Goal: Task Accomplishment & Management: Use online tool/utility

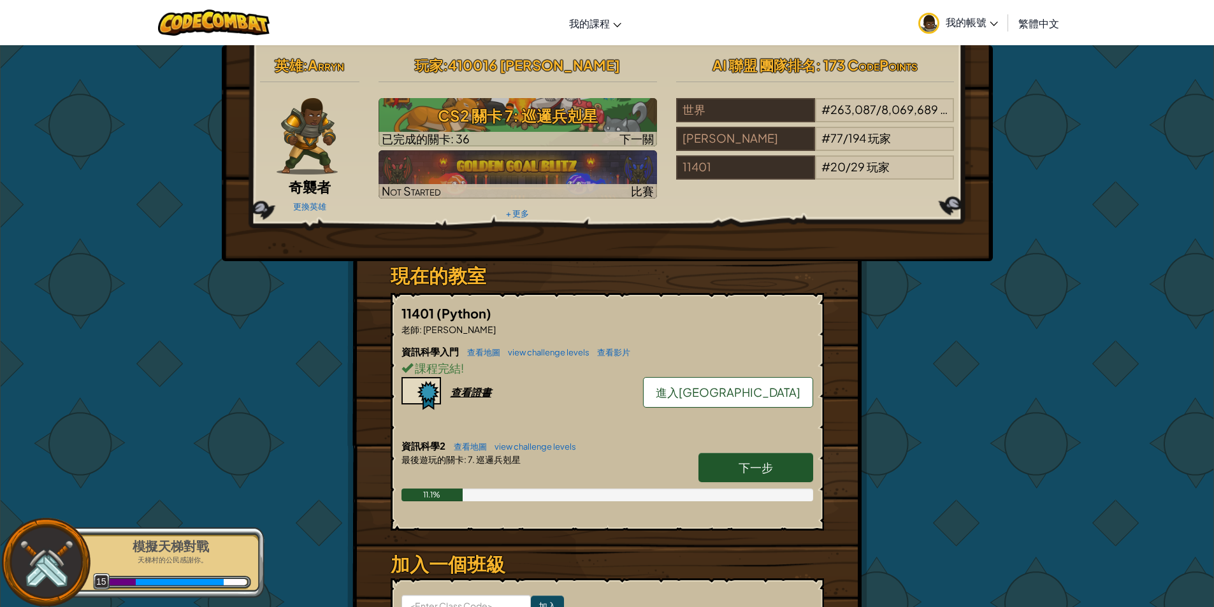
click at [788, 466] on link "下一步" at bounding box center [755, 467] width 115 height 29
select select "zh-HANT"
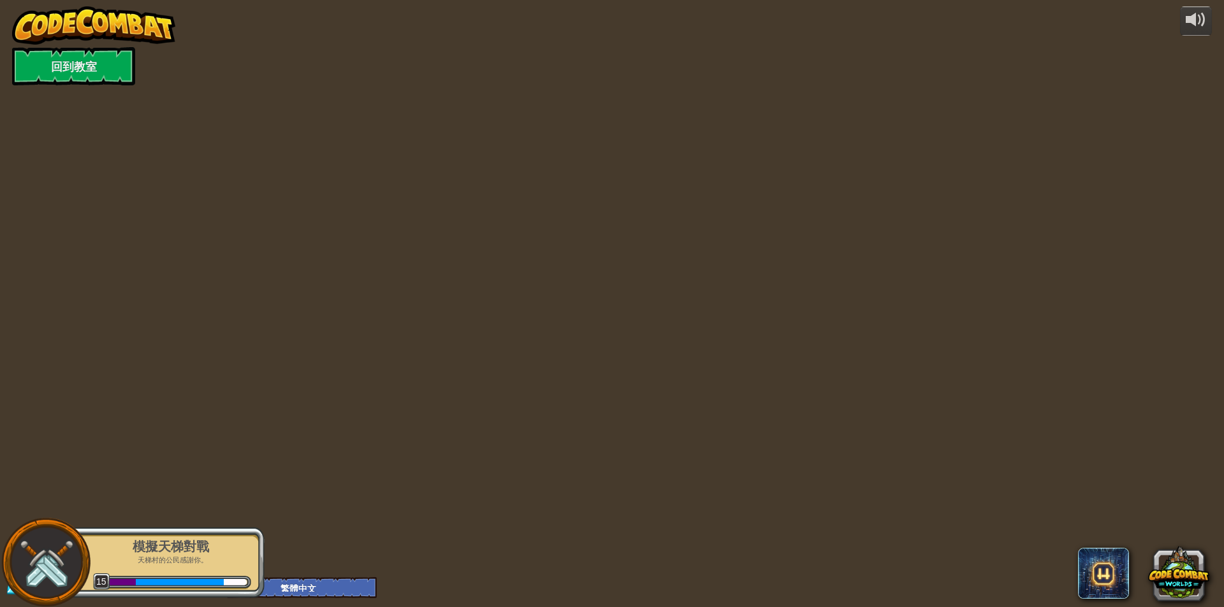
select select "zh-HANT"
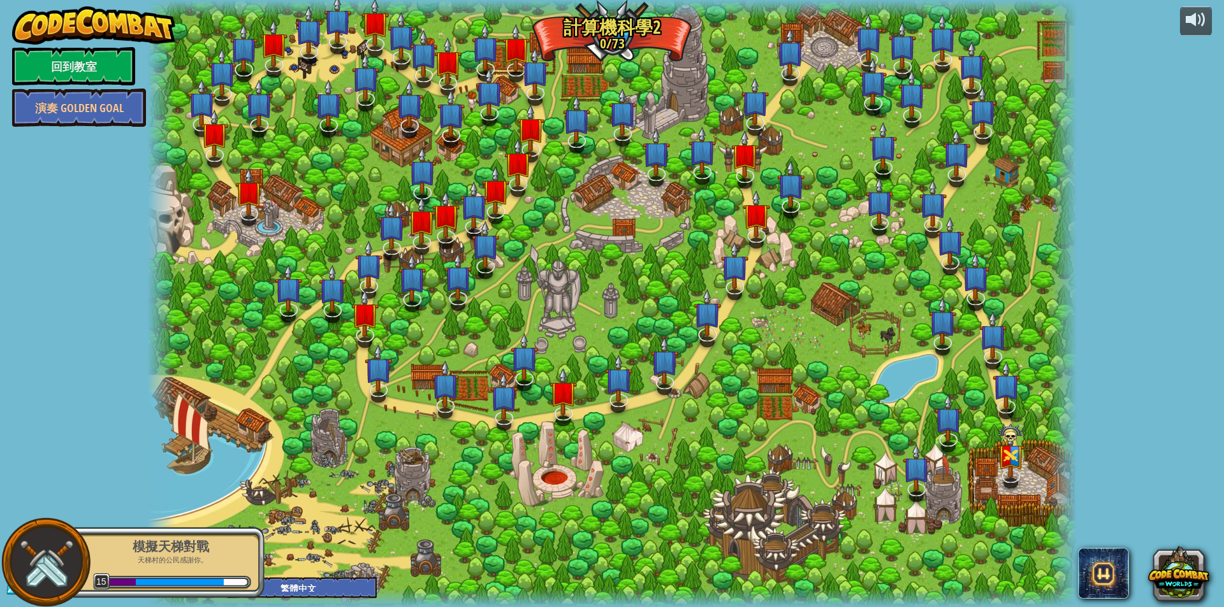
select select "zh-HANT"
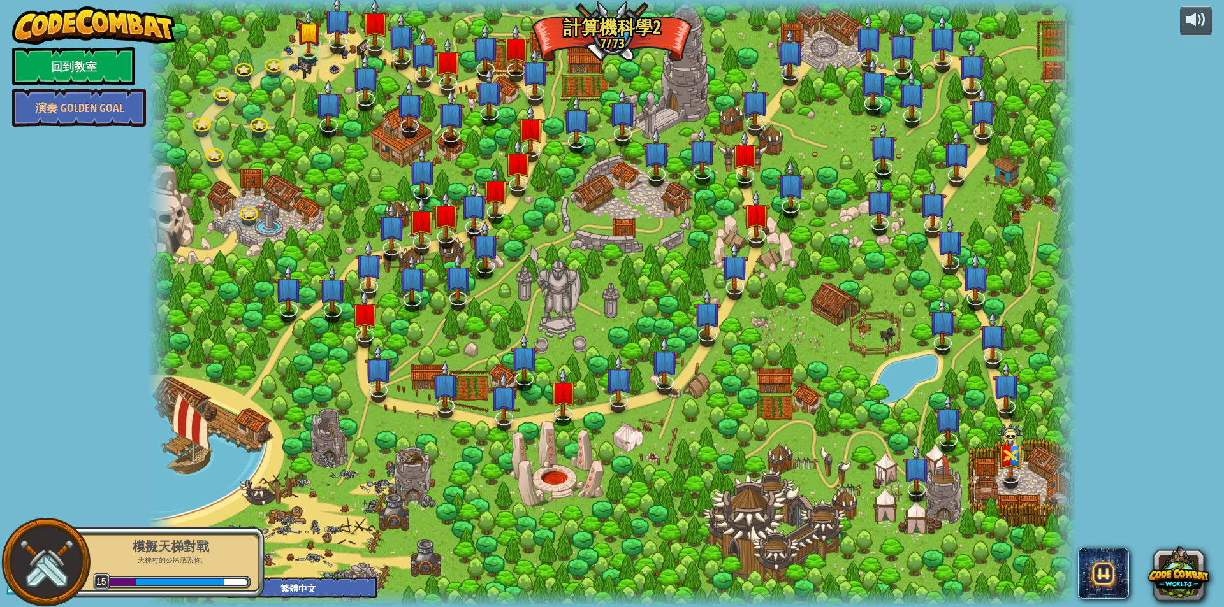
select select "zh-HANT"
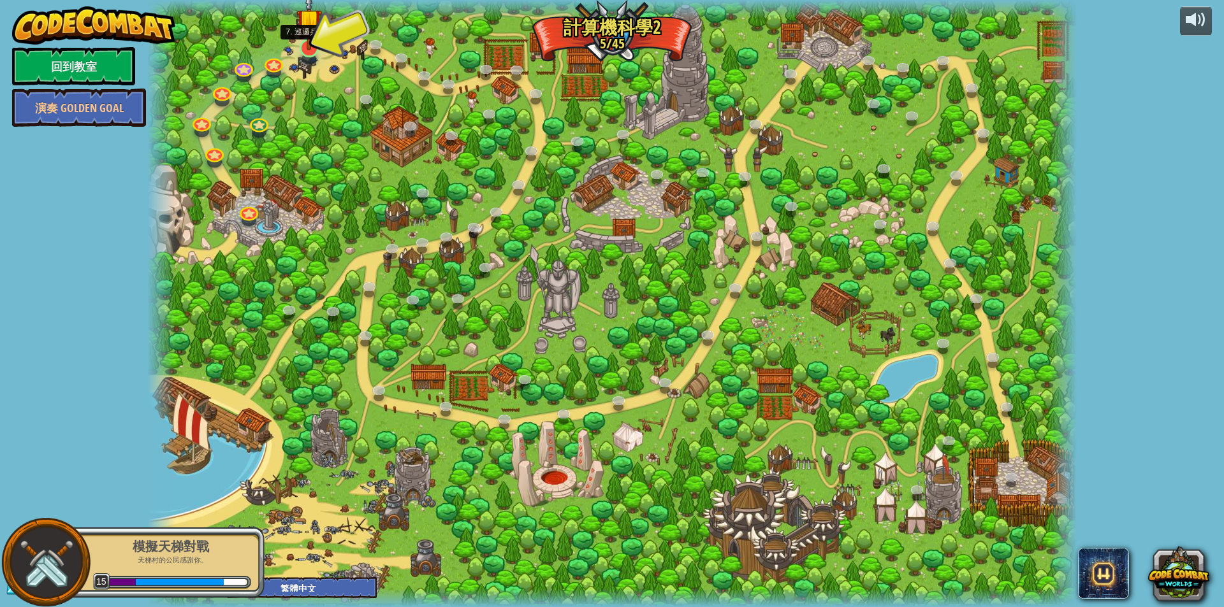
click at [314, 38] on img at bounding box center [308, 20] width 25 height 57
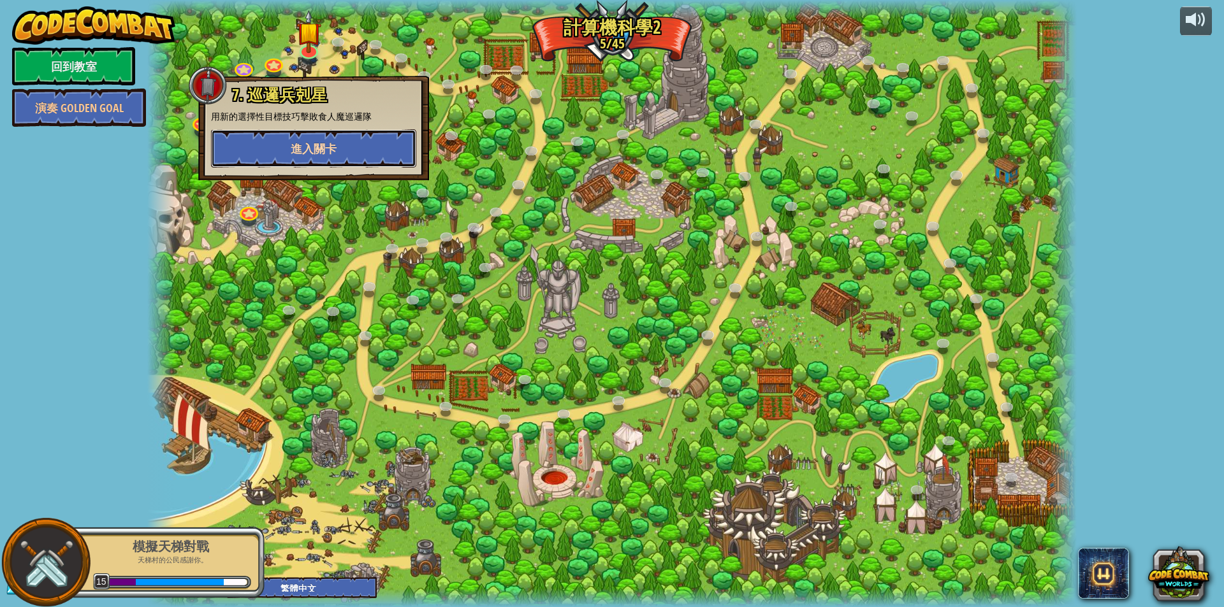
click at [351, 143] on button "進入關卡" at bounding box center [313, 148] width 205 height 38
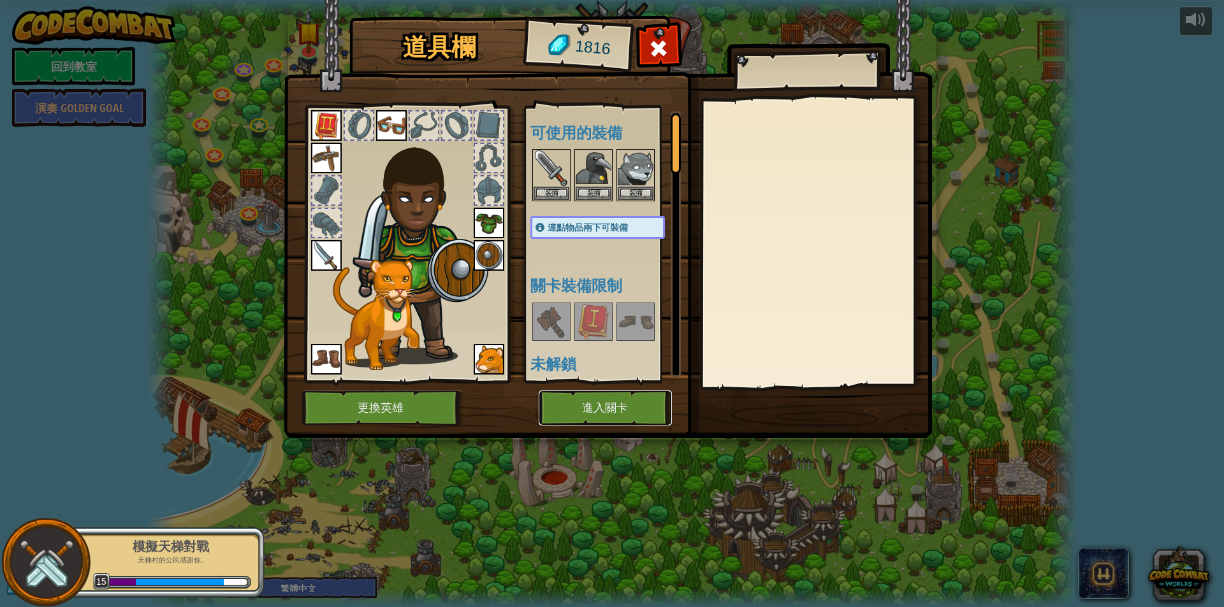
click at [640, 409] on button "進入關卡" at bounding box center [604, 408] width 133 height 35
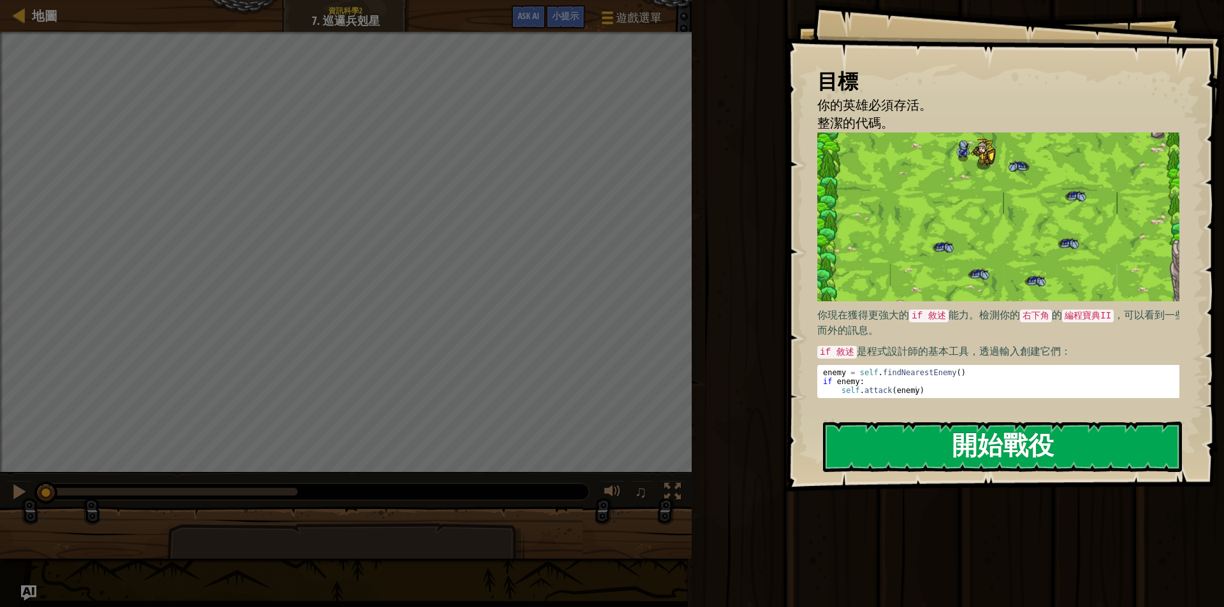
click at [972, 435] on button "開始戰役" at bounding box center [1002, 447] width 359 height 50
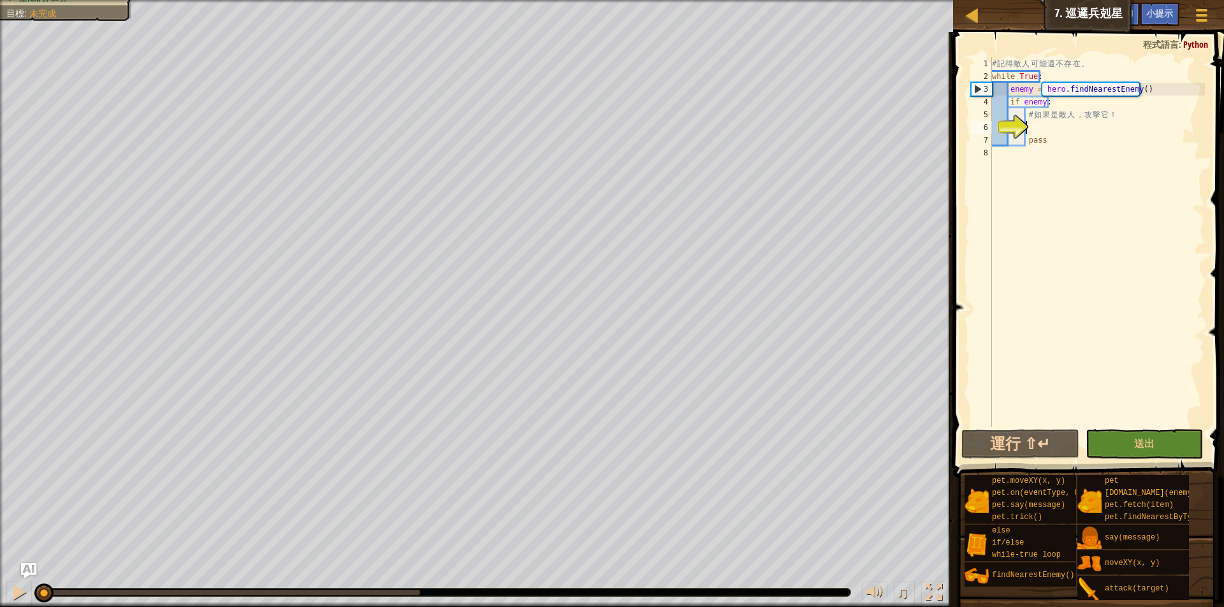
click at [1084, 127] on div "# 記 得 敵 人 可 能 還 不 存 在 。 while True : enemy = hero . findNearestEnemy ( ) if ene…" at bounding box center [1096, 254] width 215 height 395
click at [1062, 175] on div "# 記 得 敵 人 可 能 還 不 存 在 。 while True : enemy = hero . findNearestEnemy ( ) if ene…" at bounding box center [1096, 254] width 215 height 395
click at [1064, 150] on div "# 記 得 敵 人 可 能 還 不 存 在 。 while True : enemy = hero . findNearestEnemy ( ) if ene…" at bounding box center [1096, 254] width 215 height 395
click at [1070, 139] on div "# 記 得 敵 人 可 能 還 不 存 在 。 while True : enemy = hero . findNearestEnemy ( ) if ene…" at bounding box center [1096, 254] width 215 height 395
type textarea "pass"
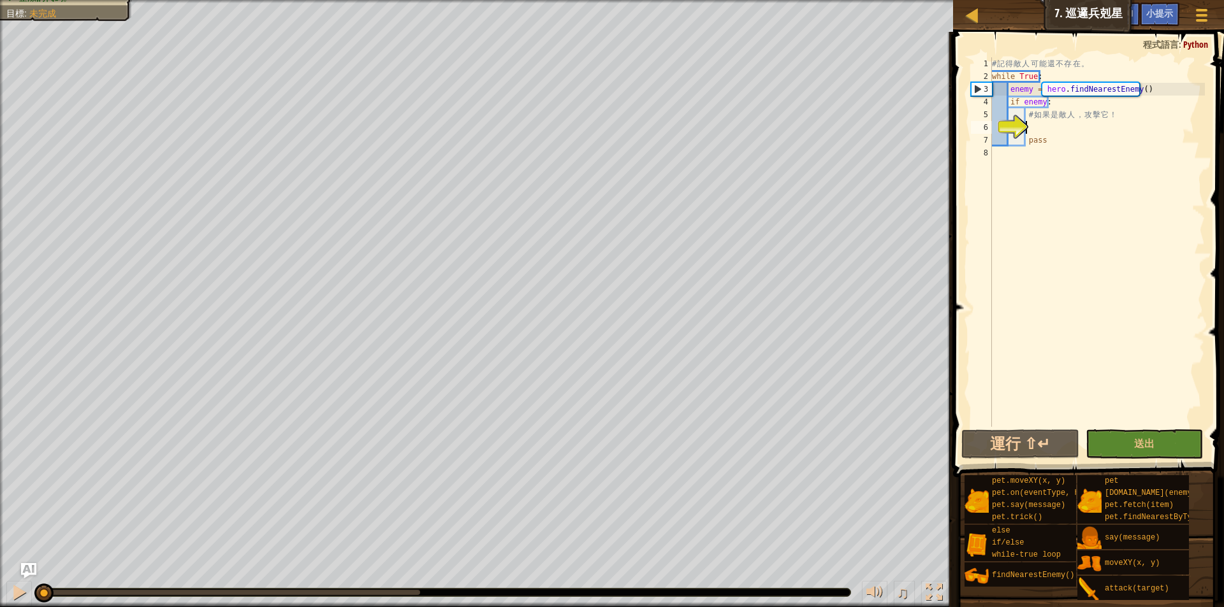
click at [1071, 126] on div "# 記 得 敵 人 可 能 還 不 存 在 。 while True : enemy = hero . findNearestEnemy ( ) if ene…" at bounding box center [1096, 254] width 215 height 395
click at [1045, 127] on div "# 記 得 敵 人 可 能 還 不 存 在 。 while True : enemy = hero . findNearestEnemy ( ) if ene…" at bounding box center [1096, 254] width 215 height 395
type textarea "ㄍ"
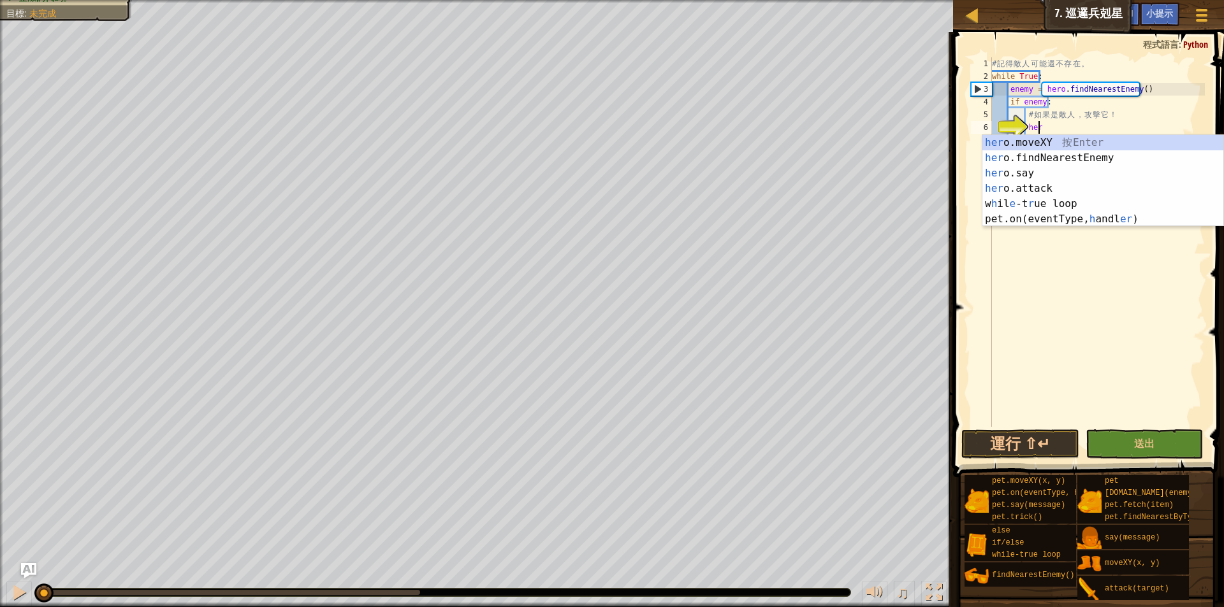
scroll to position [6, 1]
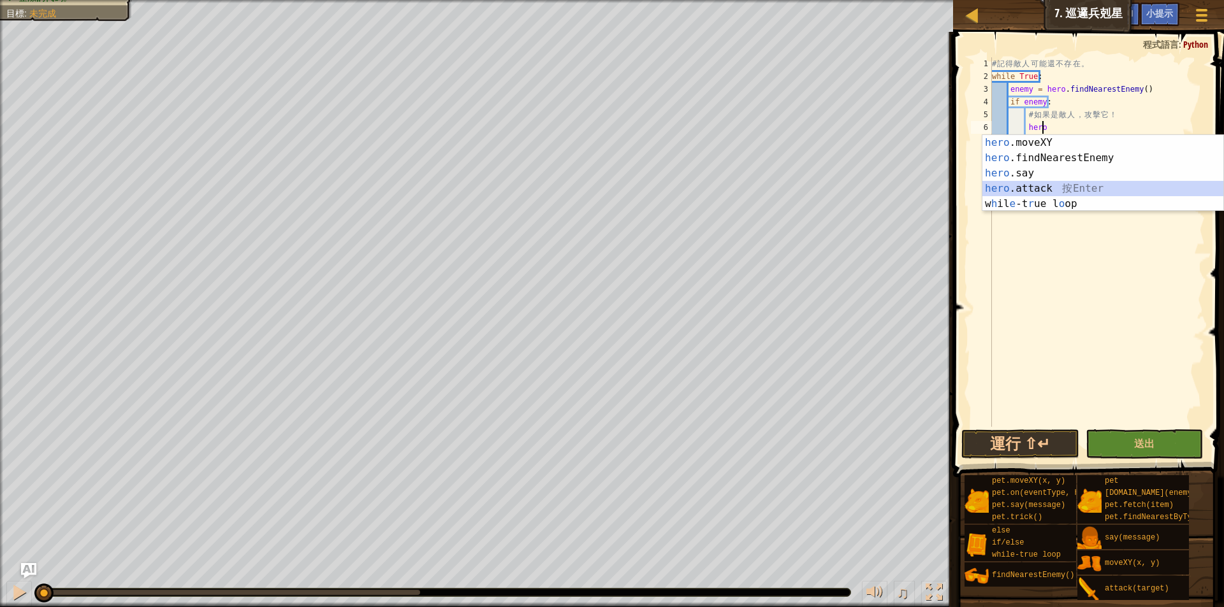
type textarea "hero.attack(enemy)"
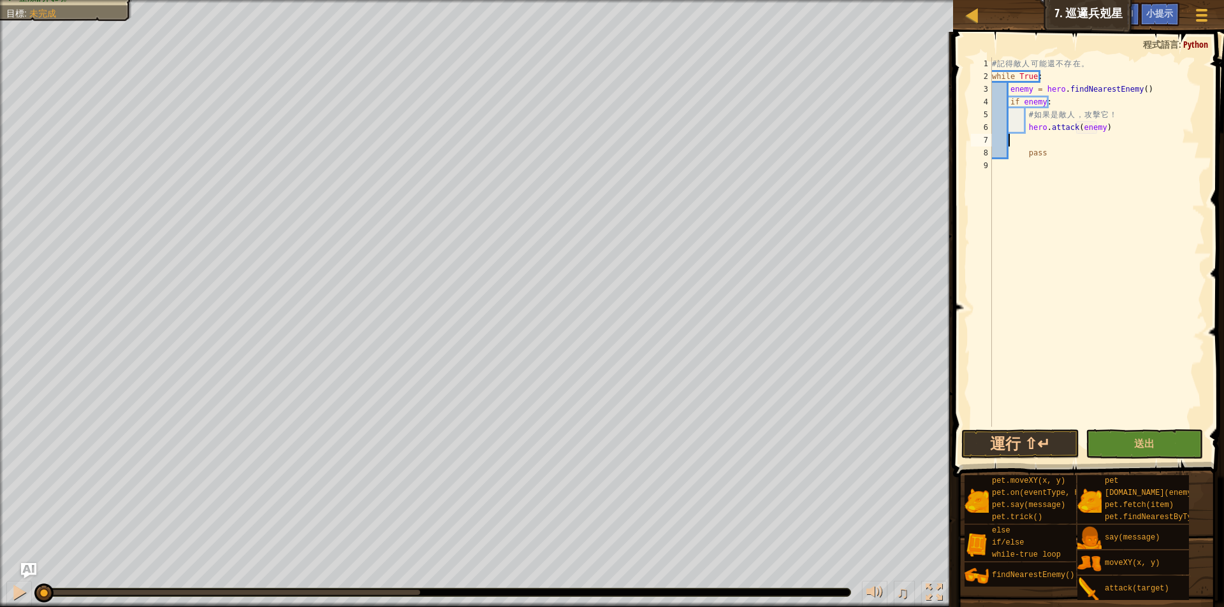
scroll to position [6, 0]
type textarea "hero.attack(enemy)"
click at [1155, 460] on span at bounding box center [1089, 236] width 281 height 483
click at [1155, 446] on button "送出" at bounding box center [1143, 444] width 117 height 29
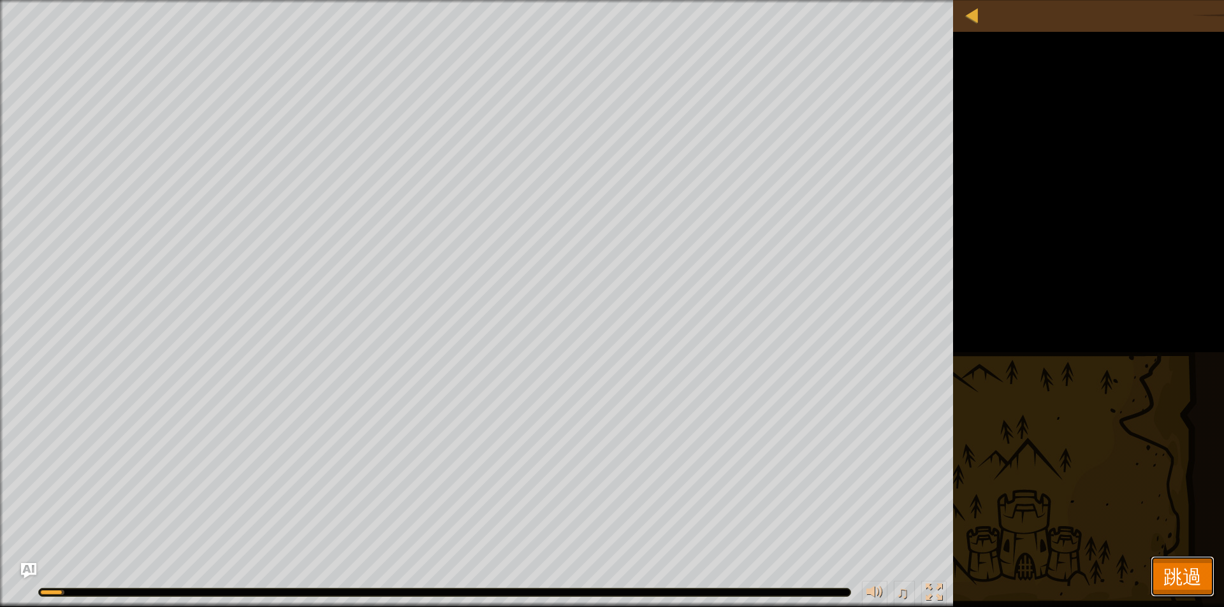
click at [1176, 572] on span "跳過" at bounding box center [1182, 576] width 38 height 26
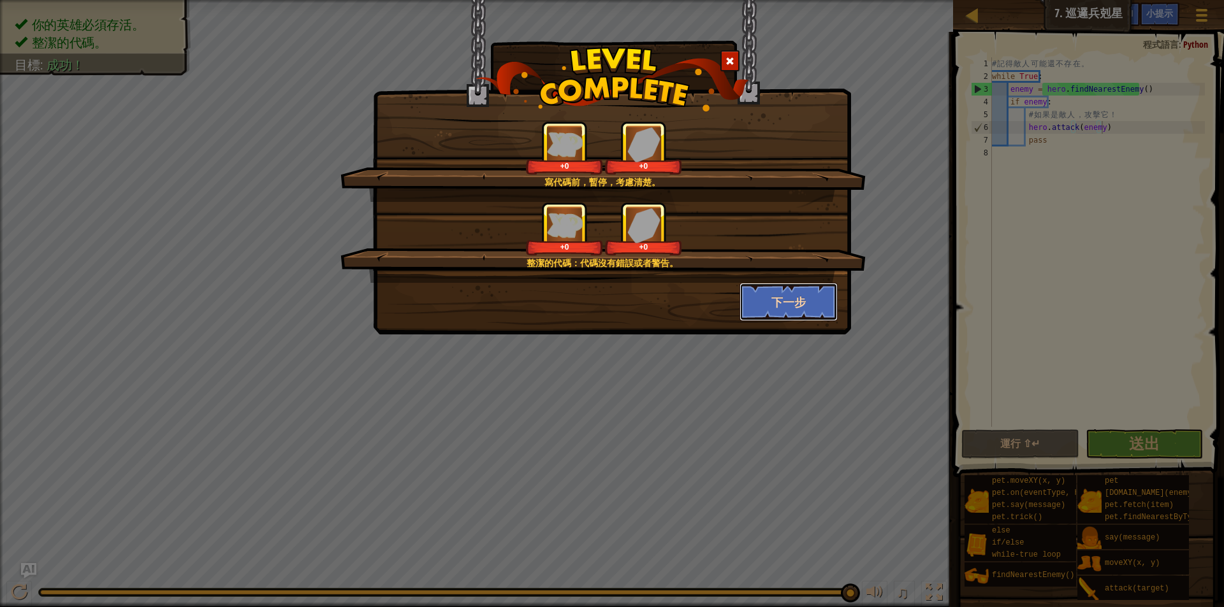
click at [786, 308] on button "下一步" at bounding box center [788, 302] width 99 height 38
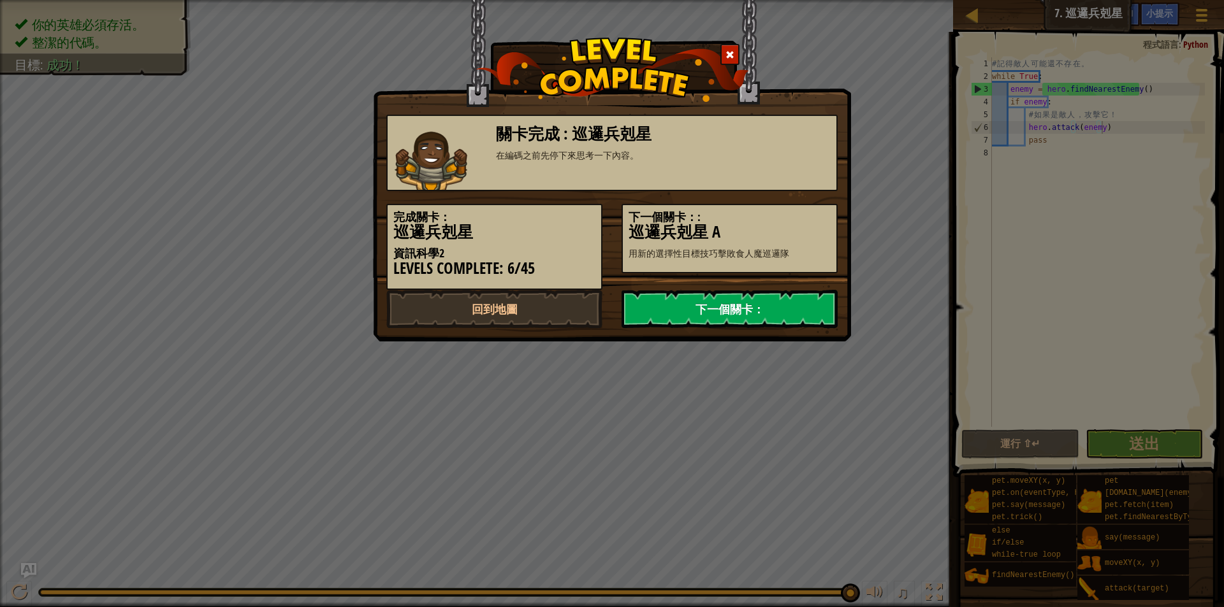
click at [784, 305] on link "下一個關卡：" at bounding box center [729, 309] width 216 height 38
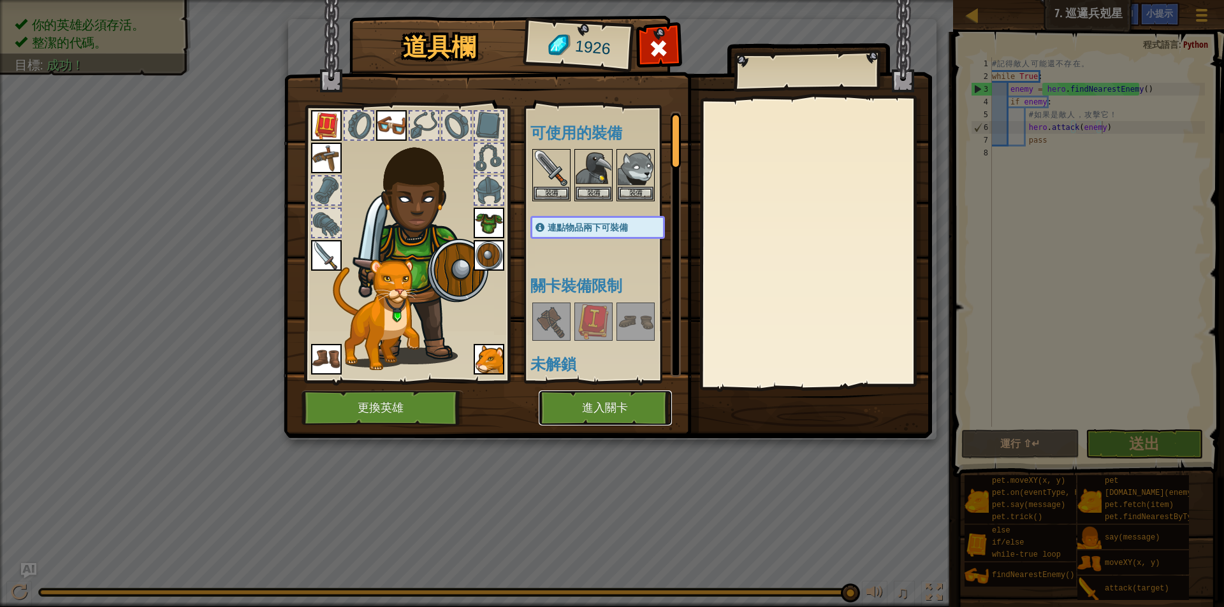
click at [639, 413] on button "進入關卡" at bounding box center [604, 408] width 133 height 35
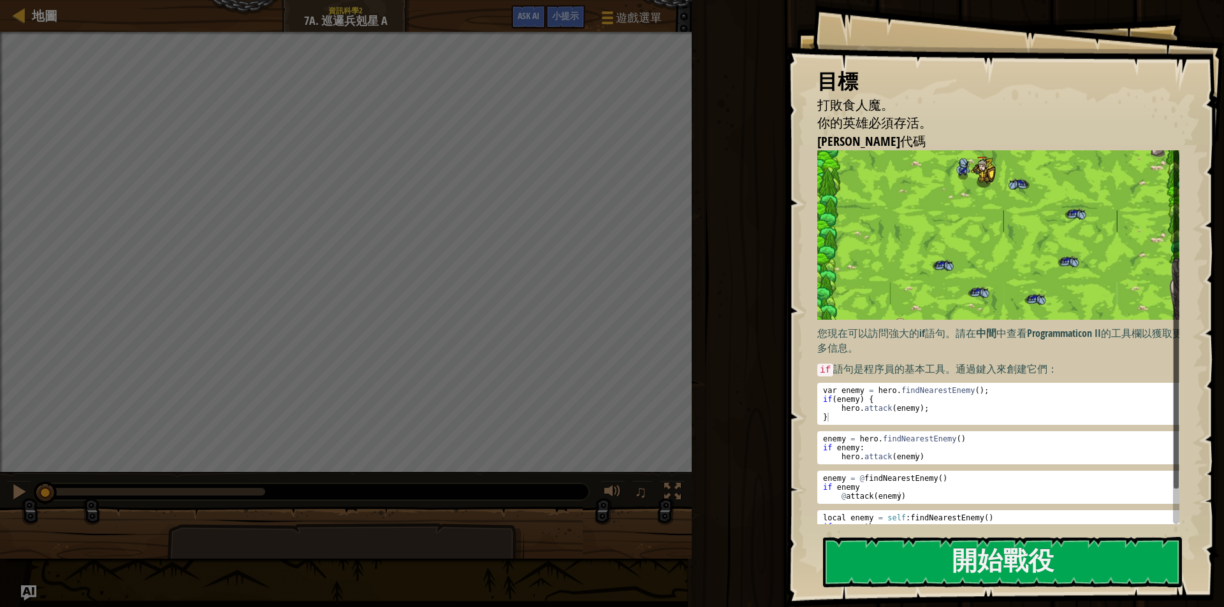
click at [964, 251] on img at bounding box center [1003, 235] width 372 height 170
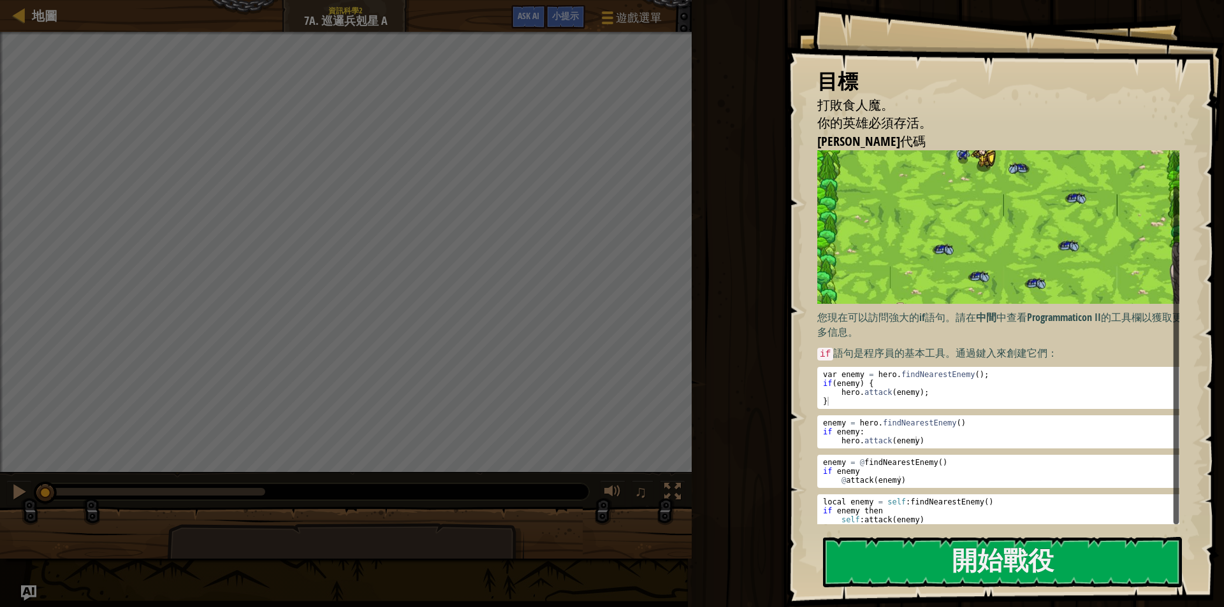
scroll to position [30, 0]
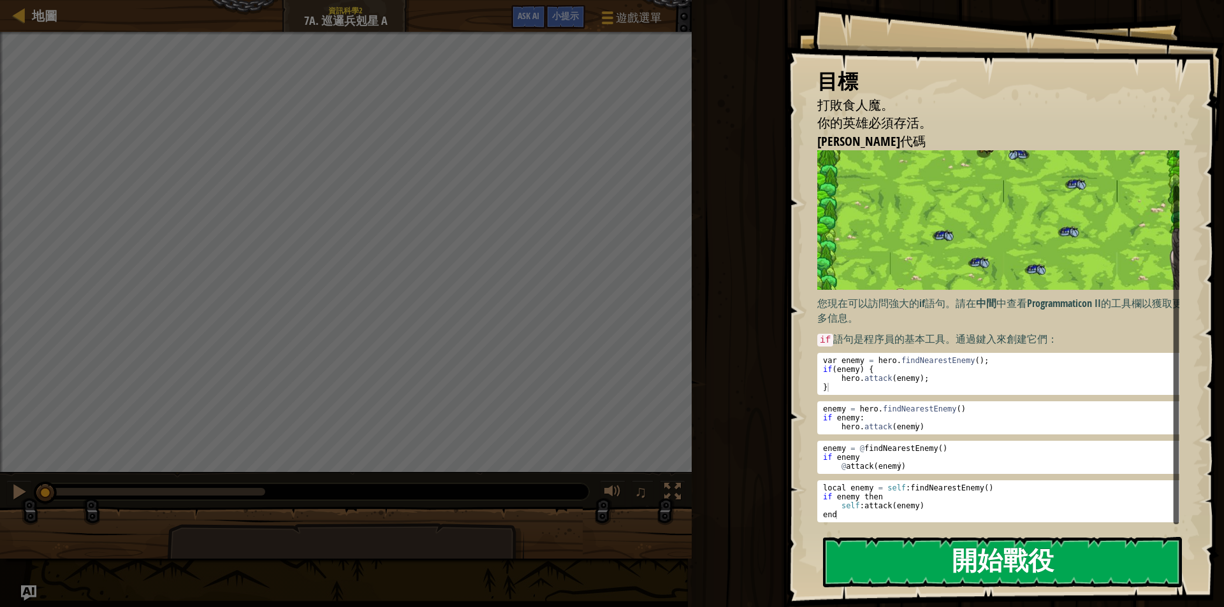
click at [904, 538] on button "開始戰役" at bounding box center [1002, 562] width 359 height 50
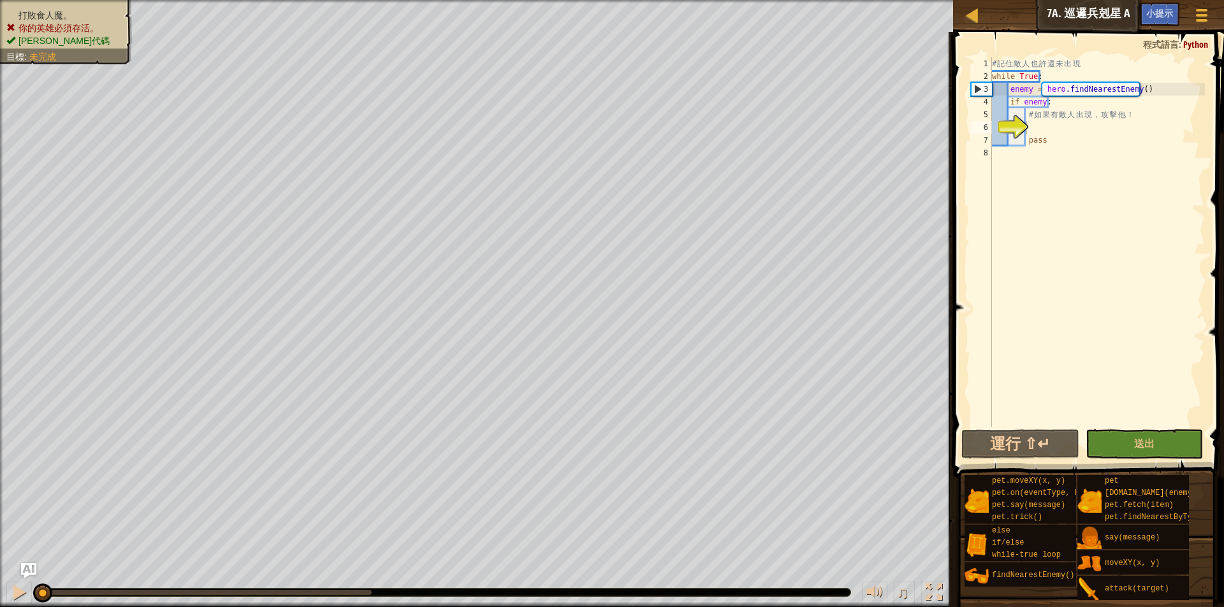
click at [1048, 131] on div "# 記 住 敵 人 也 許 還 未 出 現 while True : enemy = hero . findNearestEnemy ( ) if enemy…" at bounding box center [1096, 254] width 215 height 395
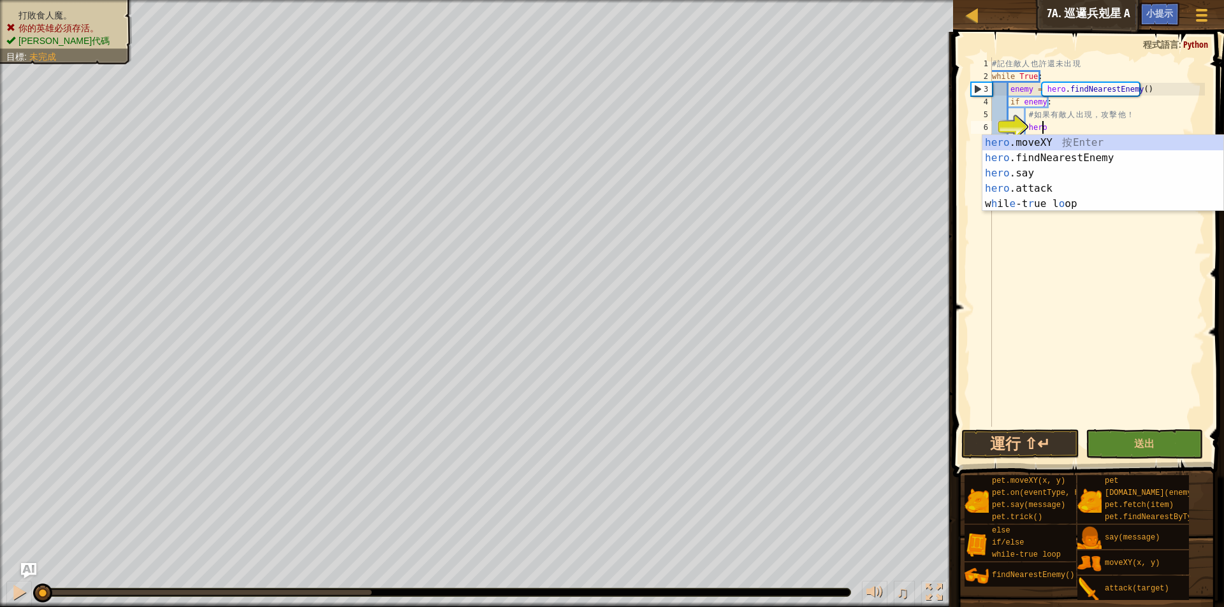
scroll to position [6, 4]
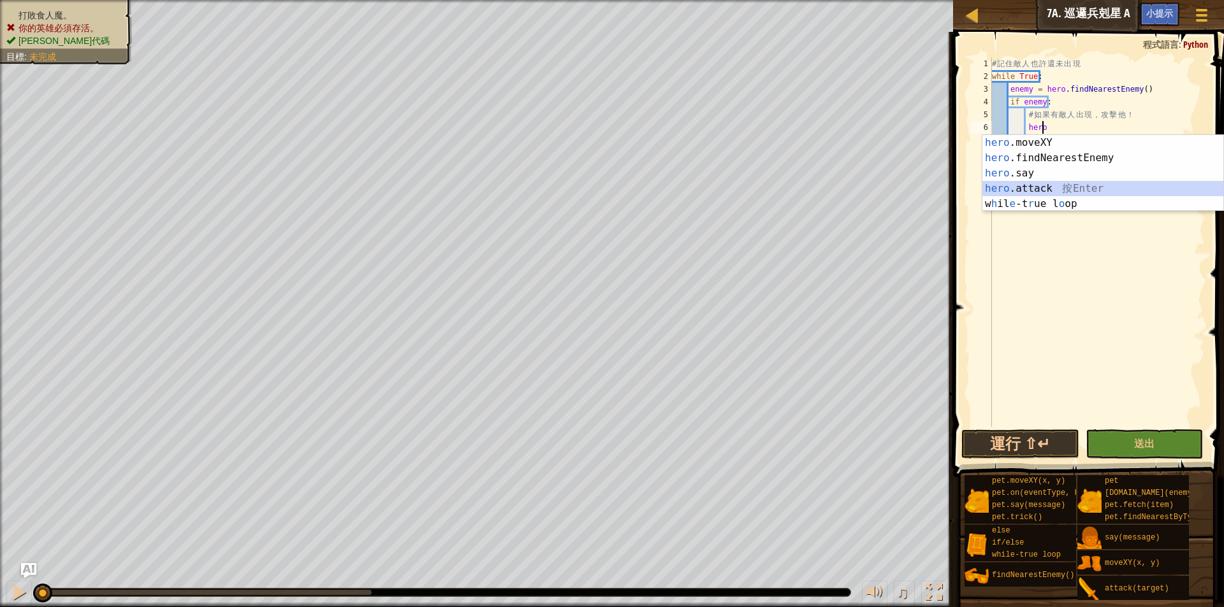
type textarea "hero.attack(enemy)"
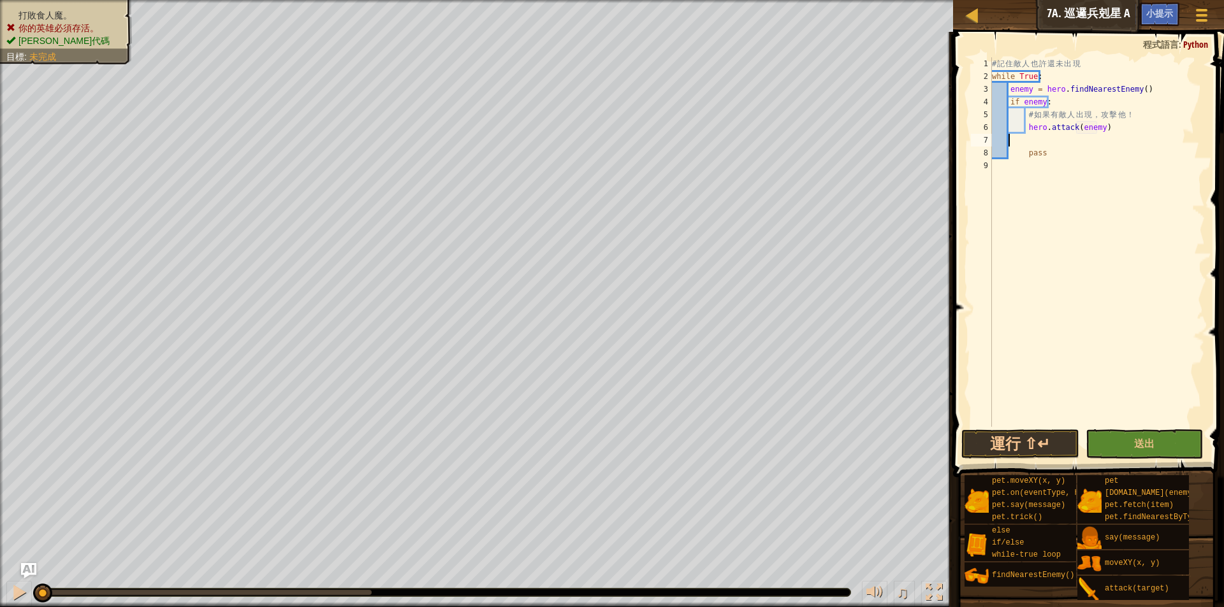
scroll to position [6, 0]
click at [1184, 453] on button "送出" at bounding box center [1143, 444] width 117 height 29
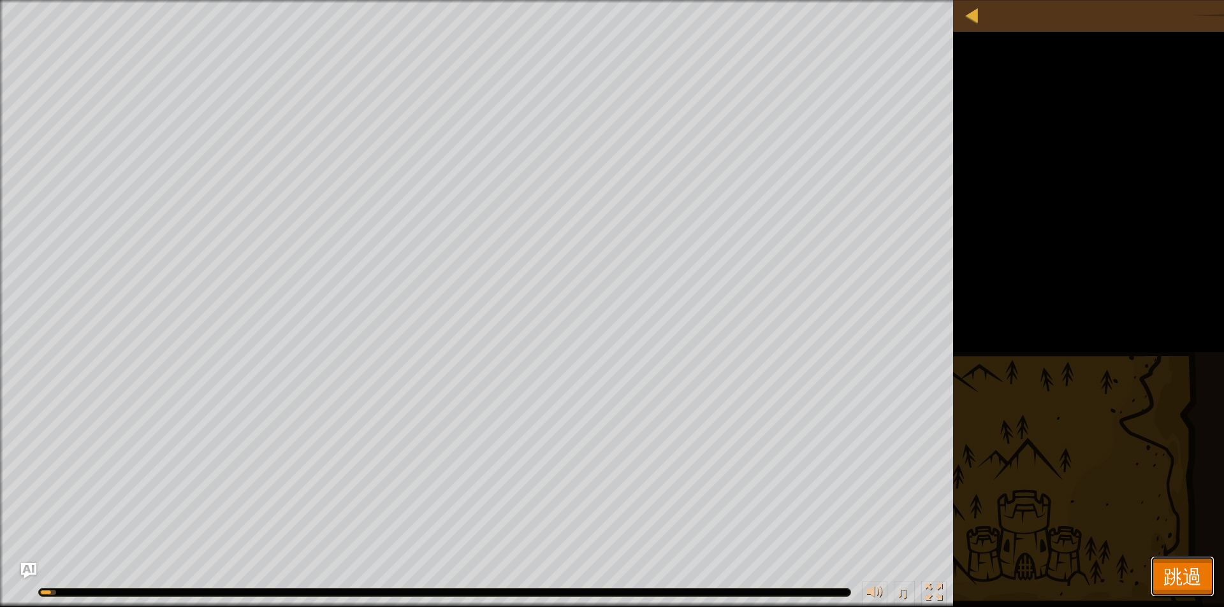
click at [1192, 574] on span "跳過" at bounding box center [1182, 576] width 38 height 26
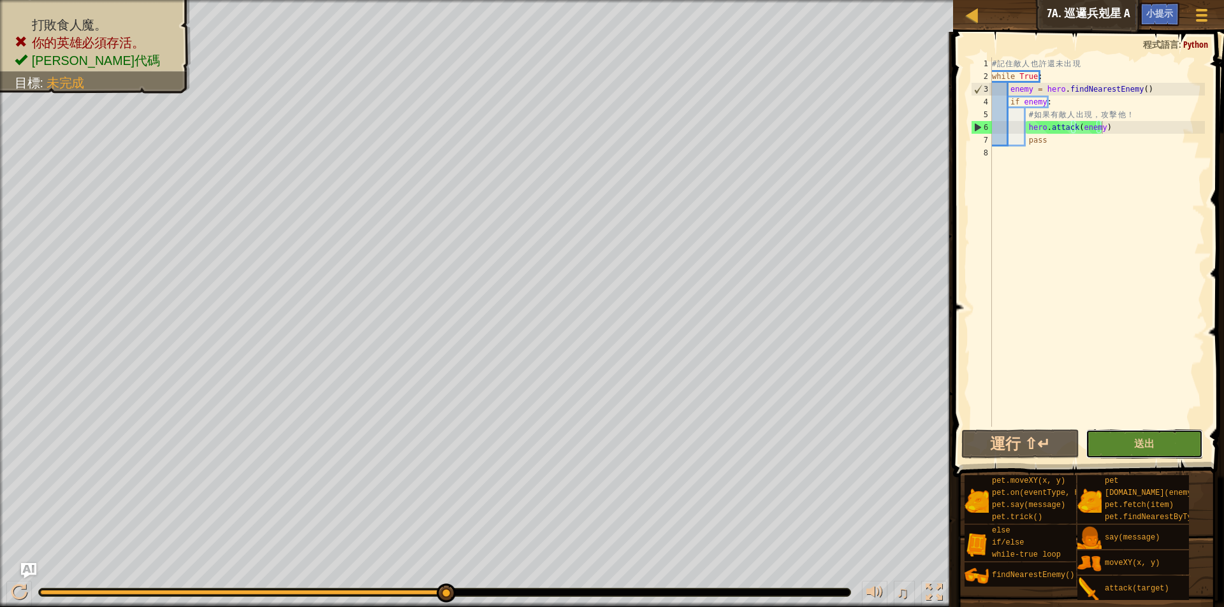
click at [1117, 435] on button "送出" at bounding box center [1143, 444] width 117 height 29
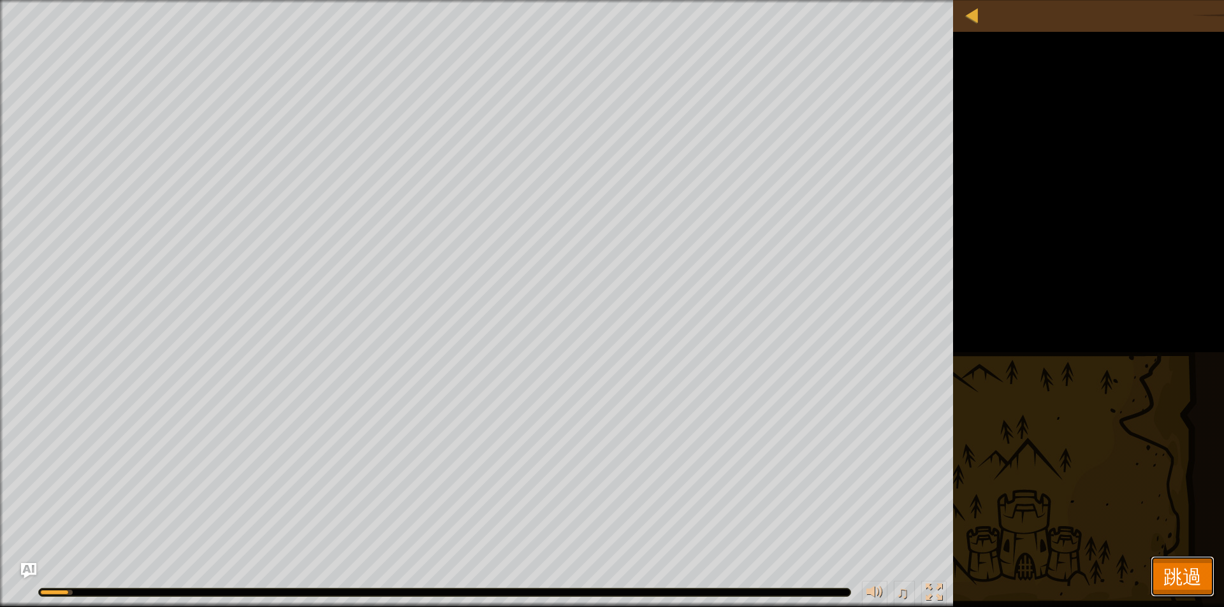
click at [1164, 571] on span "跳過" at bounding box center [1182, 576] width 38 height 26
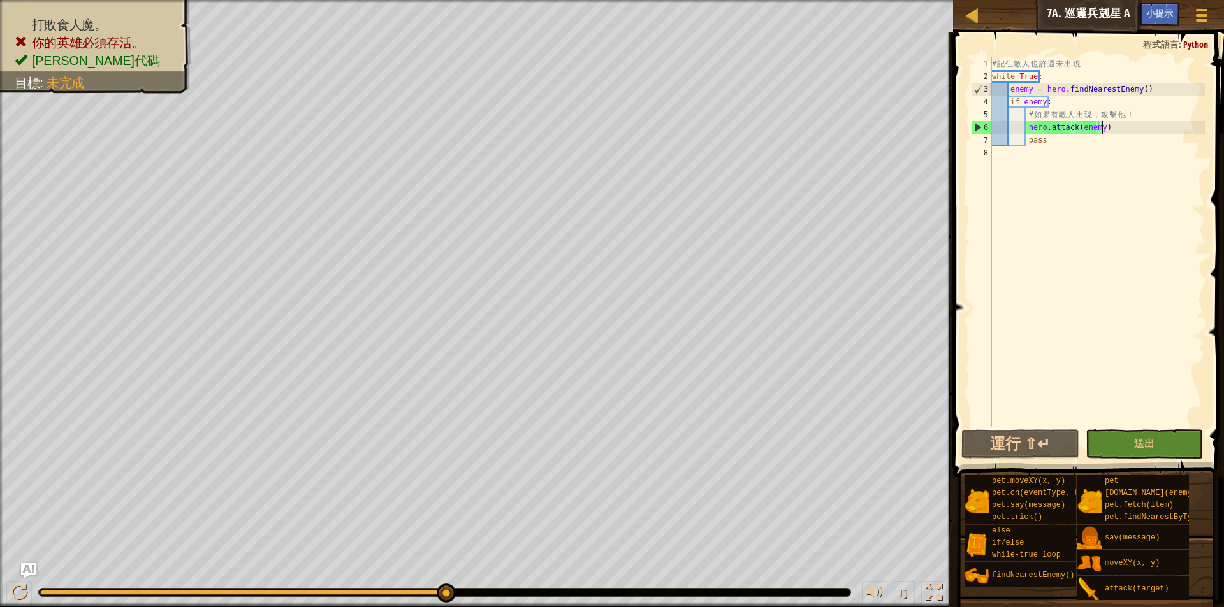
click at [1101, 130] on div "# 記 住 敵 人 也 許 還 未 出 現 while True : enemy = hero . findNearestEnemy ( ) if enemy…" at bounding box center [1096, 254] width 215 height 395
click at [1166, 14] on span "小提示" at bounding box center [1159, 13] width 27 height 12
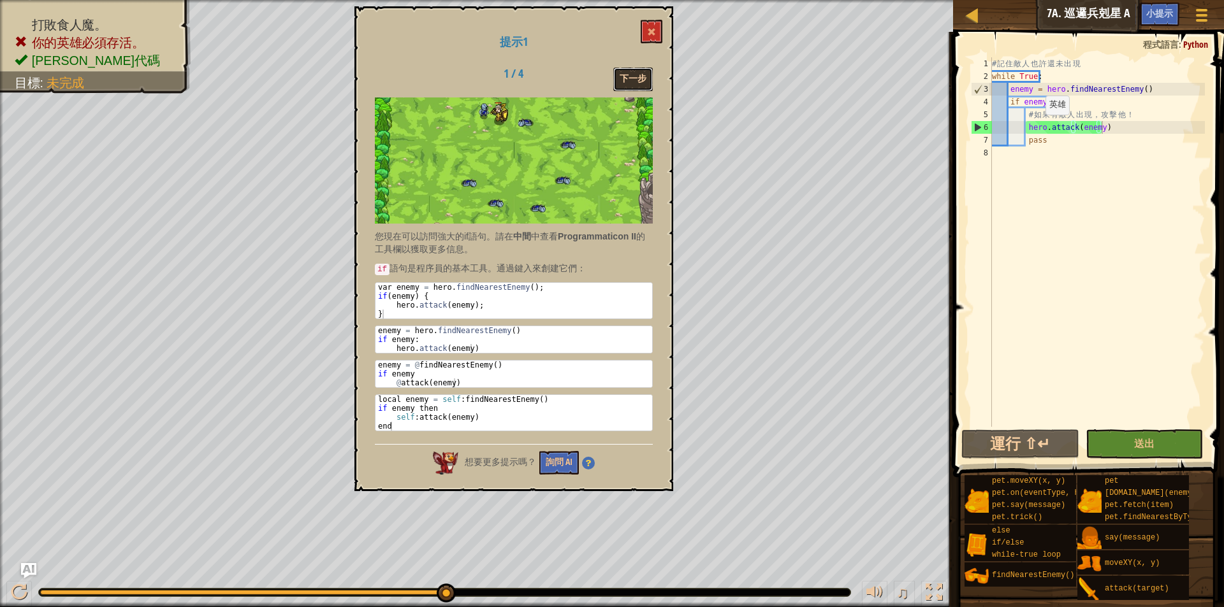
click at [634, 83] on button "下一步" at bounding box center [633, 80] width 40 height 24
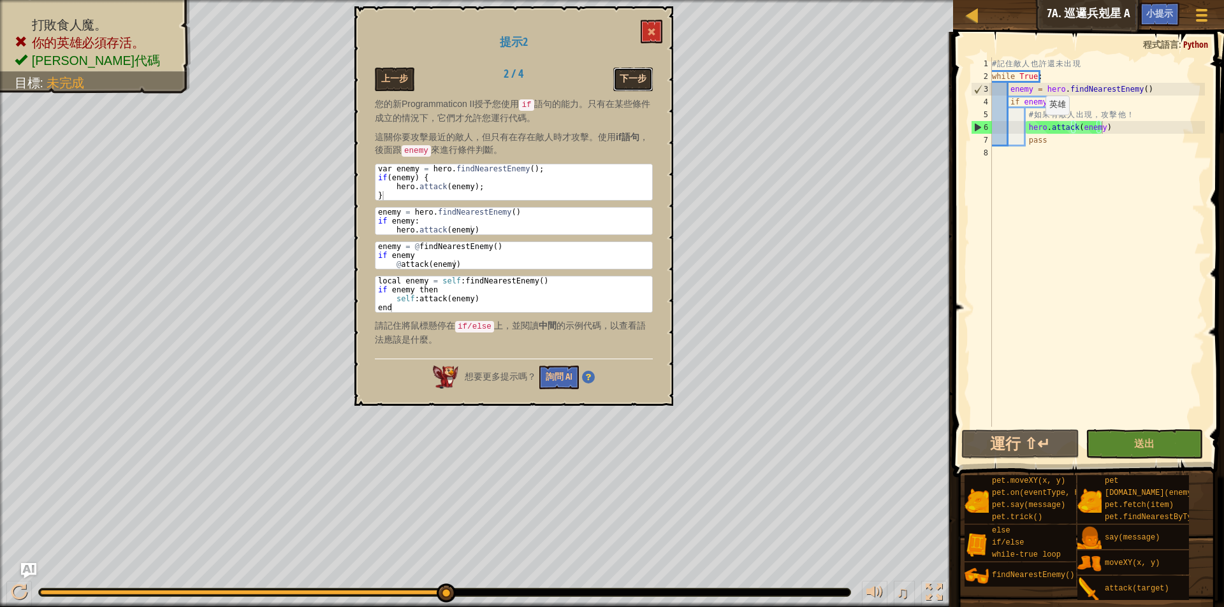
click at [636, 83] on button "下一步" at bounding box center [633, 80] width 40 height 24
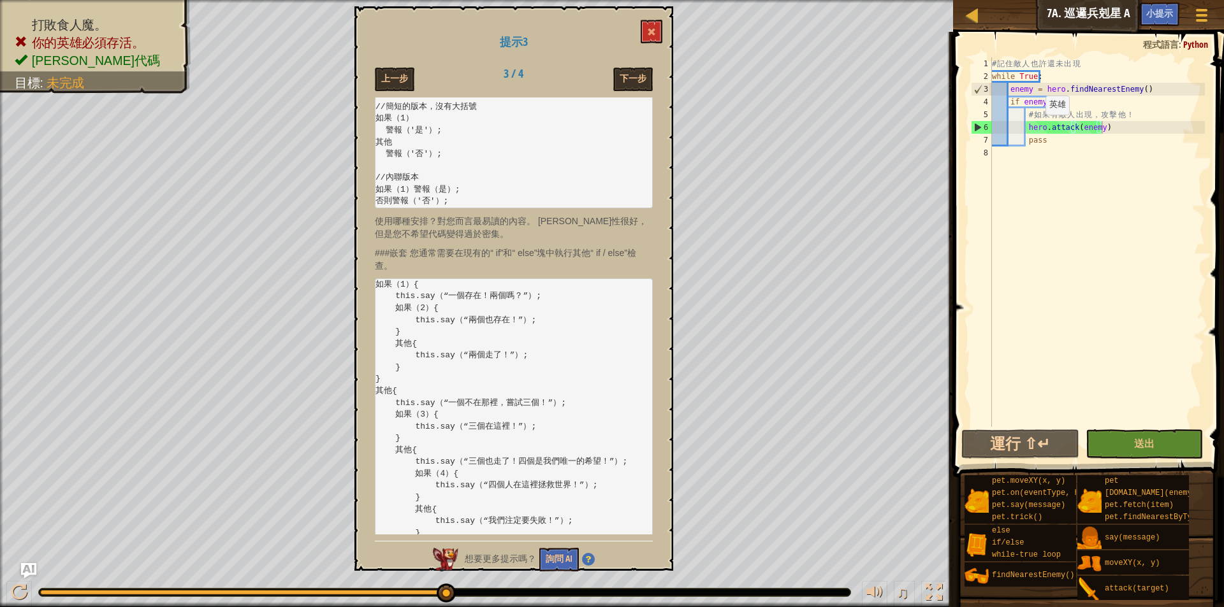
scroll to position [920, 0]
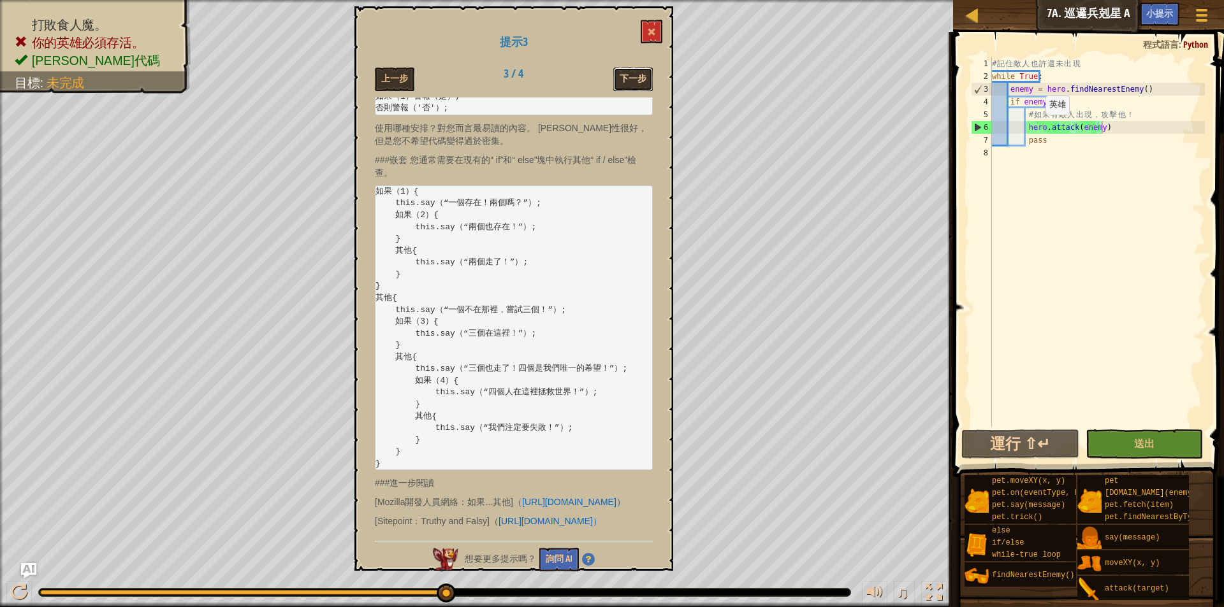
click at [634, 85] on button "下一步" at bounding box center [633, 80] width 40 height 24
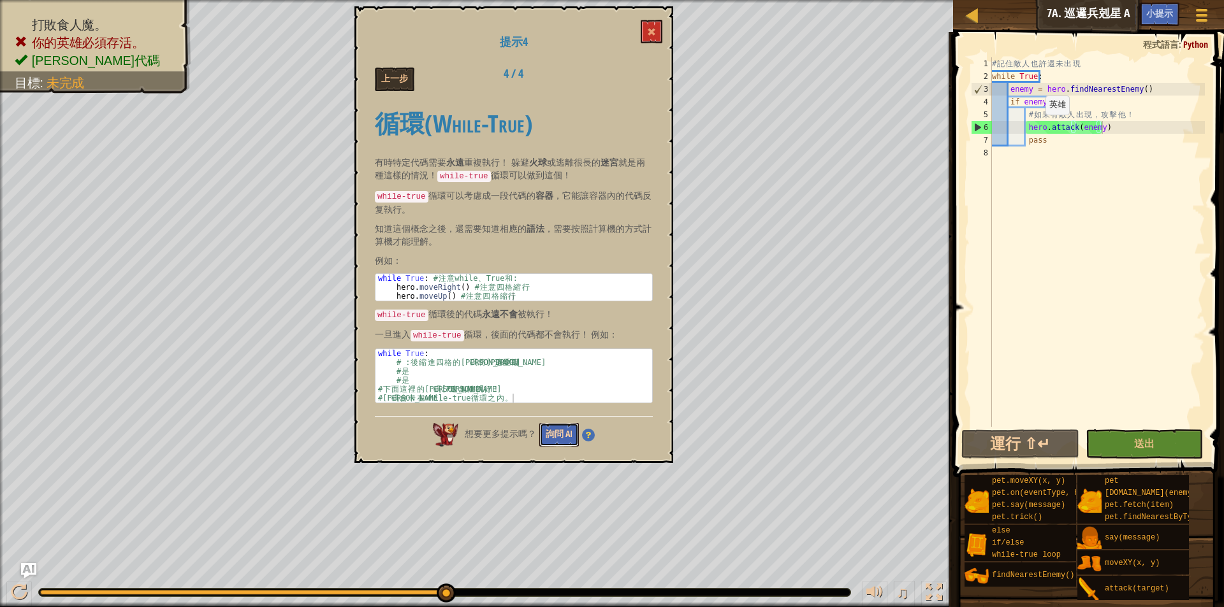
click at [544, 426] on button "詢問 AI" at bounding box center [559, 435] width 40 height 24
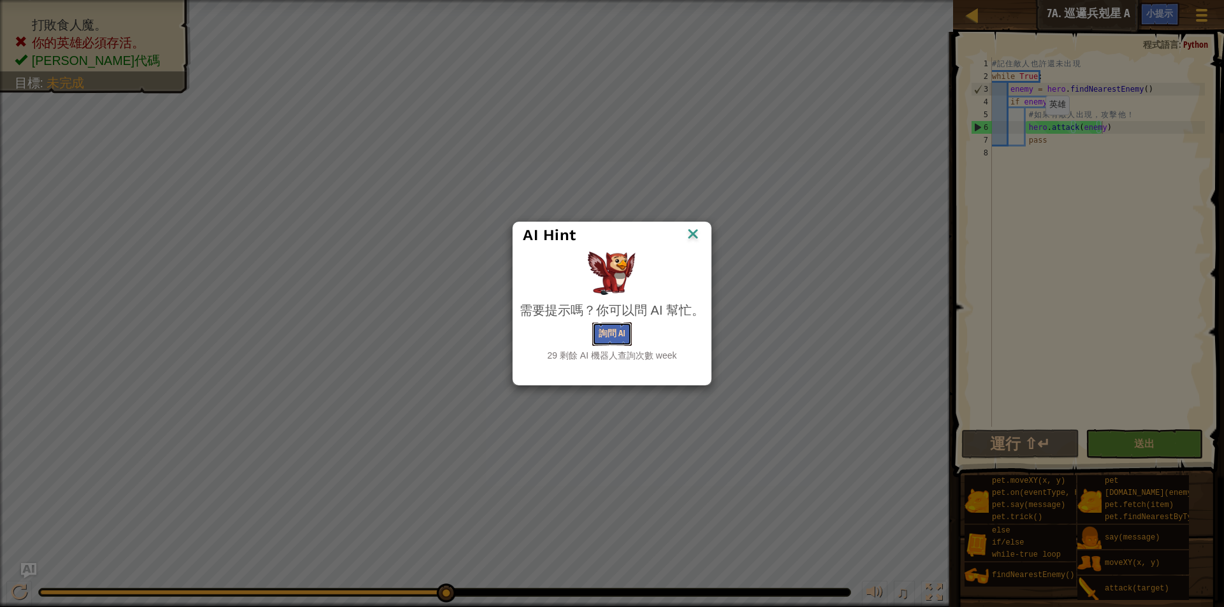
click at [612, 331] on button "詢問 AI" at bounding box center [612, 334] width 40 height 24
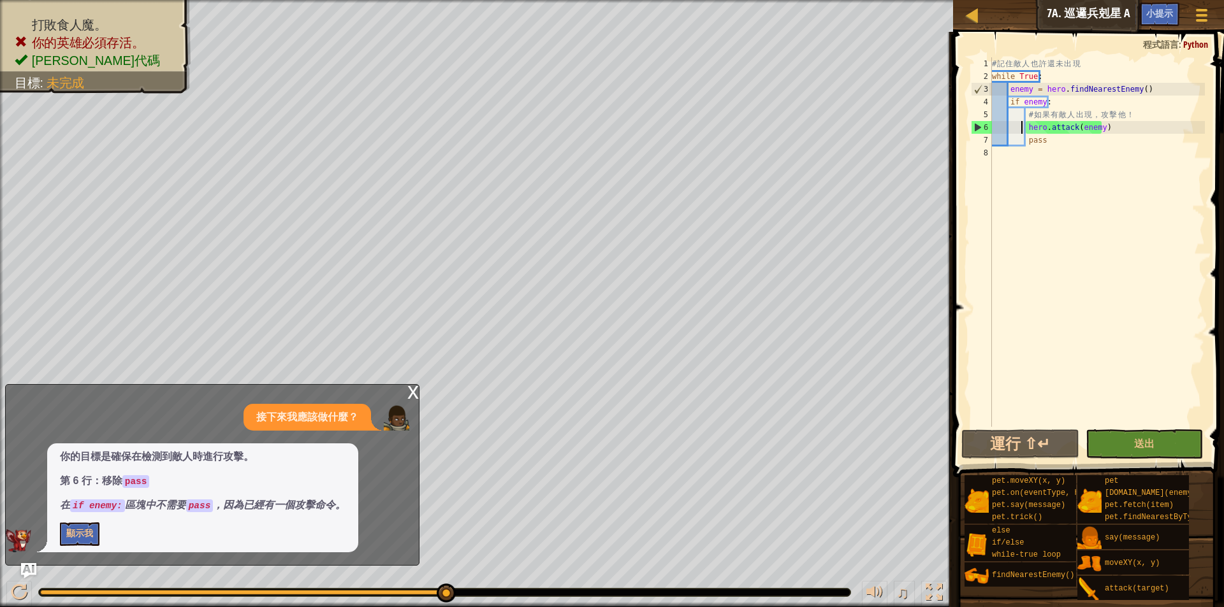
click at [1022, 125] on div "# 記 住 敵 人 也 許 還 未 出 現 while True : enemy = hero . findNearestEnemy ( ) if enemy…" at bounding box center [1096, 254] width 215 height 395
click at [1047, 138] on div "# 記 住 敵 人 也 許 還 未 出 現 while True : enemy = hero . findNearestEnemy ( ) if enemy…" at bounding box center [1096, 254] width 215 height 395
type textarea "pass"
drag, startPoint x: 1047, startPoint y: 138, endPoint x: 1039, endPoint y: 142, distance: 9.4
click at [1039, 142] on div "# 記 住 敵 人 也 許 還 未 出 現 while True : enemy = hero . findNearestEnemy ( ) if enemy…" at bounding box center [1096, 254] width 215 height 395
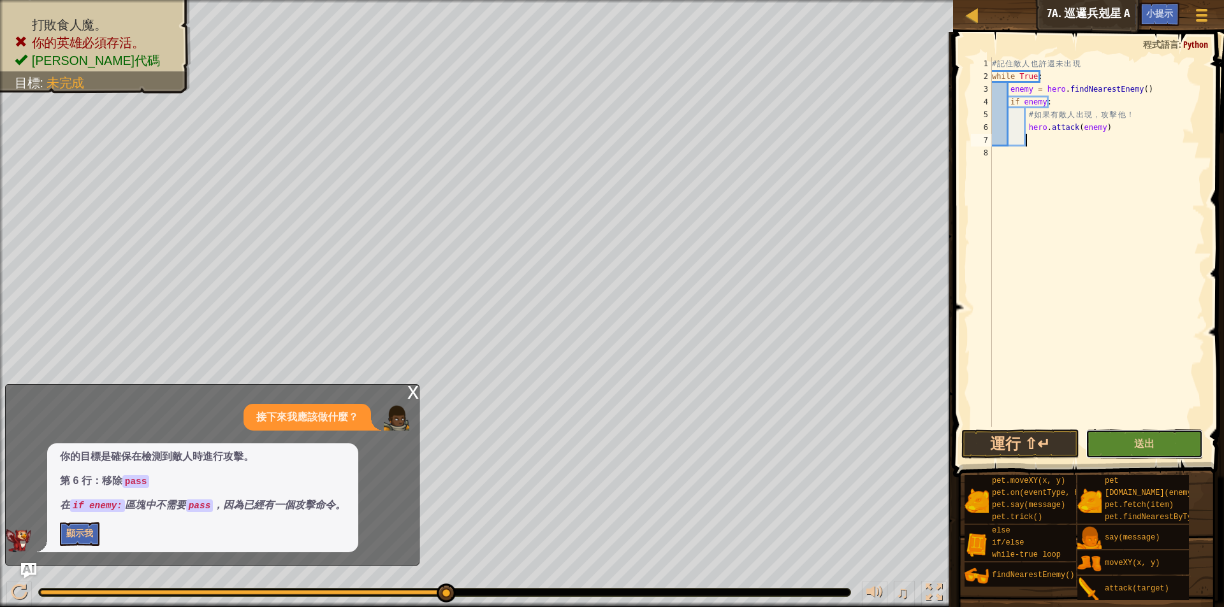
click at [1149, 452] on button "送出" at bounding box center [1143, 444] width 117 height 29
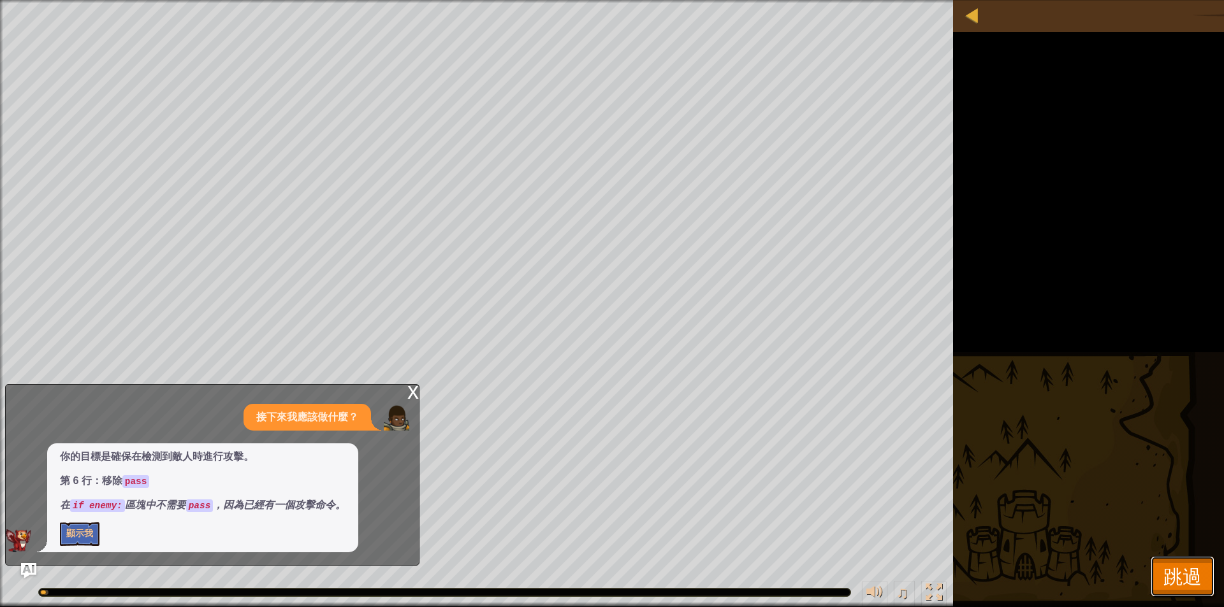
click at [1159, 584] on button "跳過" at bounding box center [1182, 576] width 64 height 41
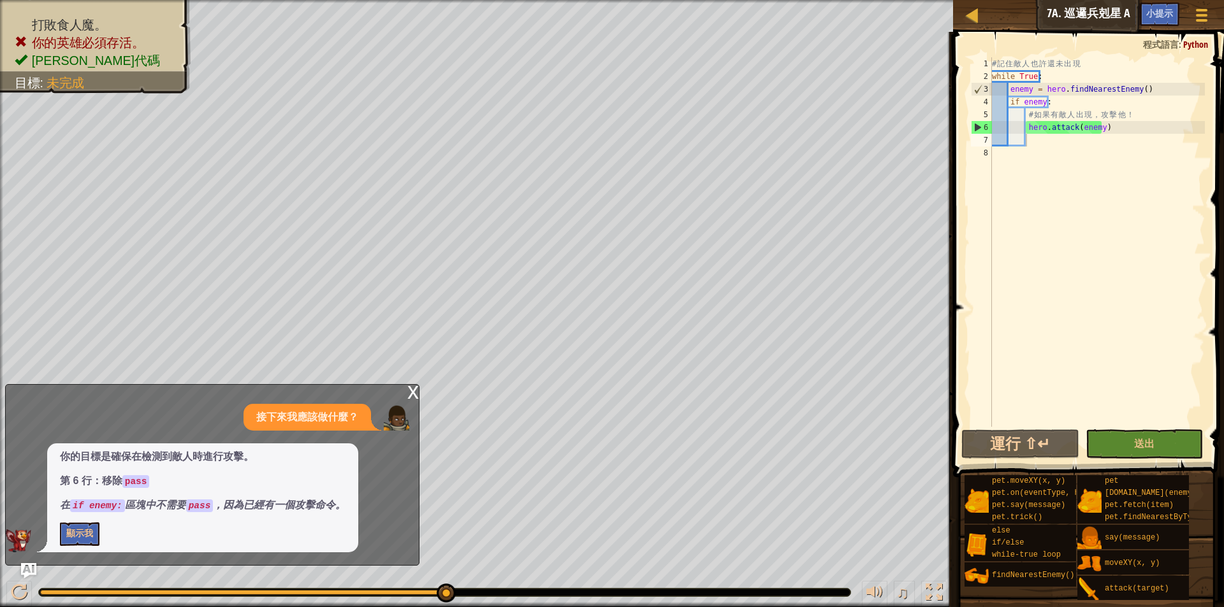
click at [70, 519] on div "你的目標是確保在檢測到敵人時進行攻擊。 第 6 行：移除 pass 在 if enemy: 區塊中不需要 pass ，因為已經有一個攻擊命令。 顯示我" at bounding box center [202, 498] width 311 height 109
click at [74, 531] on button "顯示我" at bounding box center [80, 535] width 40 height 24
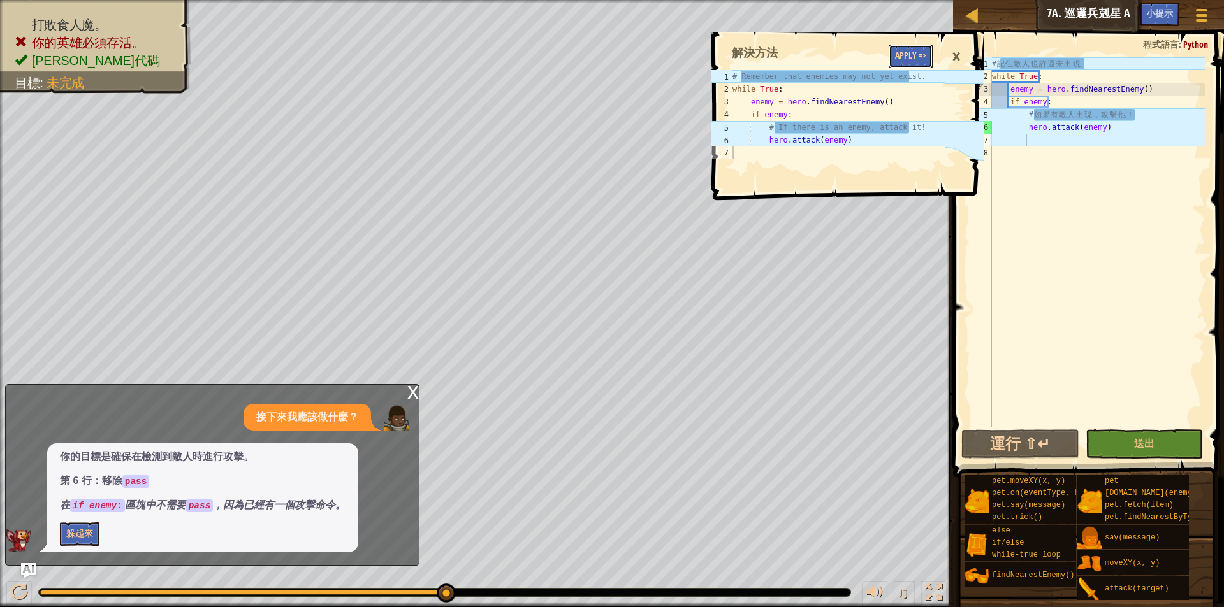
click at [927, 54] on button "Apply =>" at bounding box center [910, 57] width 44 height 24
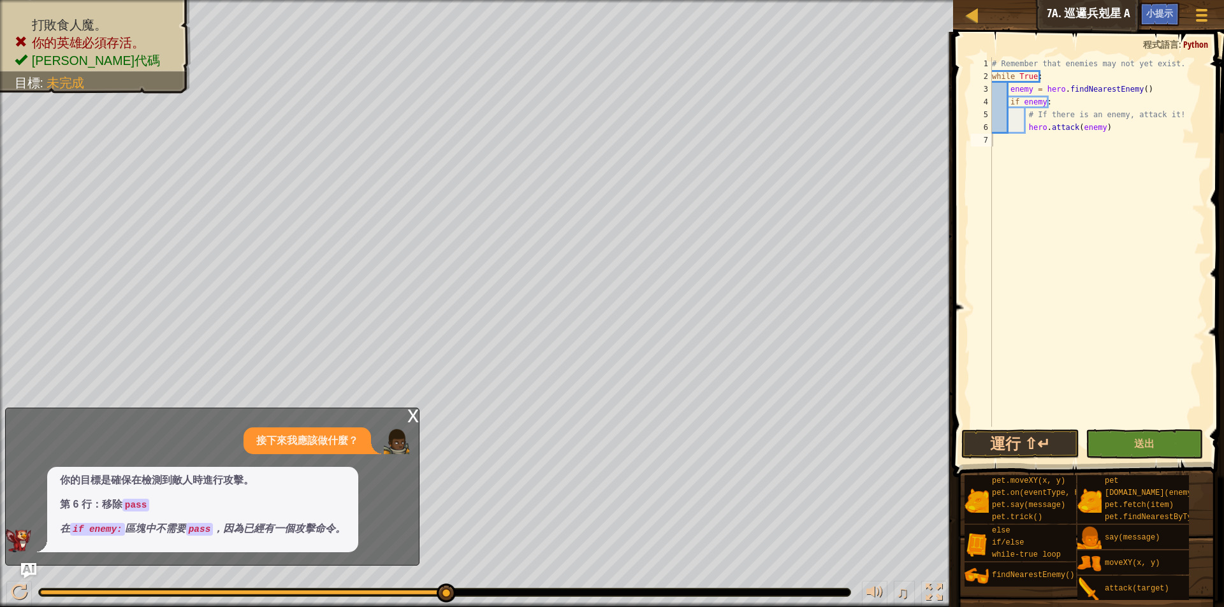
click at [1046, 134] on div "# Remember that enemies may not yet exist. while True : enemy = hero . findNear…" at bounding box center [1096, 254] width 215 height 395
click at [1118, 129] on div "# Remember that enemies may not yet exist. while True : enemy = hero . findNear…" at bounding box center [1096, 254] width 215 height 395
click at [1066, 441] on button "運行 ⇧↵" at bounding box center [1019, 444] width 117 height 29
click at [1155, 126] on div "# Remember that enemies may not yet exist. while True : enemy = hero . findNear…" at bounding box center [1096, 254] width 215 height 395
click at [1117, 145] on div "# Remember that enemies may not yet exist. while True : enemy = hero . findNear…" at bounding box center [1096, 254] width 215 height 395
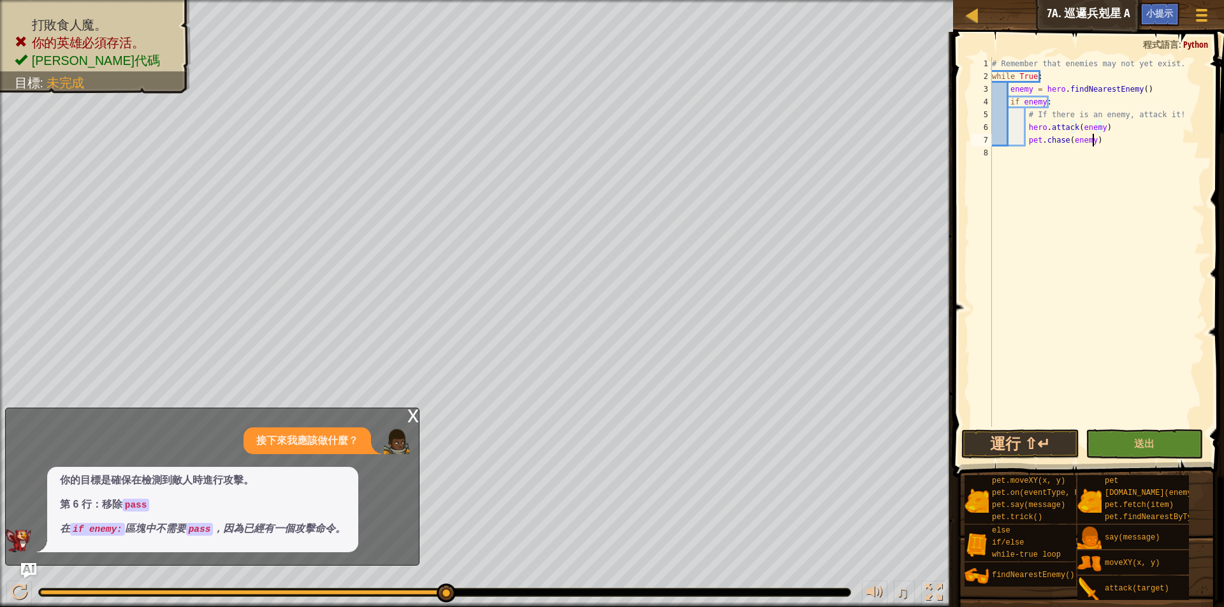
type textarea "[DOMAIN_NAME](enemy)"
click at [1131, 446] on button "送出" at bounding box center [1143, 444] width 117 height 29
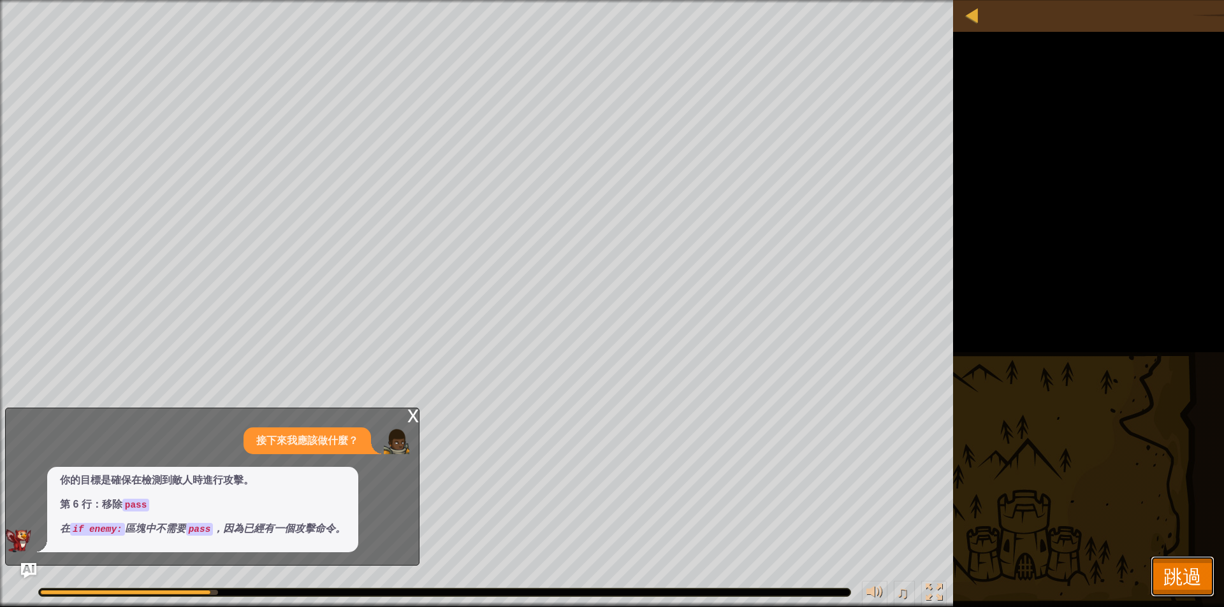
click at [1182, 567] on span "跳過" at bounding box center [1182, 576] width 38 height 26
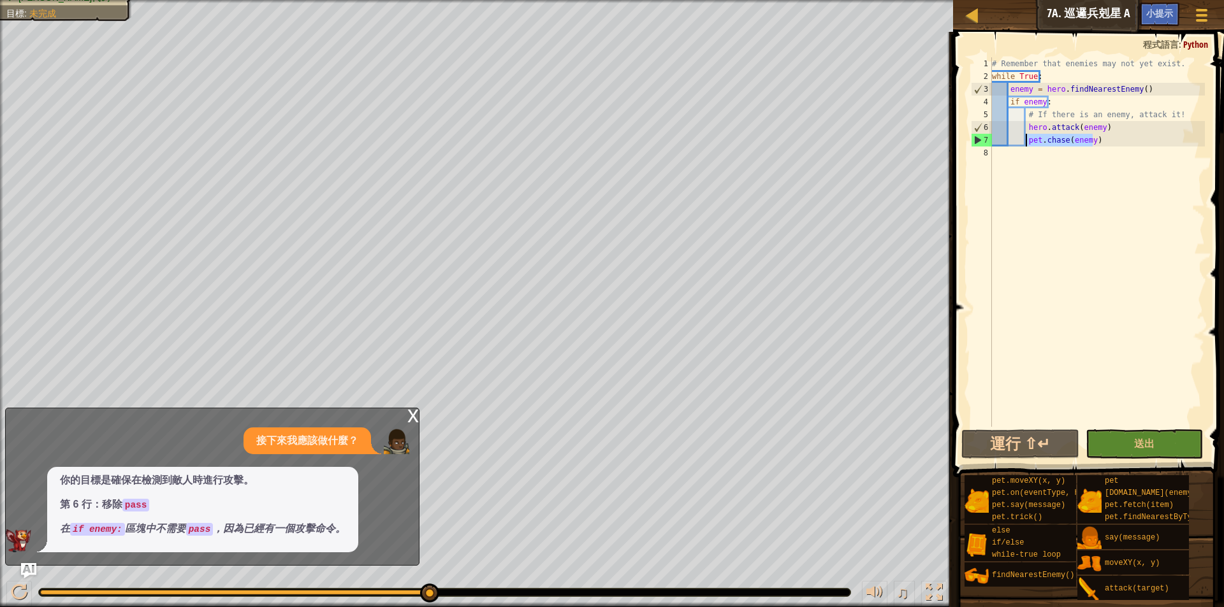
drag, startPoint x: 1100, startPoint y: 145, endPoint x: 1025, endPoint y: 140, distance: 75.4
click at [1025, 140] on div "# Remember that enemies may not yet exist. while True : enemy = hero . findNear…" at bounding box center [1096, 254] width 215 height 395
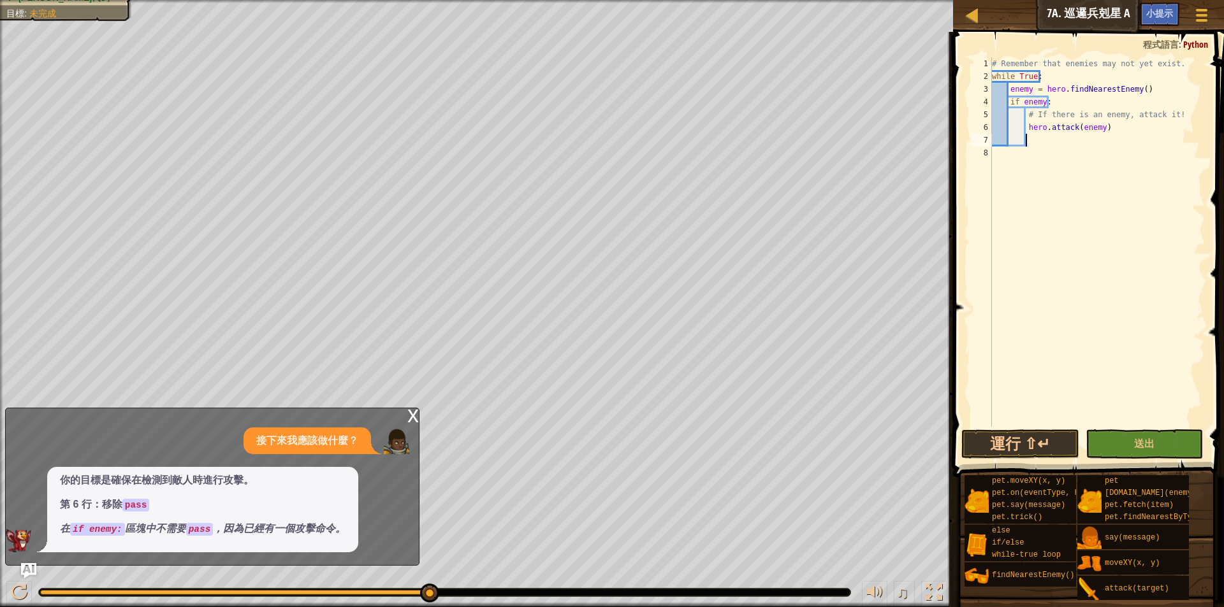
click at [1112, 126] on div "# Remember that enemies may not yet exist. while True : enemy = hero . findNear…" at bounding box center [1096, 254] width 215 height 395
type textarea "hero.attack(enemy)"
click at [1034, 153] on div "# Remember that enemies may not yet exist. while True : enemy = hero . findNear…" at bounding box center [1096, 254] width 215 height 395
click at [1036, 146] on div "# Remember that enemies may not yet exist. while True : enemy = hero . findNear…" at bounding box center [1096, 254] width 215 height 395
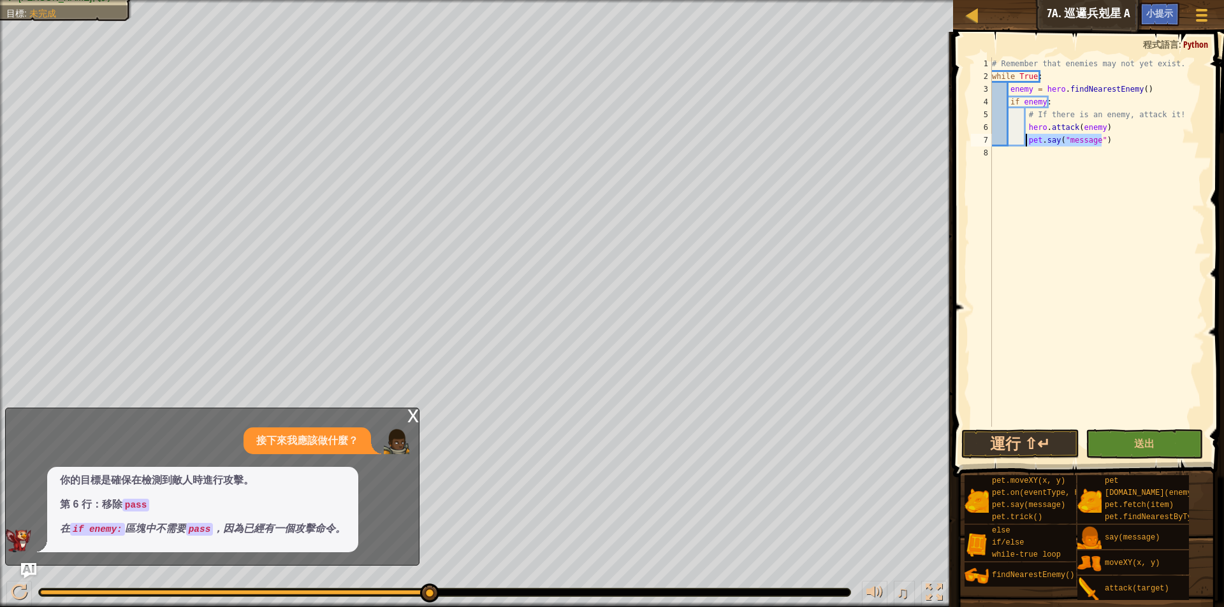
drag, startPoint x: 1124, startPoint y: 139, endPoint x: 1023, endPoint y: 140, distance: 100.1
click at [1023, 140] on div "# Remember that enemies may not yet exist. while True : enemy = hero . findNear…" at bounding box center [1096, 254] width 215 height 395
click at [1096, 143] on div "# Remember that enemies may not yet exist. while True : enemy = hero . findNear…" at bounding box center [1096, 254] width 215 height 395
click at [1148, 440] on span "送出" at bounding box center [1144, 444] width 20 height 14
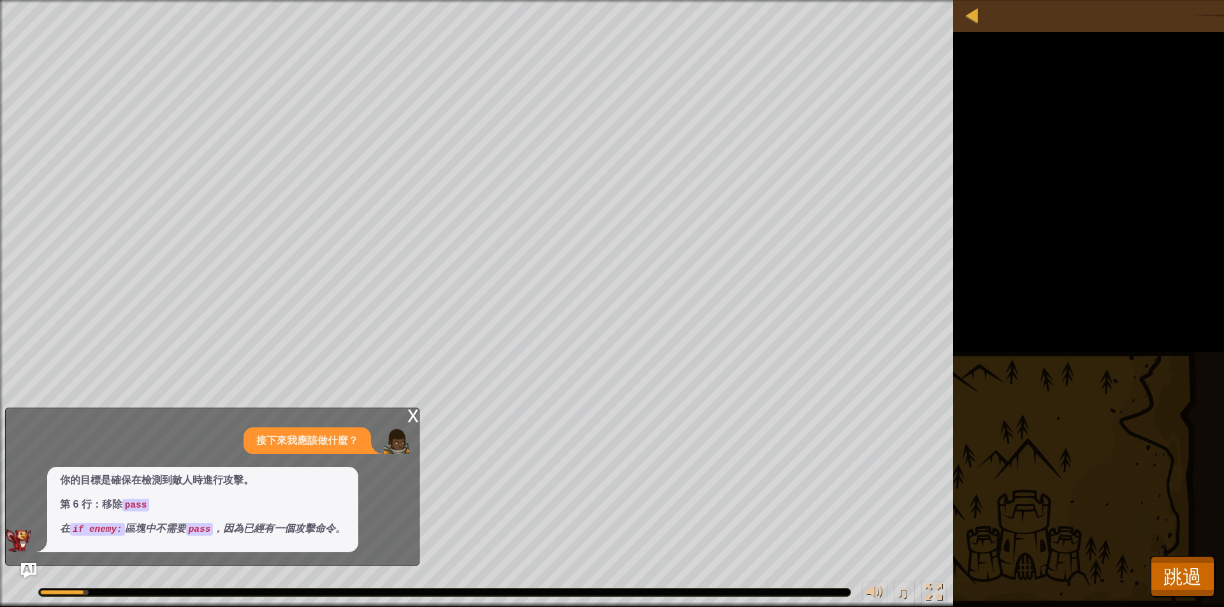
click at [412, 419] on div "x" at bounding box center [412, 414] width 11 height 13
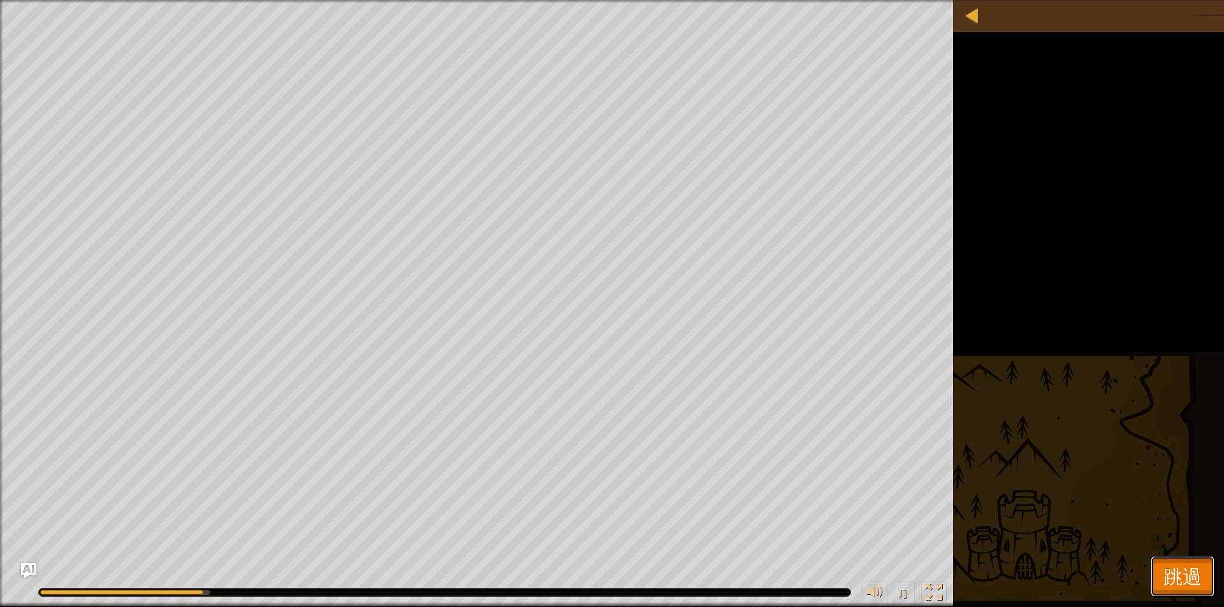
click at [1194, 574] on span "跳過" at bounding box center [1182, 576] width 38 height 26
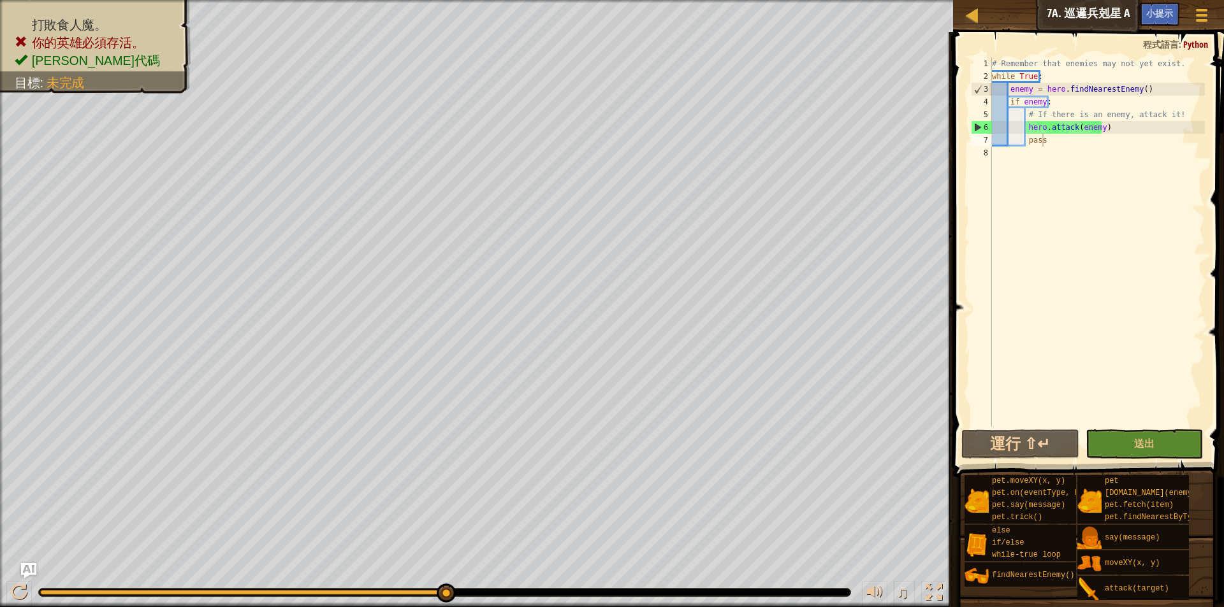
type textarea "hero.attack(enemy)"
click at [1109, 125] on div "# Remember that enemies may not yet exist. while True : enemy = hero . findNear…" at bounding box center [1096, 254] width 215 height 395
click at [977, 17] on div at bounding box center [972, 15] width 16 height 16
select select "zh-HANT"
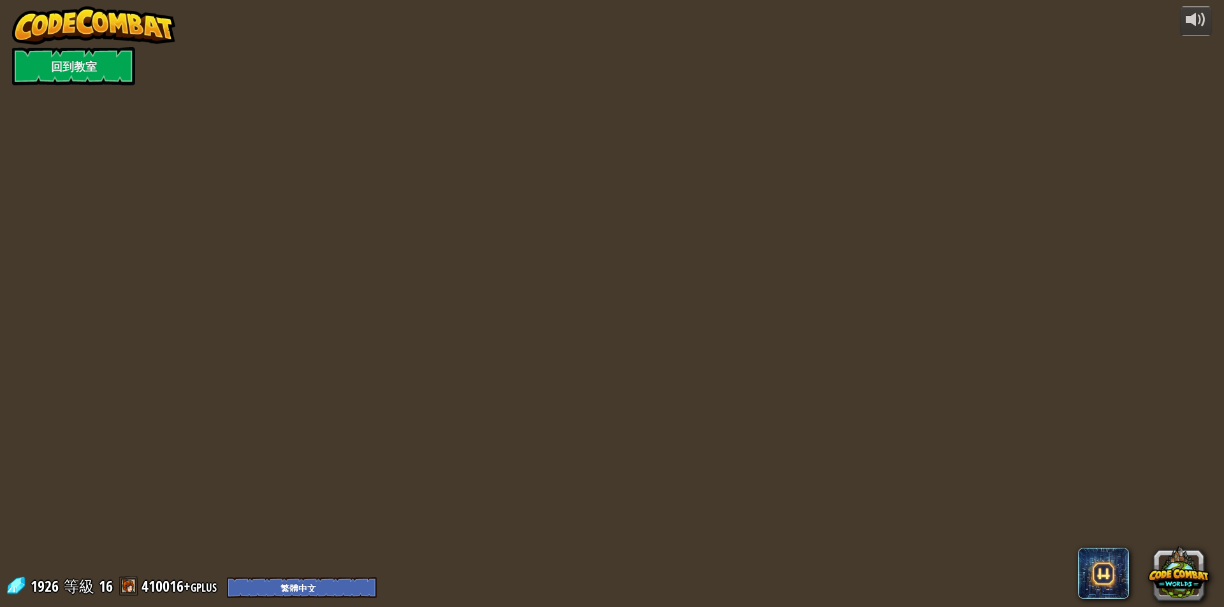
select select "zh-HANT"
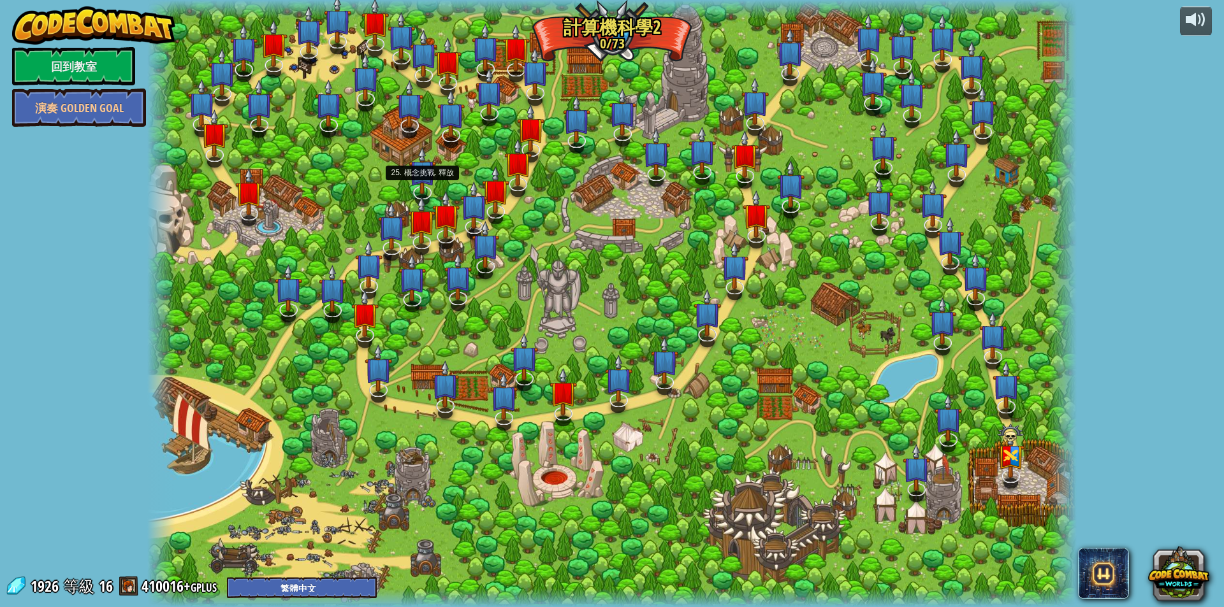
select select "zh-HANT"
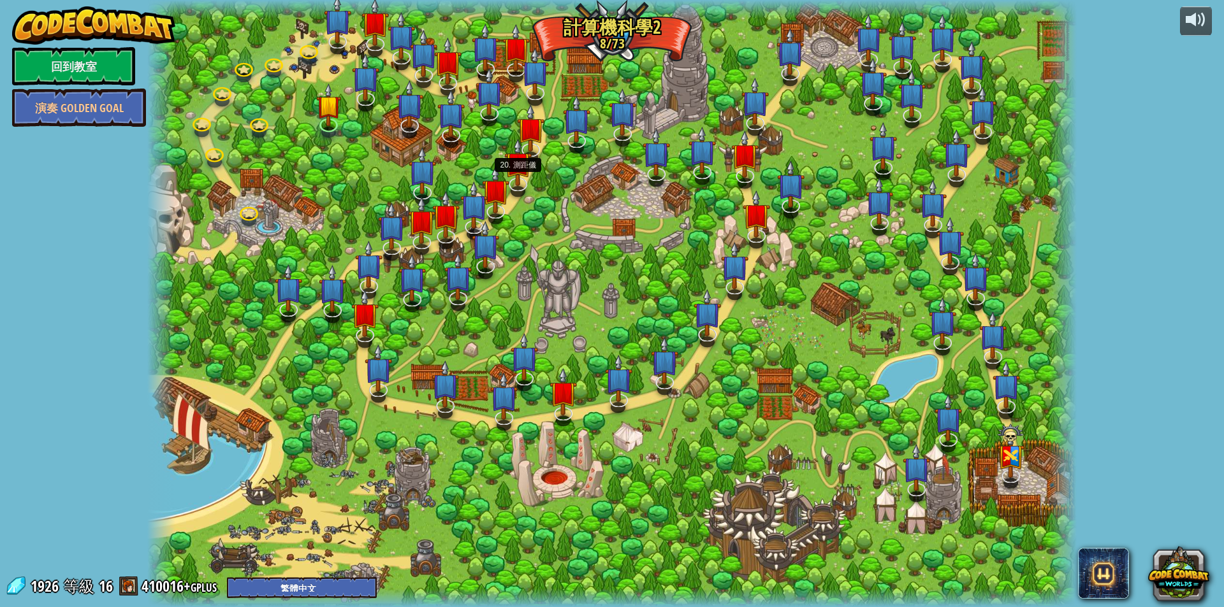
select select "zh-HANT"
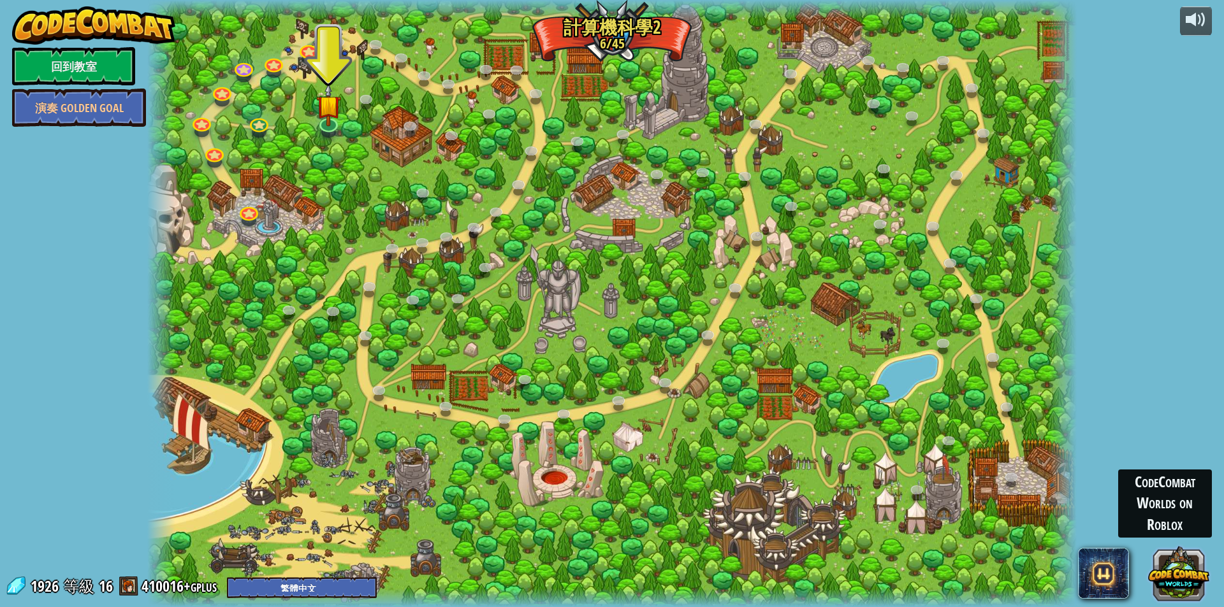
click at [1166, 568] on button at bounding box center [1178, 573] width 61 height 61
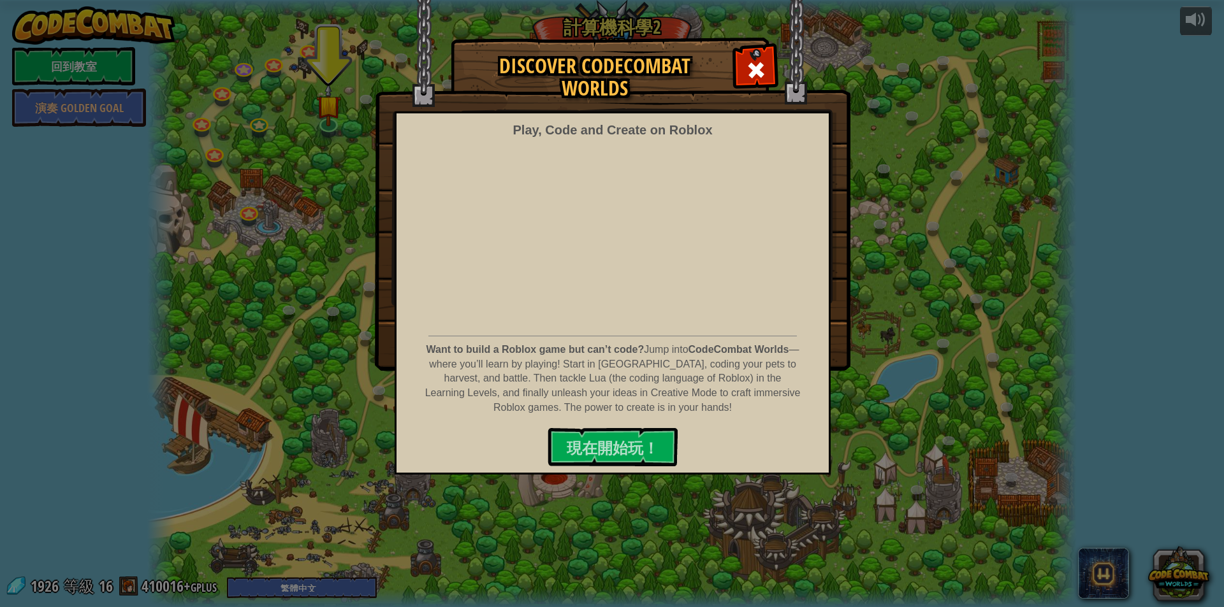
click at [993, 345] on div "Discover CodeCombat Worlds Play, Code and Create on Roblox Want to build a Robl…" at bounding box center [612, 203] width 1224 height 331
click at [943, 90] on div "Discover CodeCombat Worlds Play, Code and Create on Roblox Want to build a Robl…" at bounding box center [612, 203] width 1224 height 331
click at [764, 71] on span at bounding box center [756, 70] width 20 height 20
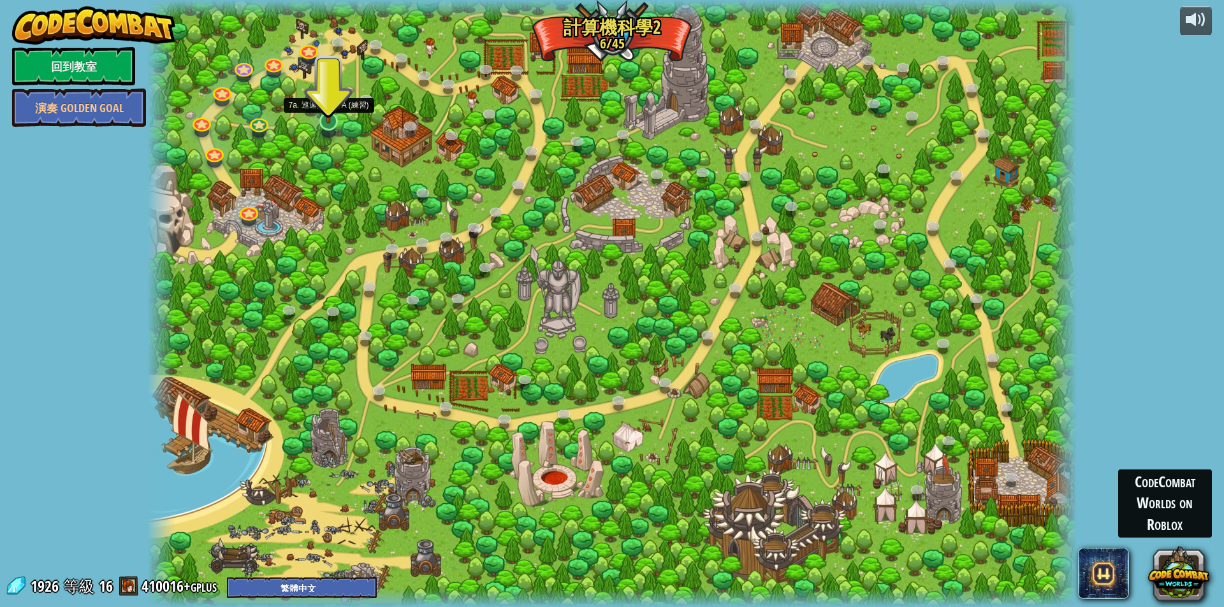
click at [333, 111] on img at bounding box center [328, 94] width 25 height 57
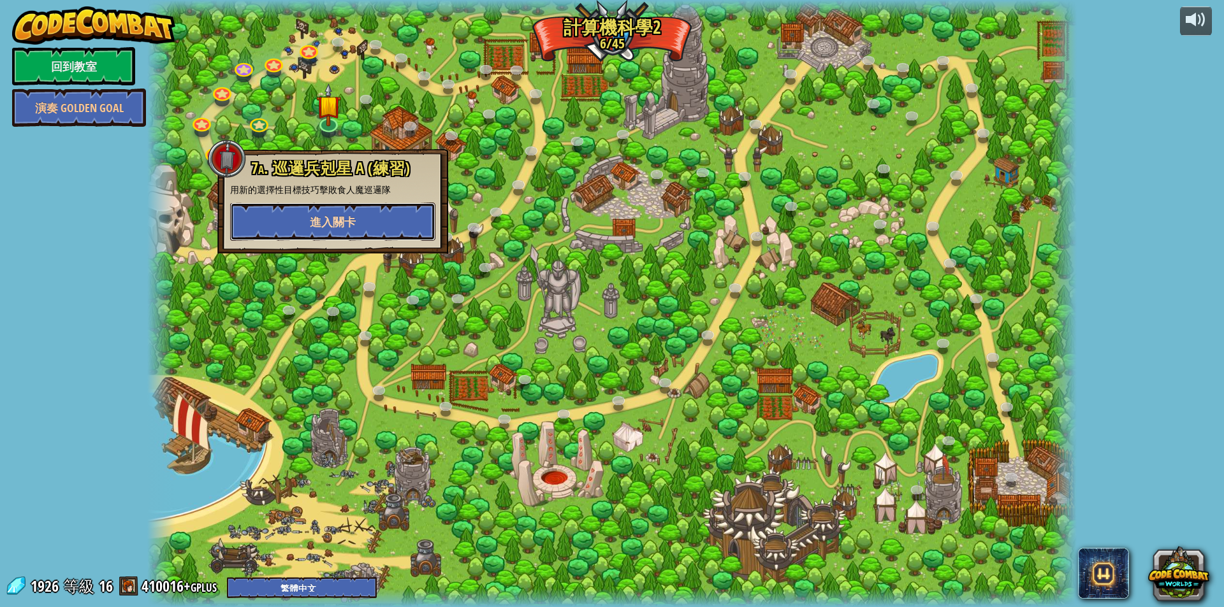
click at [414, 219] on button "進入關卡" at bounding box center [332, 222] width 205 height 38
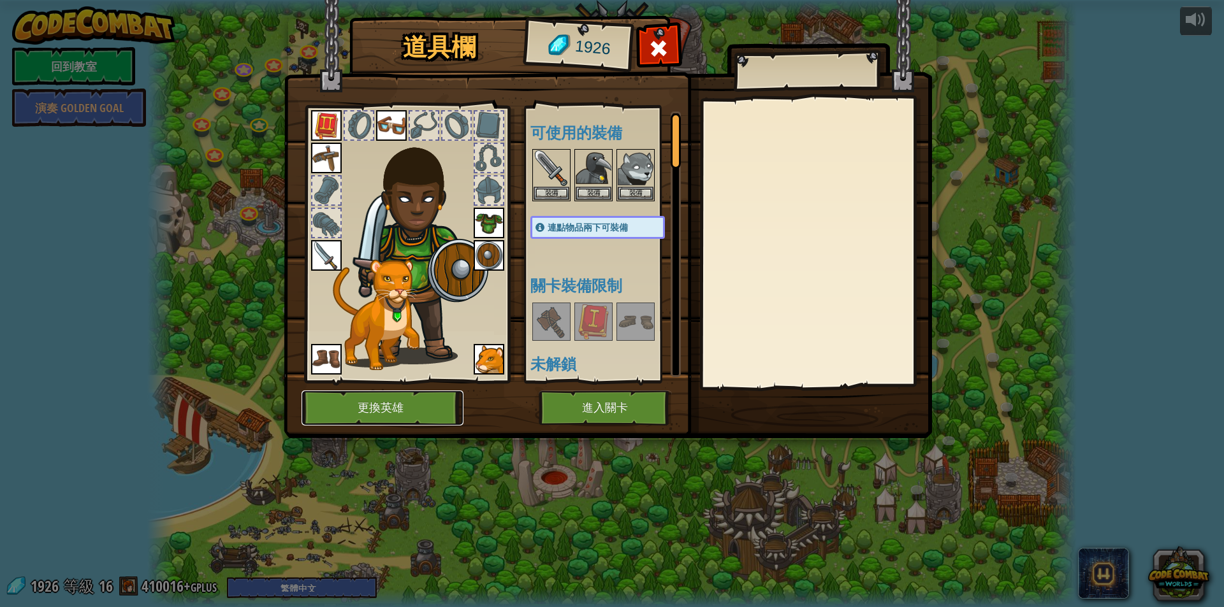
click at [371, 407] on button "更換英雄" at bounding box center [382, 408] width 162 height 35
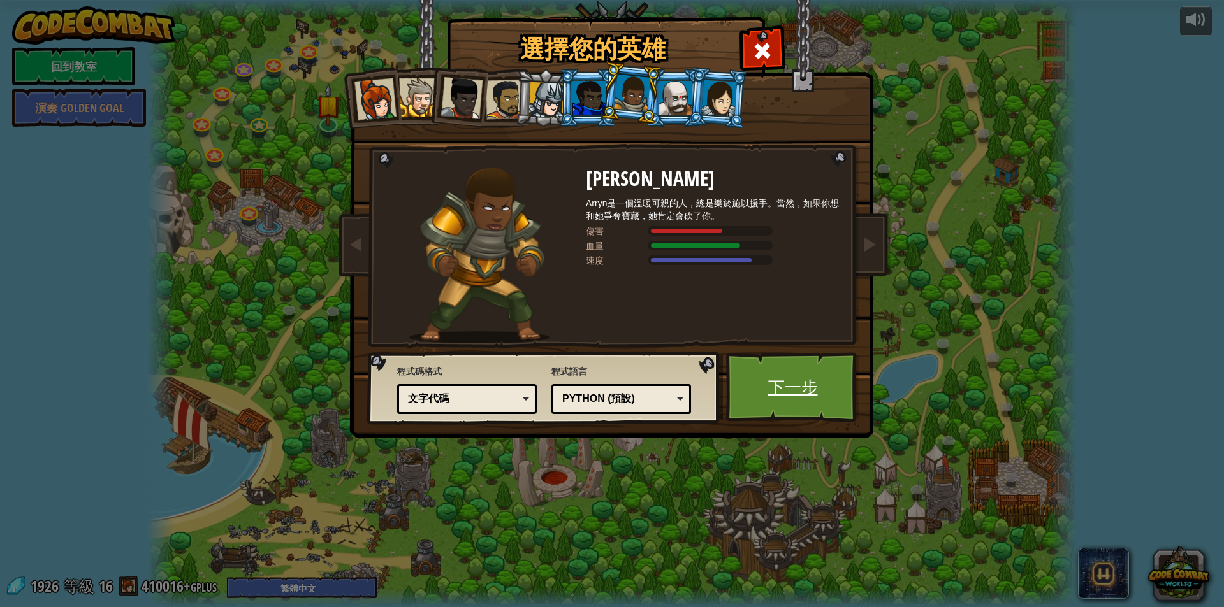
click at [772, 399] on link "下一步" at bounding box center [792, 387] width 133 height 70
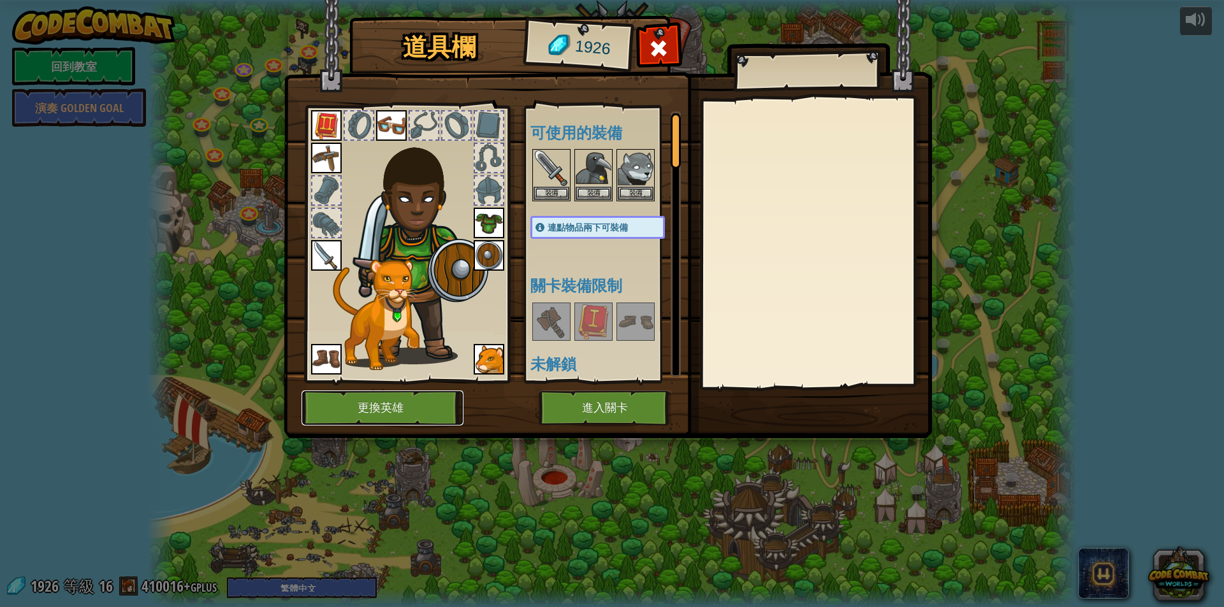
click at [381, 405] on button "更換英雄" at bounding box center [382, 408] width 162 height 35
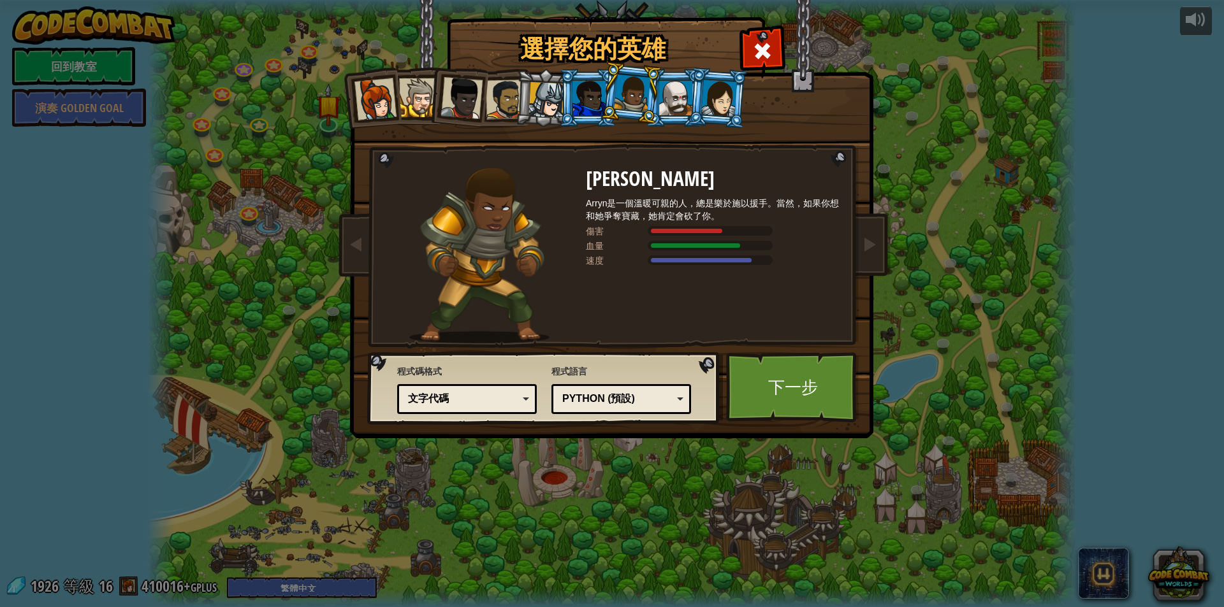
click at [609, 258] on div "速度" at bounding box center [618, 260] width 64 height 13
click at [506, 250] on img at bounding box center [479, 255] width 140 height 175
drag, startPoint x: 483, startPoint y: 259, endPoint x: 695, endPoint y: 278, distance: 212.4
click at [491, 264] on img at bounding box center [479, 255] width 140 height 175
click at [865, 248] on span at bounding box center [869, 243] width 15 height 15
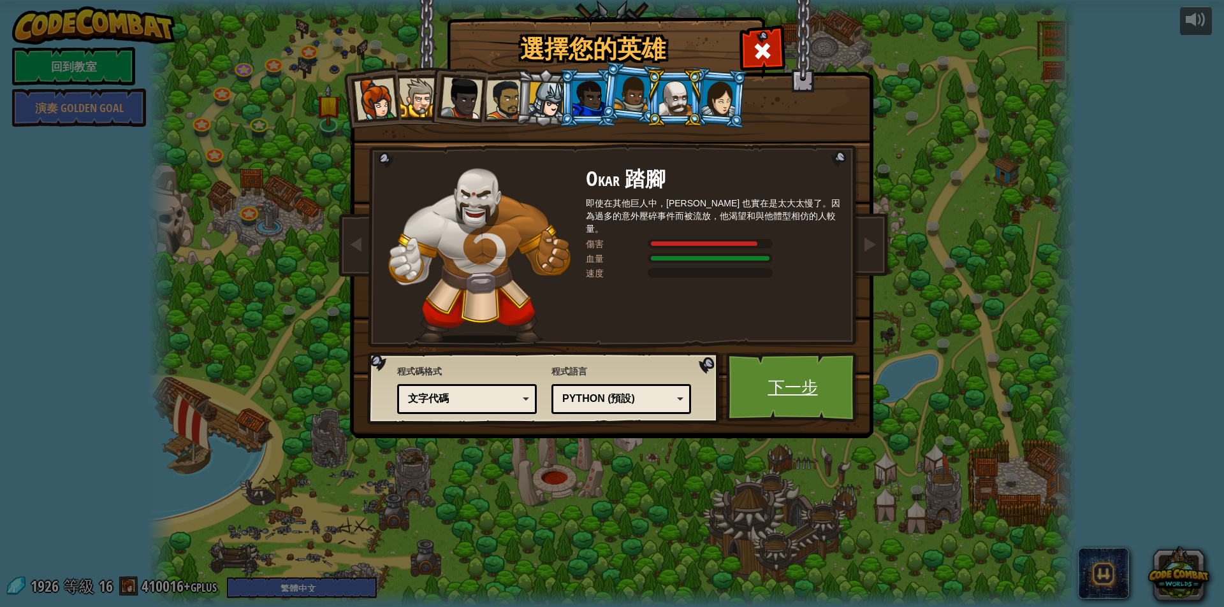
click at [802, 388] on link "下一步" at bounding box center [792, 387] width 133 height 70
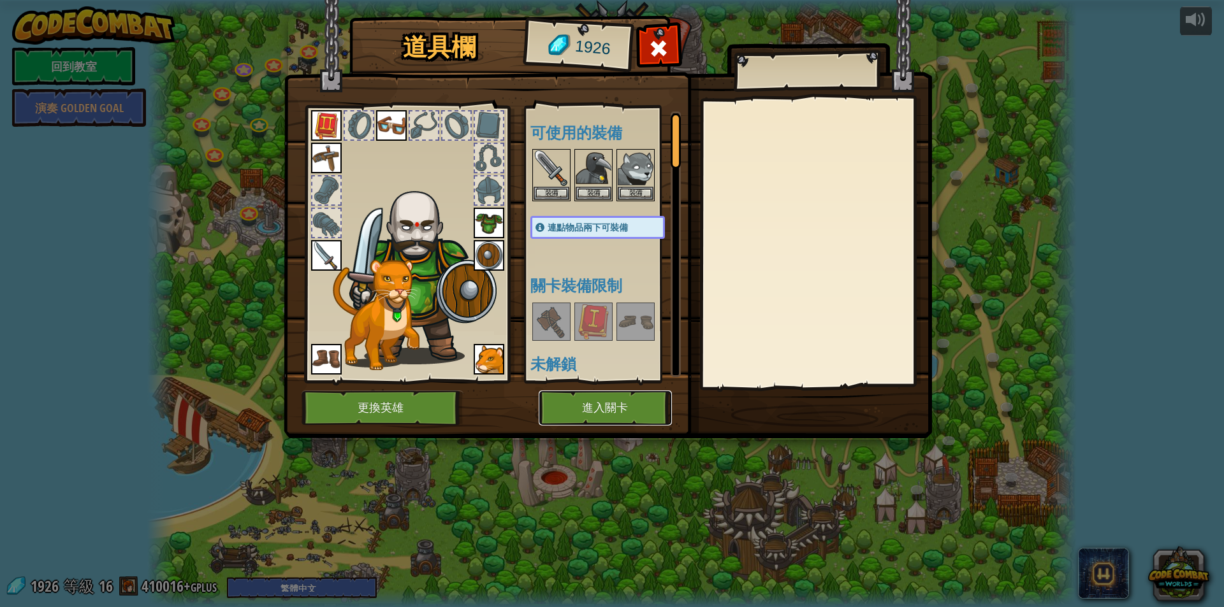
click at [621, 402] on button "進入關卡" at bounding box center [604, 408] width 133 height 35
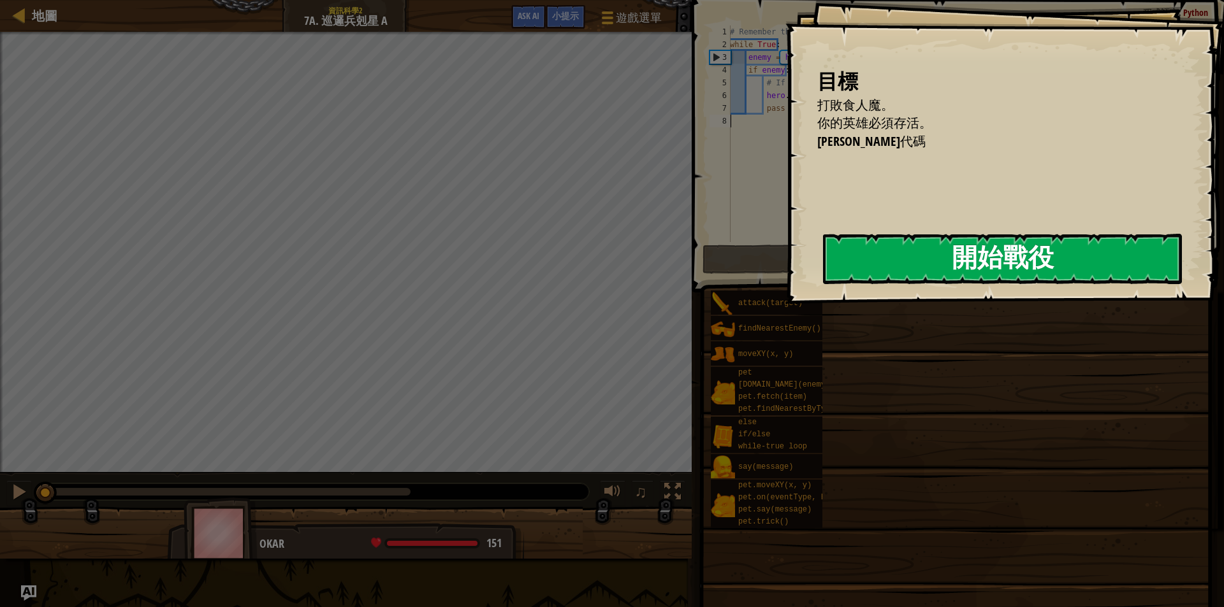
click at [1030, 259] on button "開始戰役" at bounding box center [1002, 259] width 359 height 50
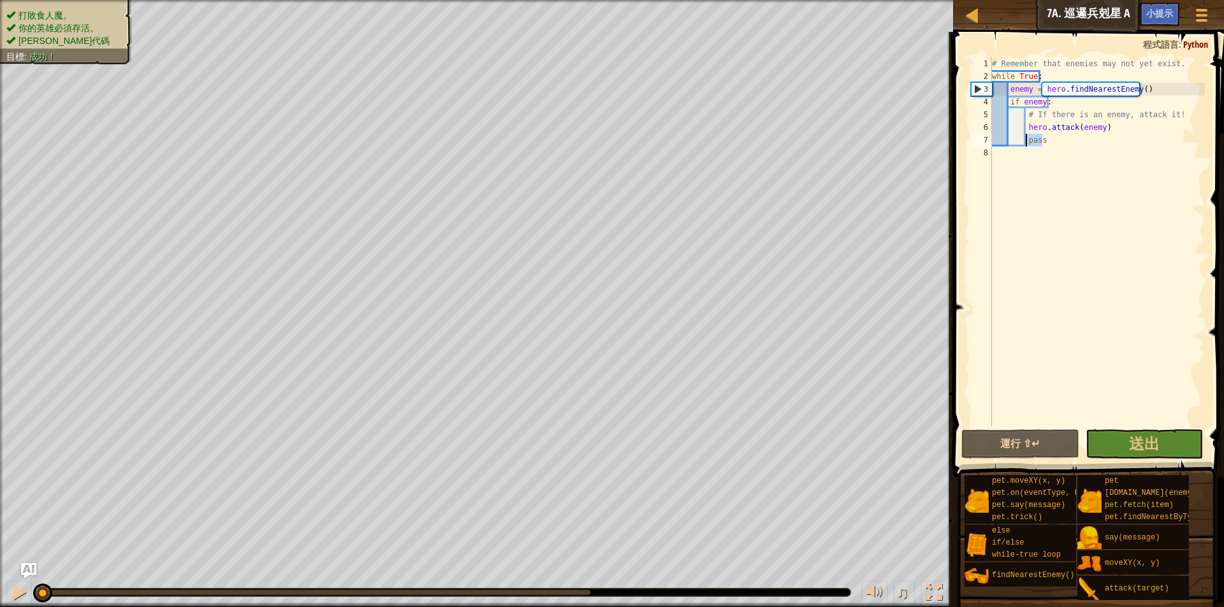
drag, startPoint x: 1087, startPoint y: 145, endPoint x: 1027, endPoint y: 143, distance: 59.9
click at [1027, 143] on div "# Remember that enemies may not yet exist. while True : enemy = hero . findNear…" at bounding box center [1096, 254] width 215 height 395
drag, startPoint x: 1107, startPoint y: 125, endPoint x: 1026, endPoint y: 128, distance: 81.0
click at [1026, 128] on div "# Remember that enemies may not yet exist. while True : enemy = hero . findNear…" at bounding box center [1096, 254] width 215 height 395
type textarea "hero.attack(enemy)"
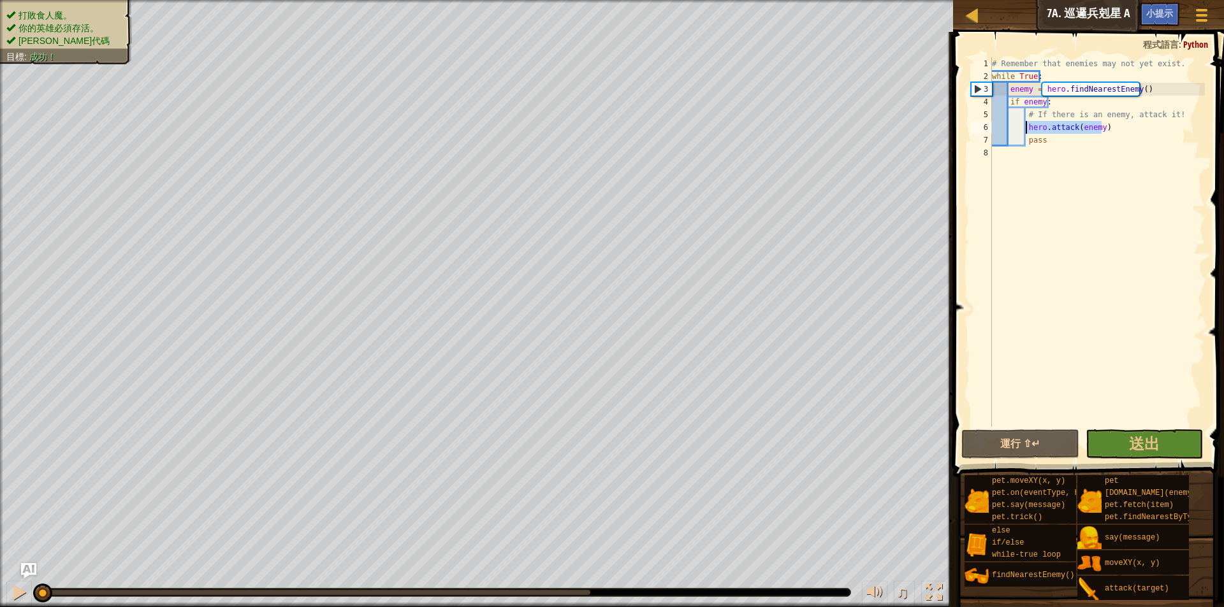
click at [1146, 126] on div "# Remember that enemies may not yet exist. while True : enemy = hero . findNear…" at bounding box center [1096, 242] width 215 height 370
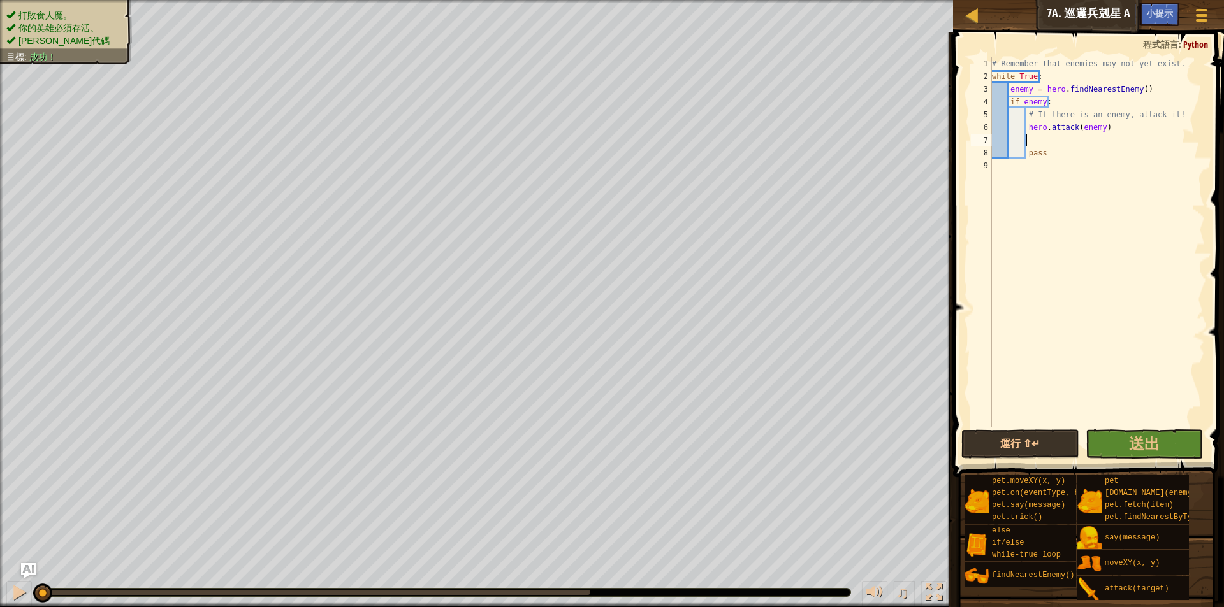
paste textarea "hero.attack(enemy)"
type textarea "hero.attack(enemy)"
click at [1159, 440] on button "送出" at bounding box center [1143, 444] width 117 height 29
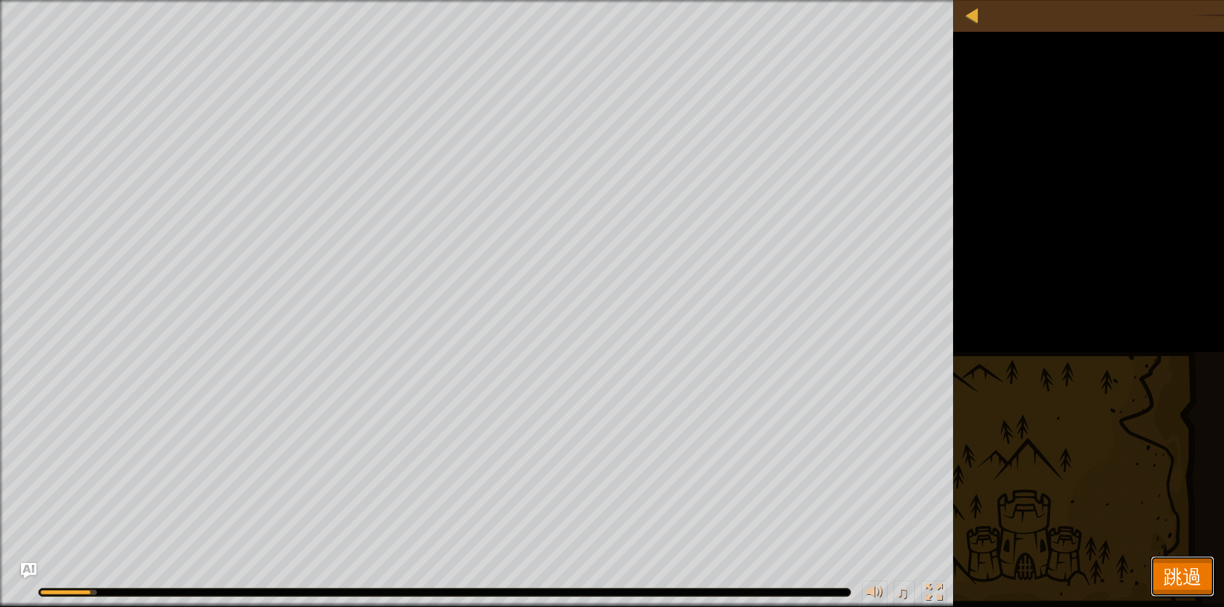
click at [1179, 560] on button "跳過" at bounding box center [1182, 576] width 64 height 41
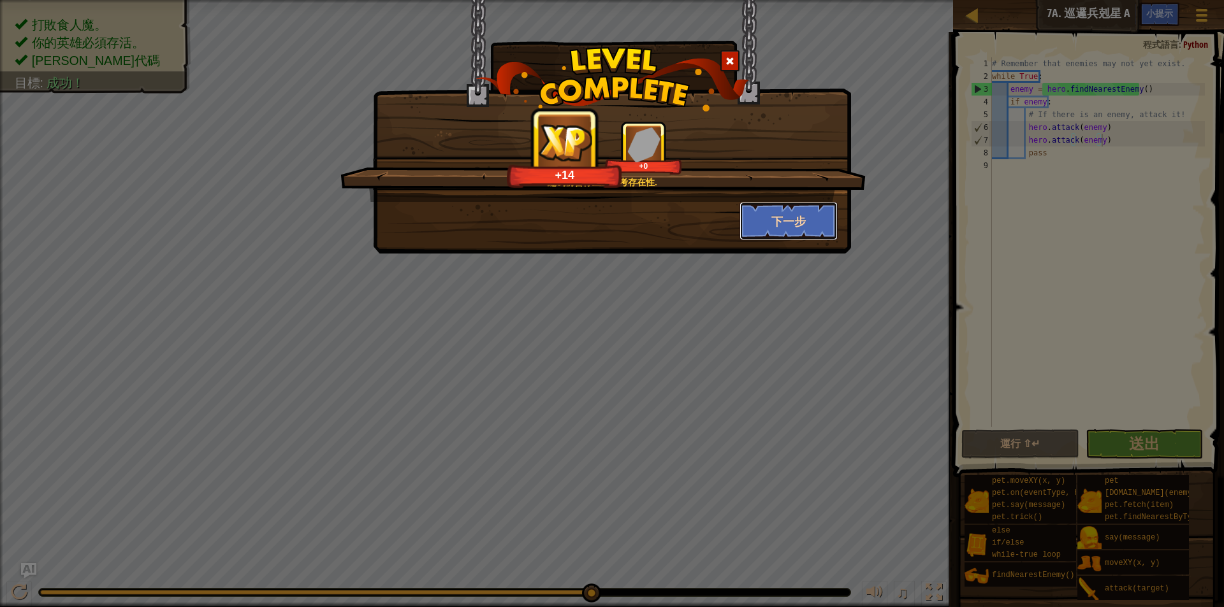
click at [760, 217] on button "下一步" at bounding box center [788, 221] width 99 height 38
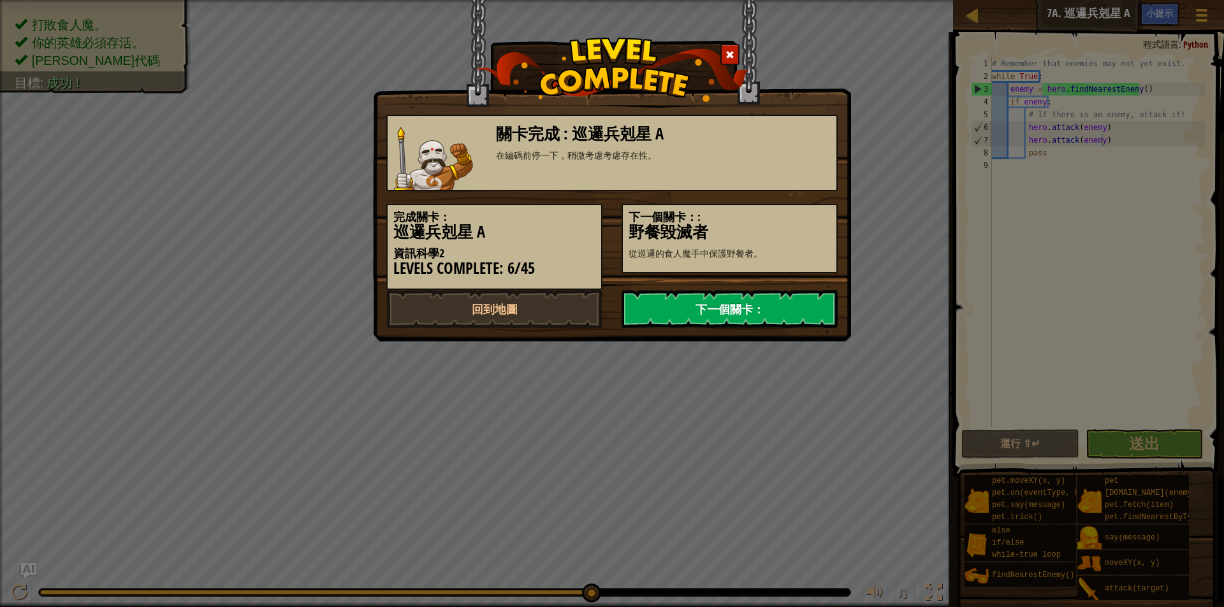
click at [715, 313] on link "下一個關卡：" at bounding box center [729, 309] width 216 height 38
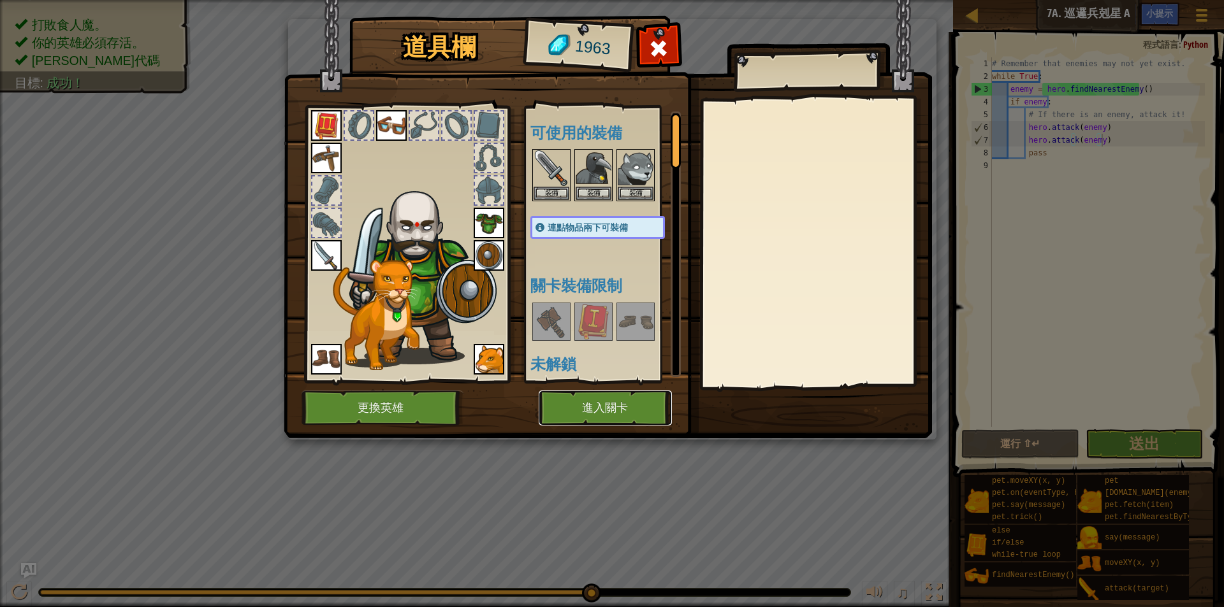
click at [600, 406] on button "進入關卡" at bounding box center [604, 408] width 133 height 35
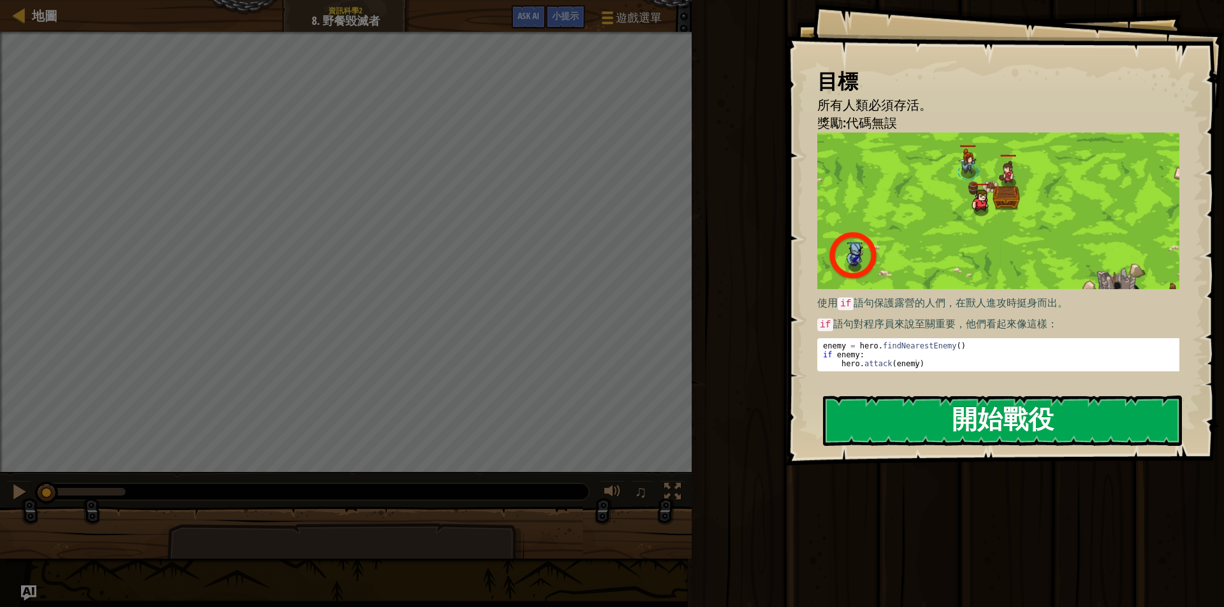
click at [877, 413] on button "開始戰役" at bounding box center [1002, 421] width 359 height 50
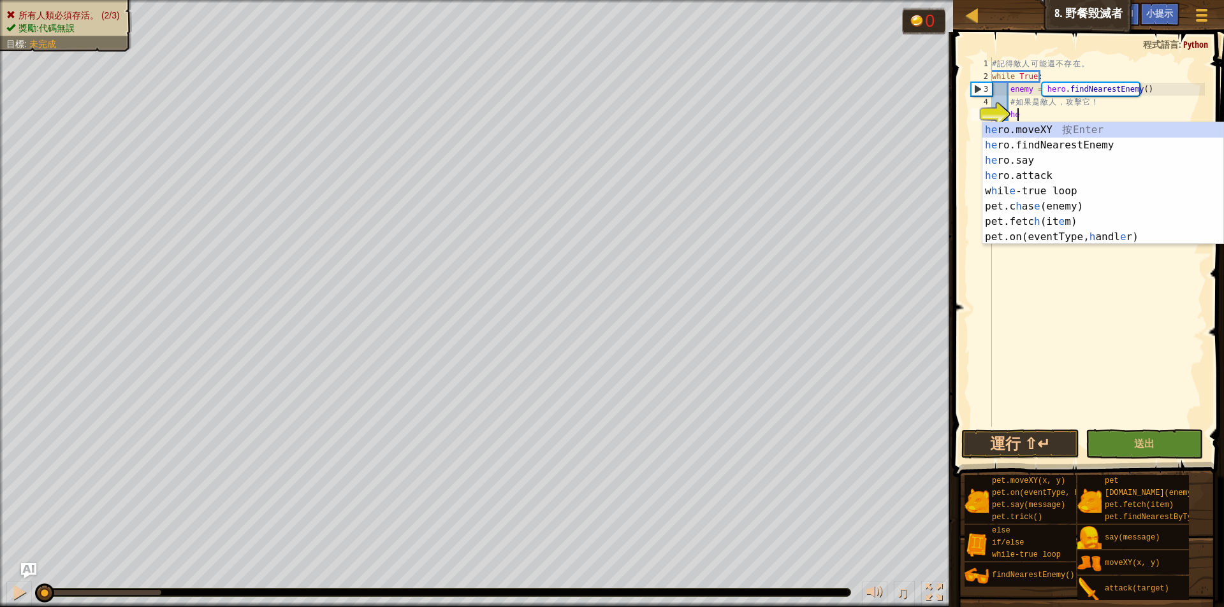
scroll to position [6, 2]
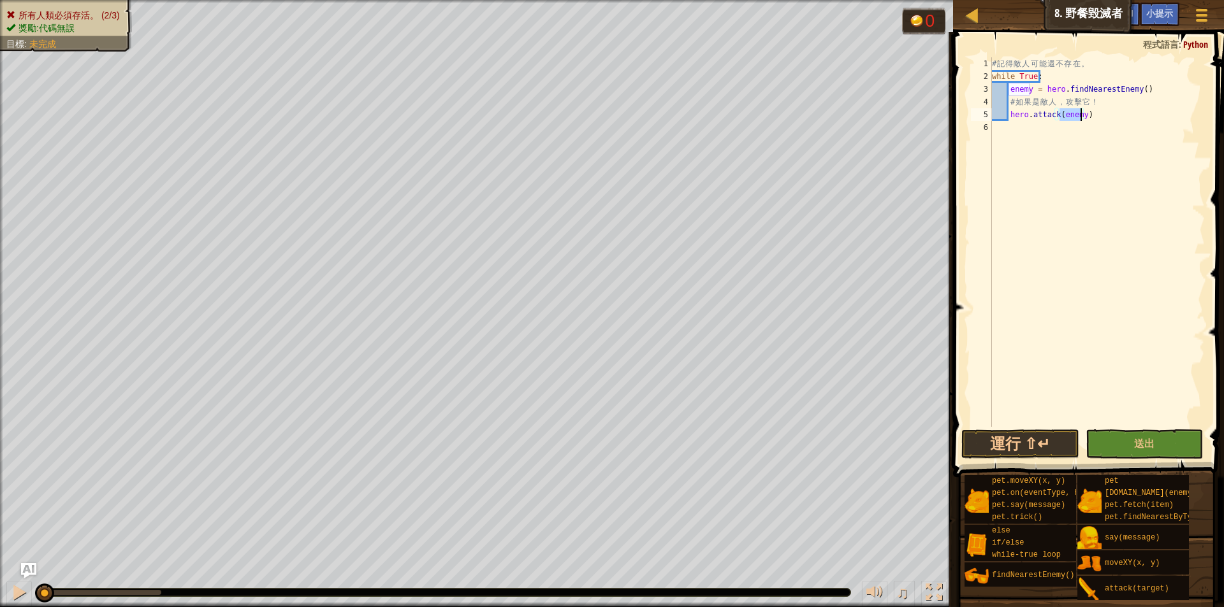
click at [1087, 108] on div "# 記 得 敵 人 可 能 還 不 存 在 。 while True : enemy = hero . findNearestEnemy ( ) # 如 果 …" at bounding box center [1096, 254] width 215 height 395
drag, startPoint x: 1094, startPoint y: 114, endPoint x: 1008, endPoint y: 115, distance: 85.4
click at [1008, 115] on div "# 記 得 敵 人 可 能 還 不 存 在 。 while True : enemy = hero . findNearestEnemy ( ) # 如 果 …" at bounding box center [1096, 254] width 215 height 395
type textarea "hero.attack(enemy)"
click at [1008, 115] on div "# 記 得 敵 人 可 能 還 不 存 在 。 while True : enemy = hero . findNearestEnemy ( ) # 如 果 …" at bounding box center [1096, 242] width 215 height 370
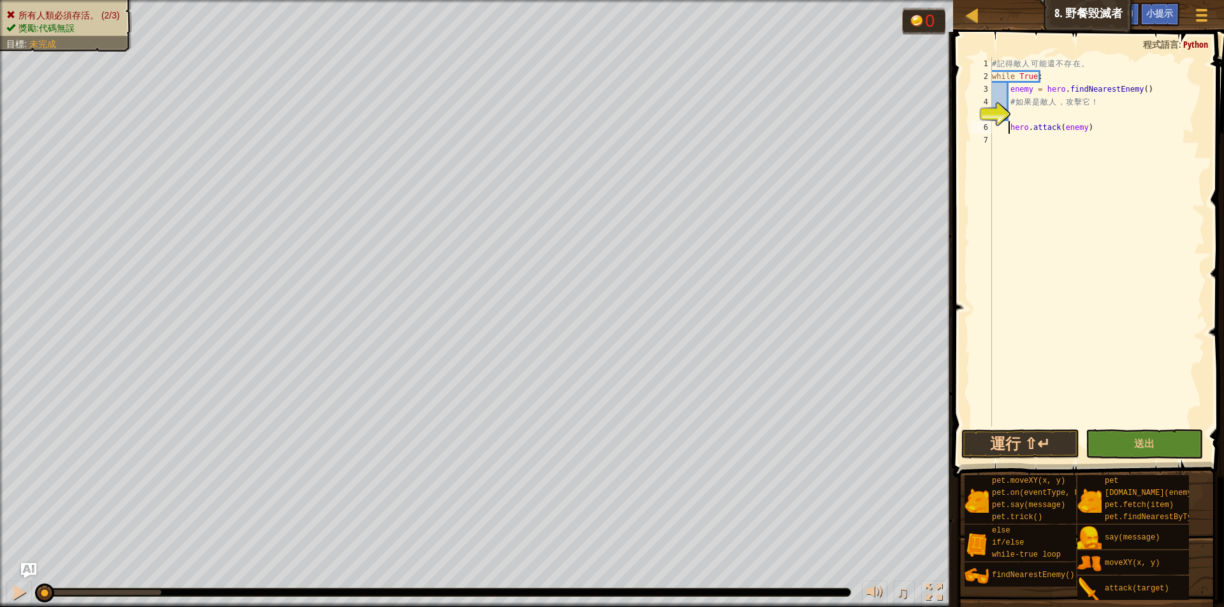
click at [1032, 117] on div "# 記 得 敵 人 可 能 還 不 存 在 。 while True : enemy = hero . findNearestEnemy ( ) # 如 果 …" at bounding box center [1096, 254] width 215 height 395
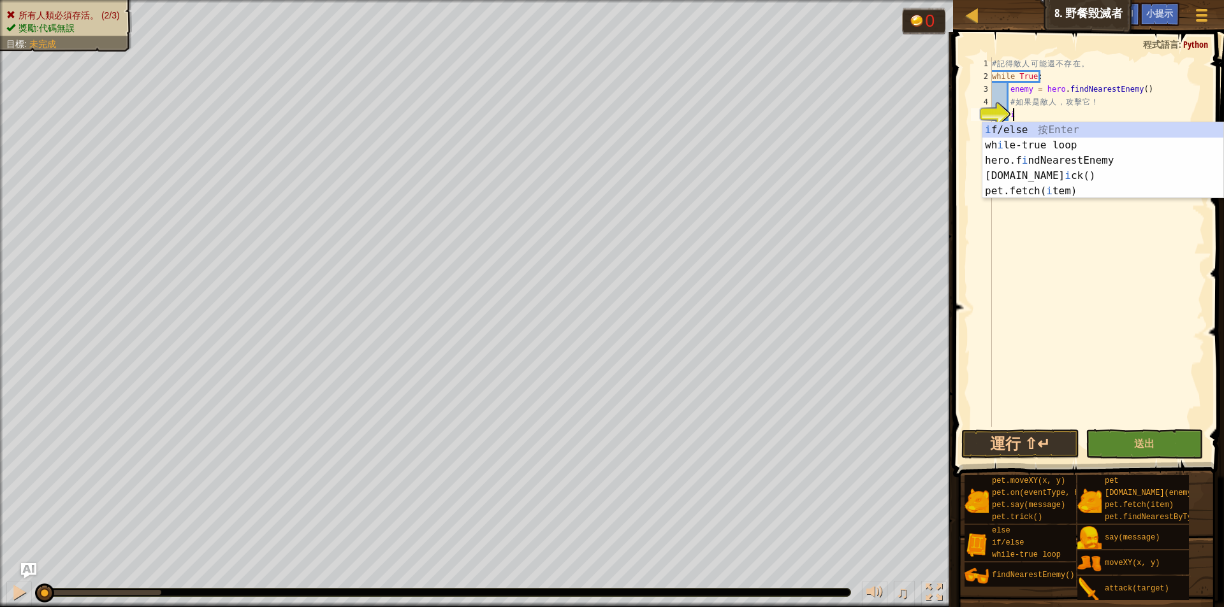
scroll to position [6, 1]
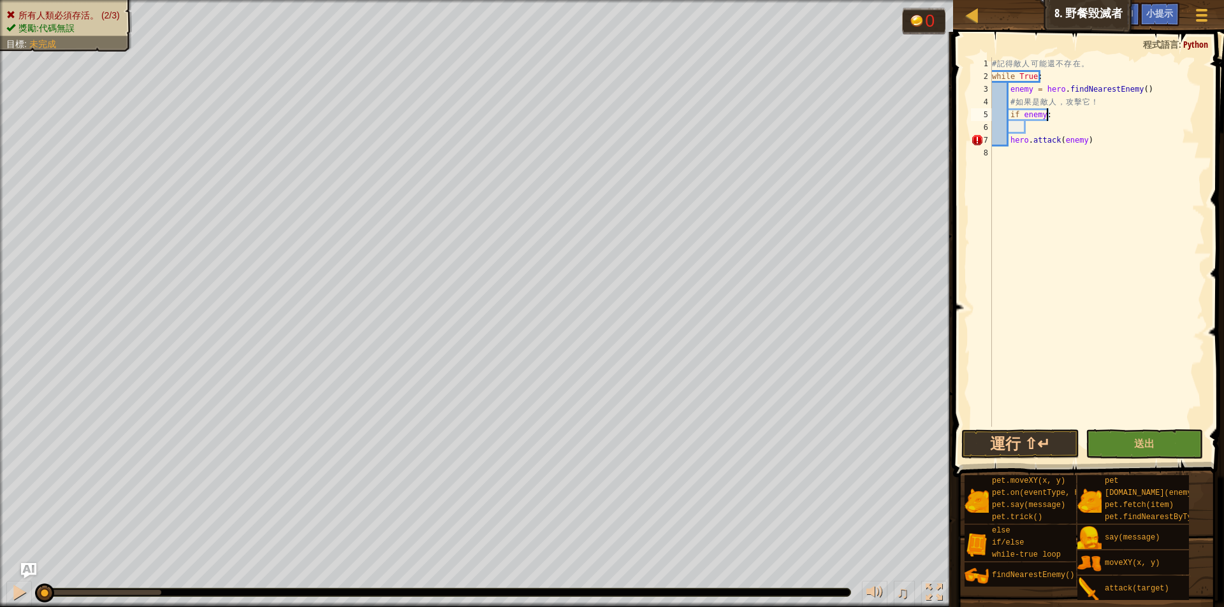
click at [1046, 120] on div "# 記 得 敵 人 可 能 還 不 存 在 。 while True : enemy = hero . findNearestEnemy ( ) # 如 果 …" at bounding box center [1096, 254] width 215 height 395
drag, startPoint x: 1106, startPoint y: 140, endPoint x: 1008, endPoint y: 136, distance: 98.9
click at [1008, 136] on div "# 記 得 敵 人 可 能 還 不 存 在 。 while True : enemy = hero . findNearestEnemy ( ) # 如 果 …" at bounding box center [1096, 254] width 215 height 395
type textarea "hero.attack(enemy)"
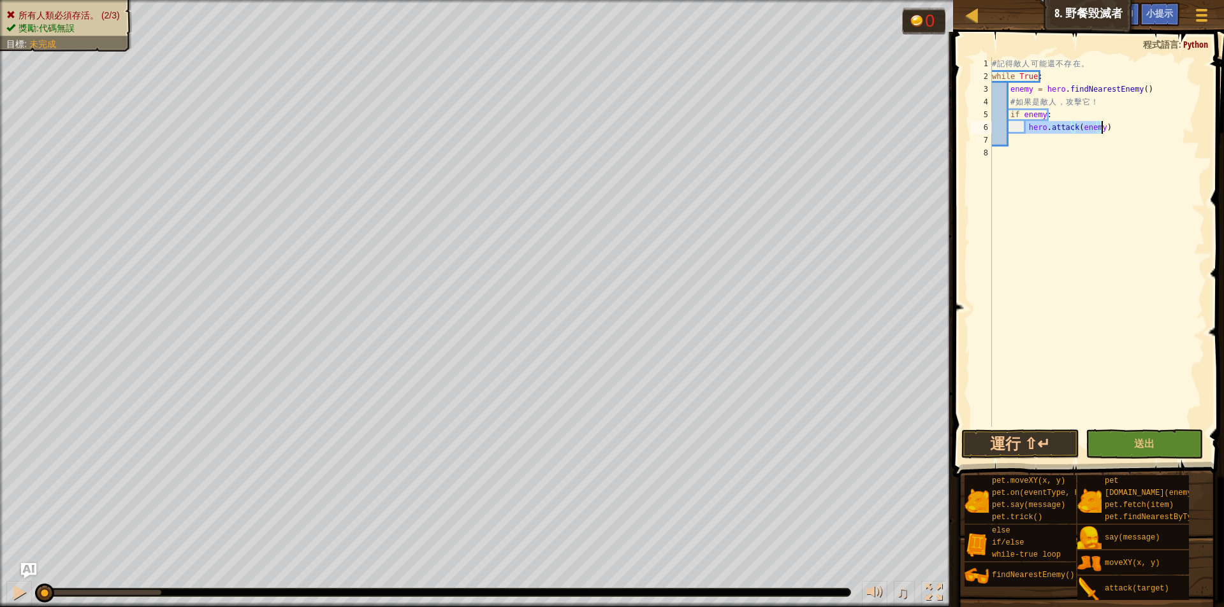
click at [1147, 131] on div "# 記 得 敵 人 可 能 還 不 存 在 。 while True : enemy = hero . findNearestEnemy ( ) # 如 果 …" at bounding box center [1096, 242] width 215 height 370
paste textarea "hero.attack(enemy)"
type textarea "hero.attack(enemy)"
click at [1189, 434] on button "送出" at bounding box center [1143, 444] width 117 height 29
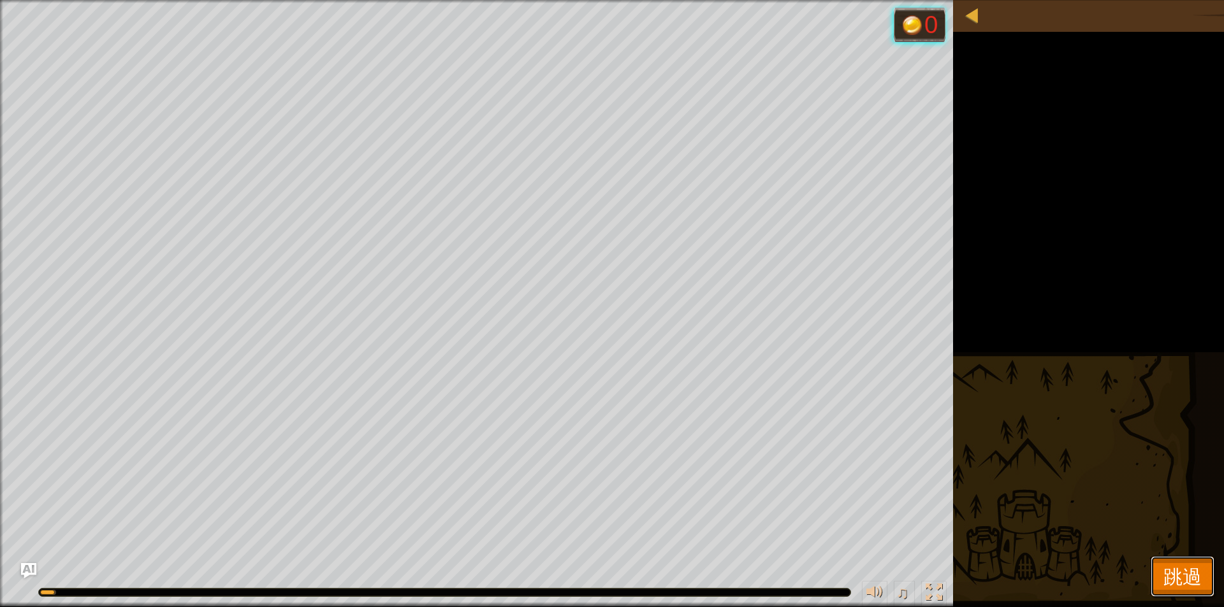
click at [1182, 557] on button "跳過" at bounding box center [1182, 576] width 64 height 41
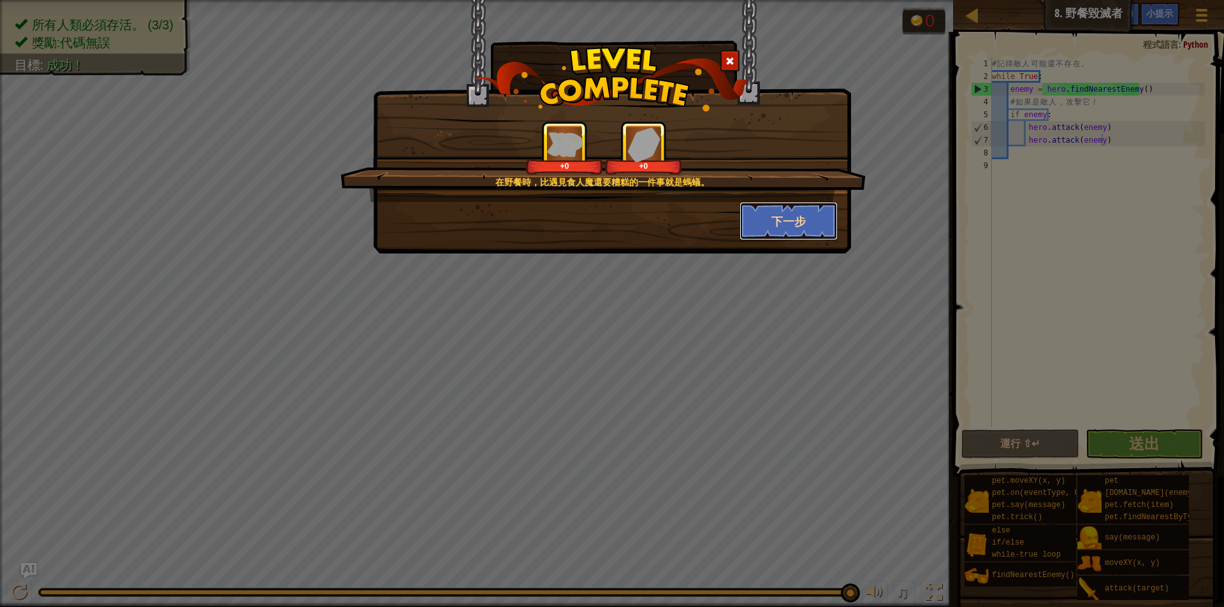
click at [793, 206] on button "下一步" at bounding box center [788, 221] width 99 height 38
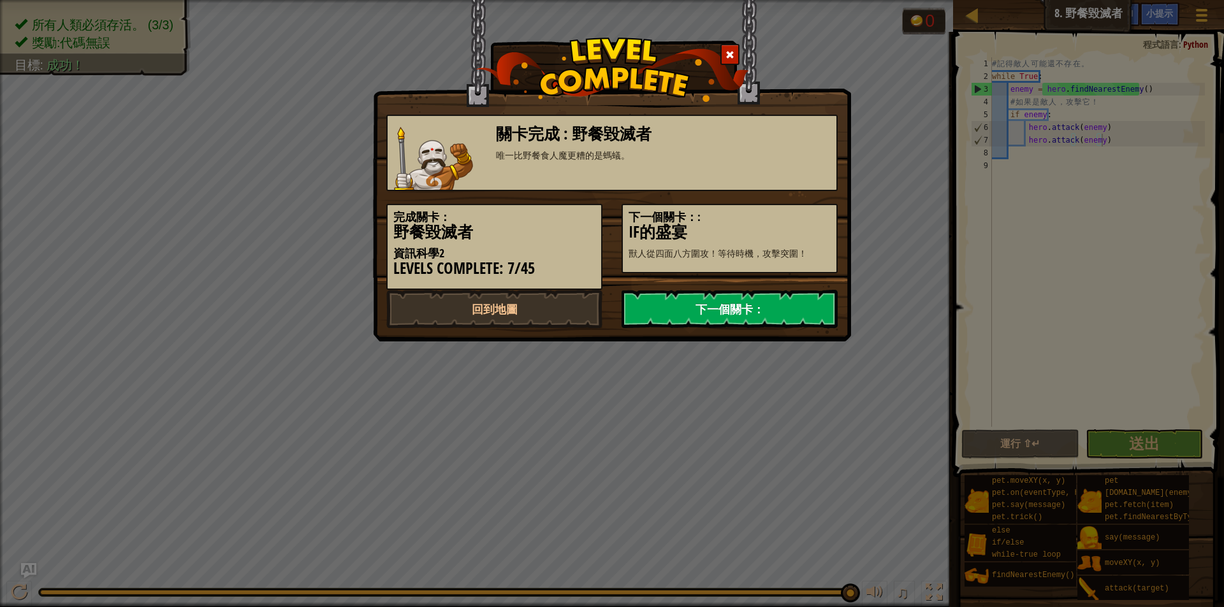
click at [812, 307] on link "下一個關卡：" at bounding box center [729, 309] width 216 height 38
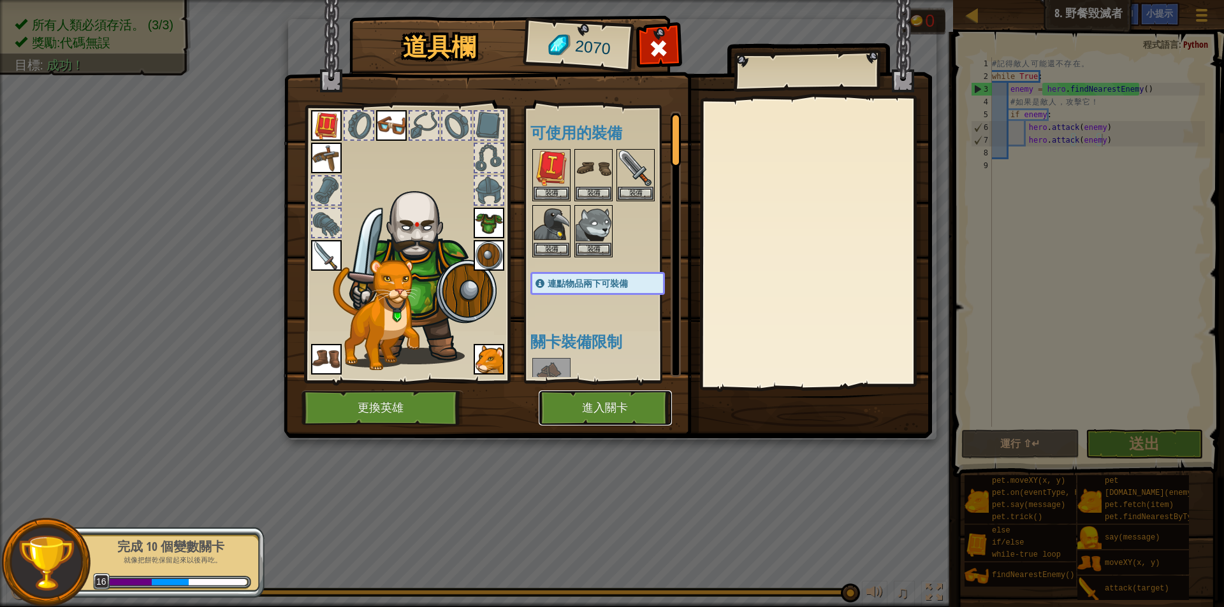
click at [655, 418] on button "進入關卡" at bounding box center [604, 408] width 133 height 35
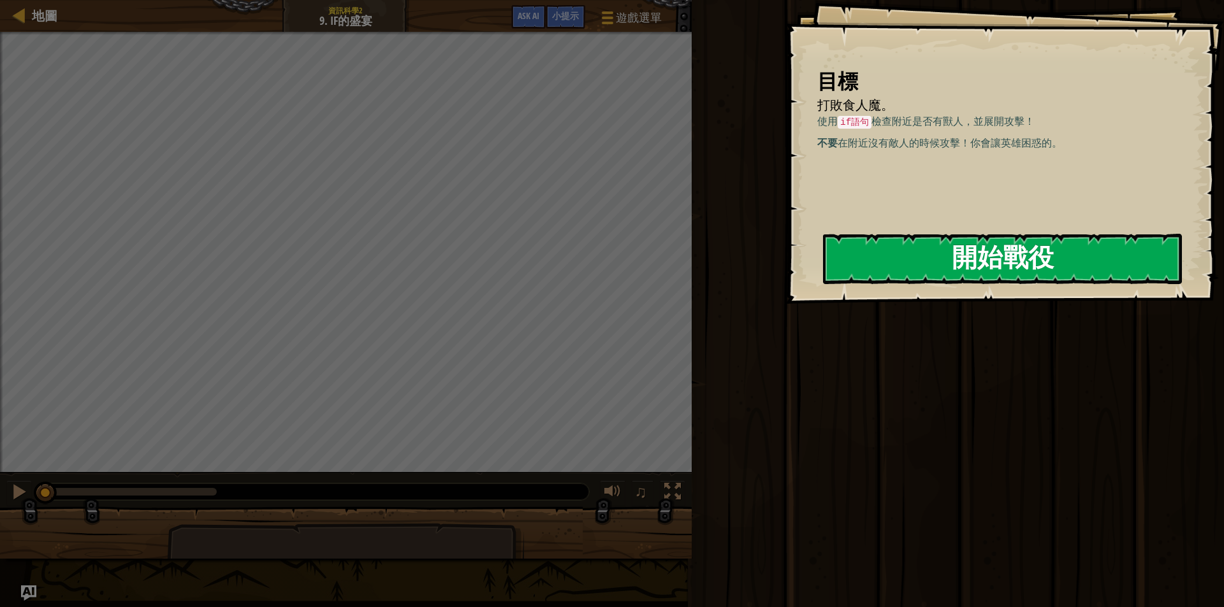
click at [883, 252] on button "開始戰役" at bounding box center [1002, 259] width 359 height 50
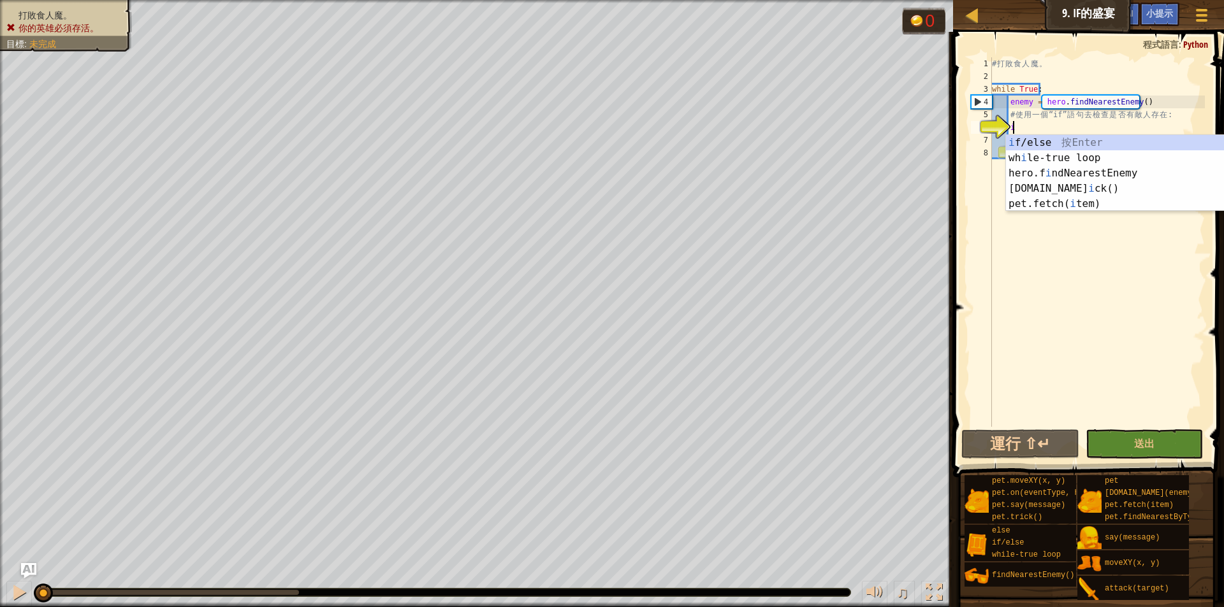
scroll to position [6, 1]
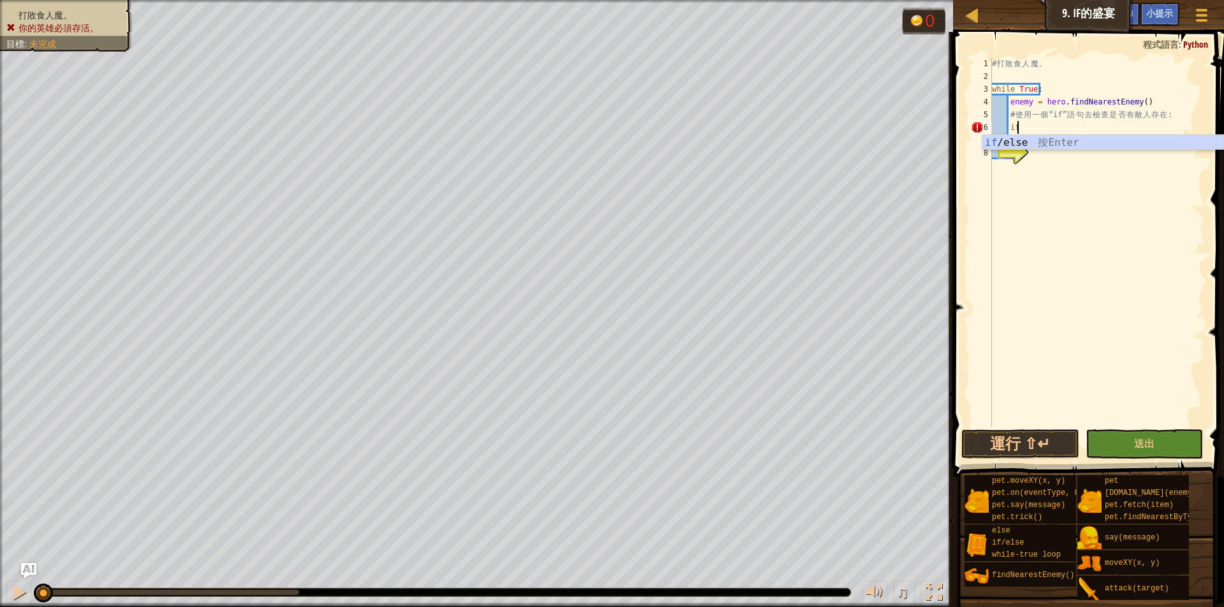
type textarea "if\"
type textarea "if enemy:"
click at [1049, 153] on div "# 打 敗 食 人 魔 。 while True : enemy = hero . findNearestEnemy ( ) # 使 用 一 個 “if” 語…" at bounding box center [1099, 254] width 212 height 395
type textarea "if enemy:"
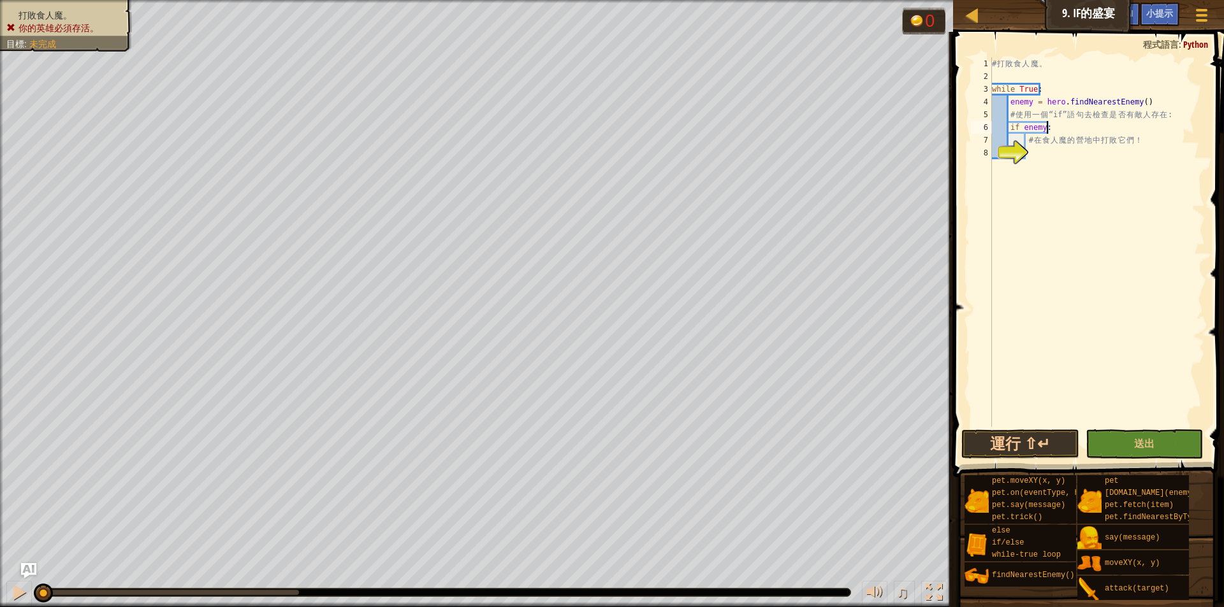
click at [1058, 155] on div "# 打 敗 食 人 魔 。 while True : enemy = hero . findNearestEnemy ( ) # 使 用 一 個 “if” 語…" at bounding box center [1096, 254] width 215 height 395
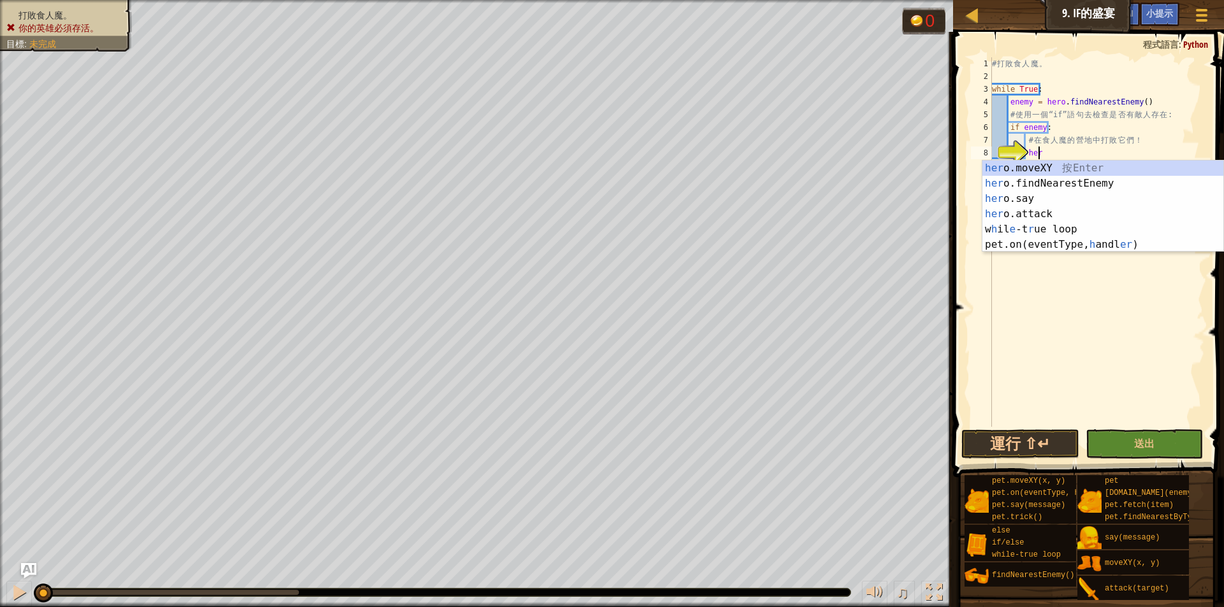
scroll to position [6, 4]
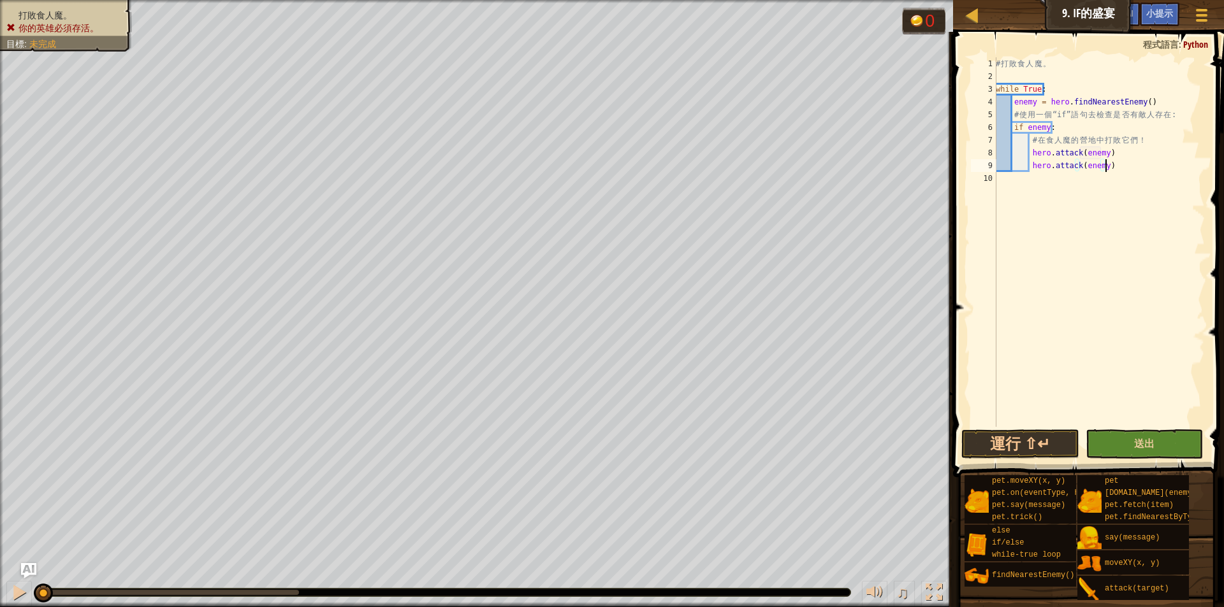
type textarea "hero.attack(enemy)"
click at [1171, 454] on button "送出" at bounding box center [1143, 444] width 117 height 29
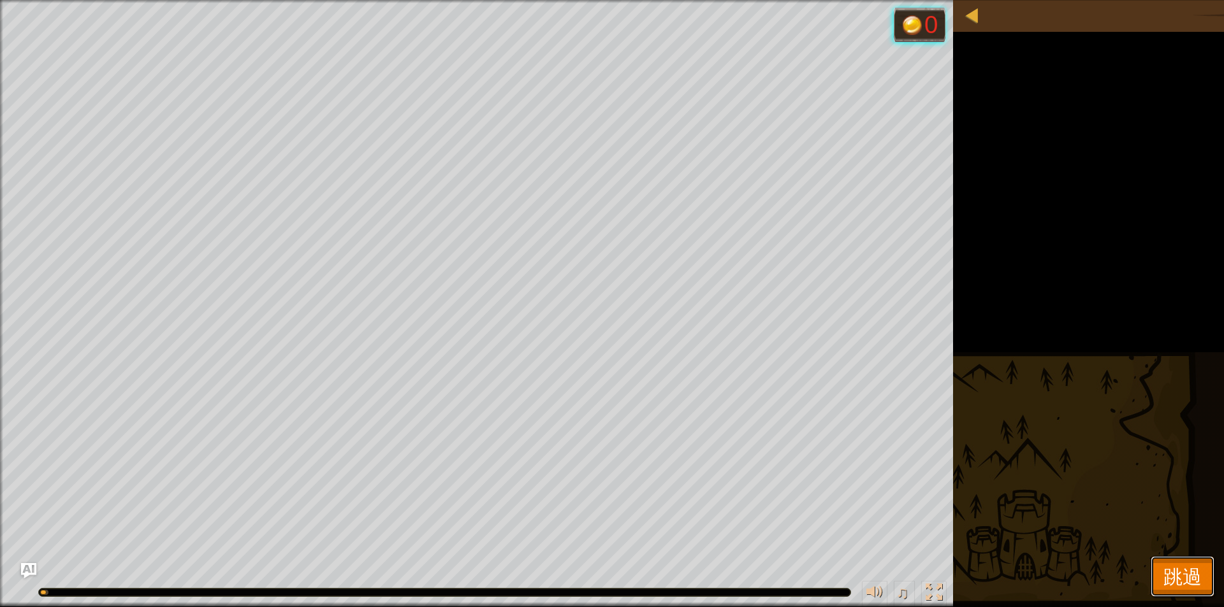
click at [1176, 585] on span "跳過" at bounding box center [1182, 576] width 38 height 26
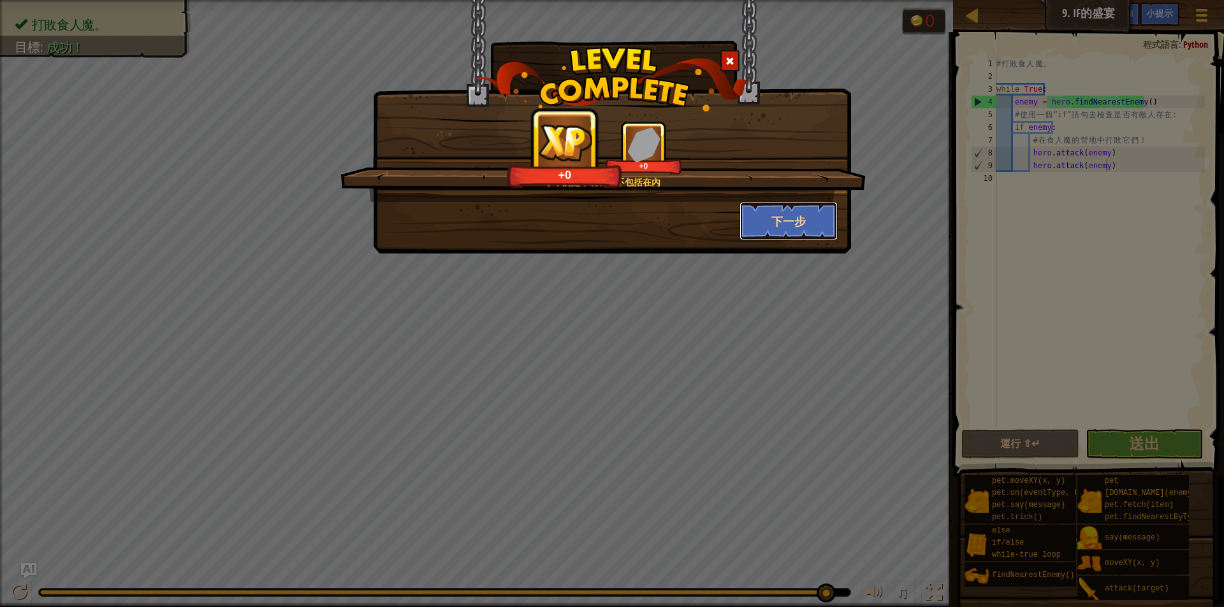
click at [816, 206] on button "下一步" at bounding box center [788, 221] width 99 height 38
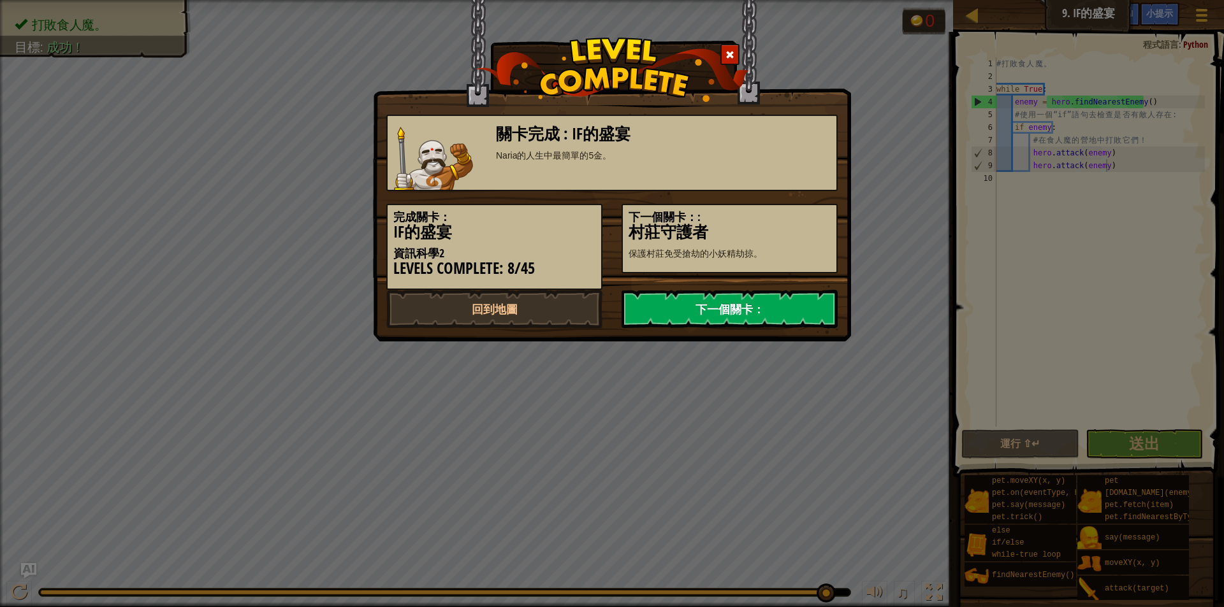
click at [748, 297] on link "下一個關卡：" at bounding box center [729, 309] width 216 height 38
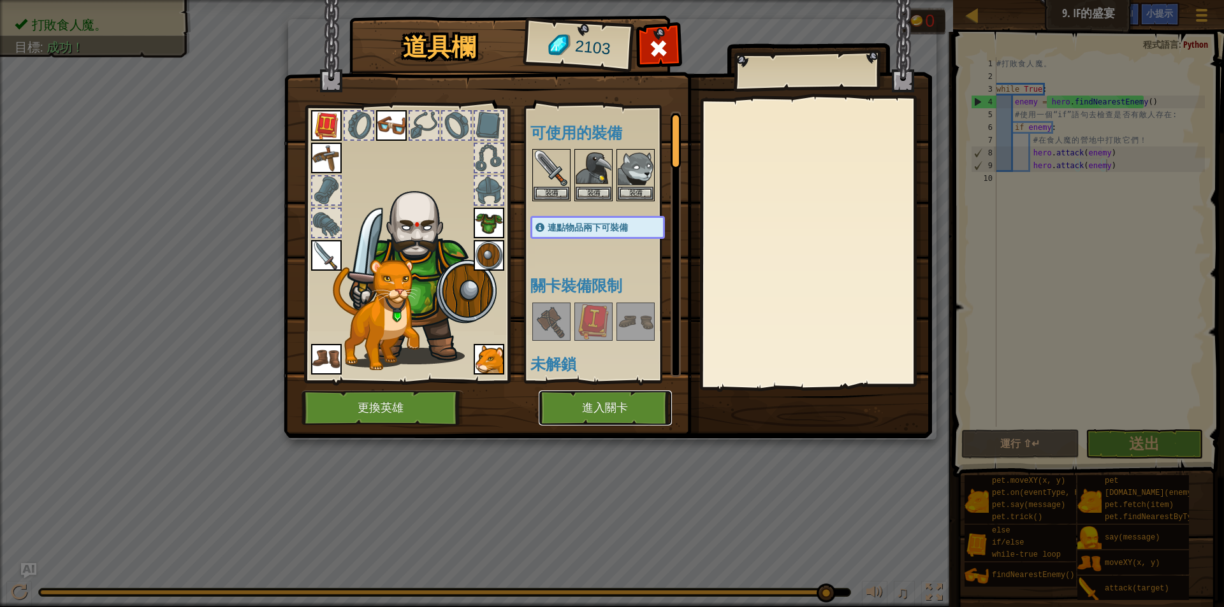
click at [598, 413] on button "進入關卡" at bounding box center [604, 408] width 133 height 35
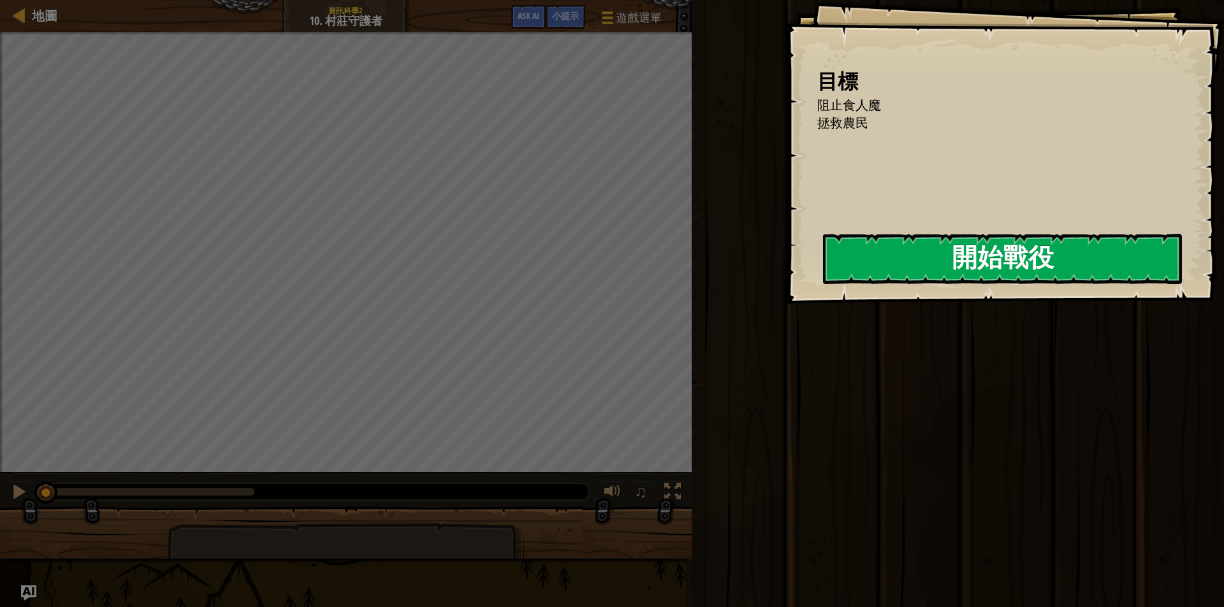
click at [823, 246] on button "開始戰役" at bounding box center [1002, 259] width 359 height 50
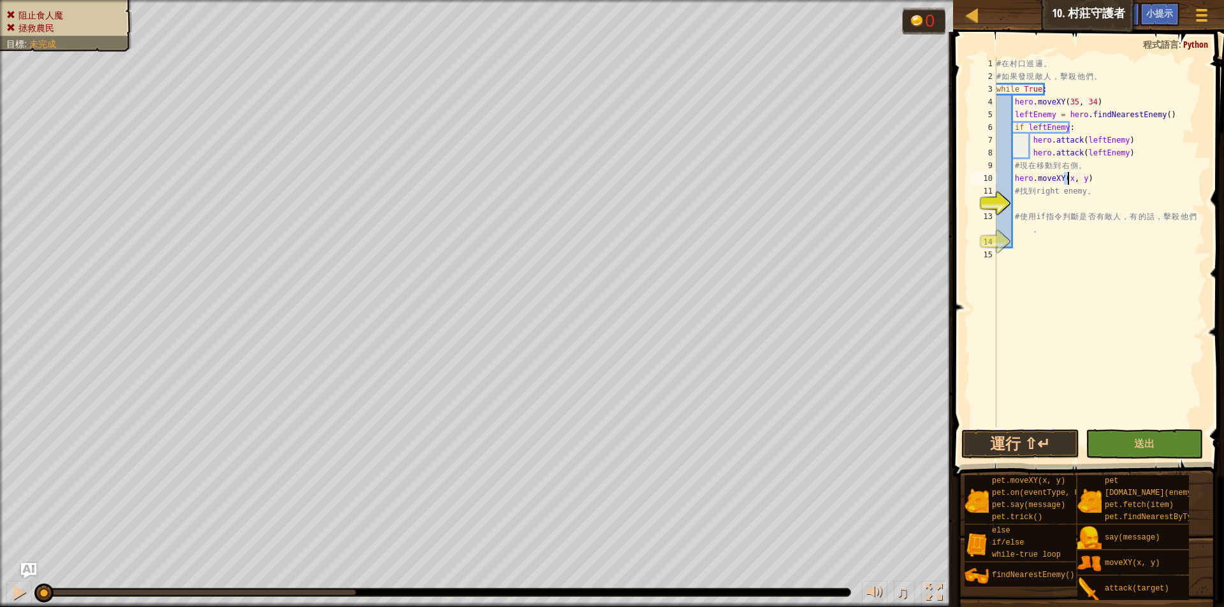
scroll to position [6, 6]
type textarea "hero.moveXY(35, 40)"
click at [1074, 207] on div "# 在 村 口 巡 邏 。 # 如 果 發 現 敵 人 ， 擊 殺 他 們 。 while True : hero . moveXY ( 35 , 34 ) …" at bounding box center [1099, 254] width 211 height 395
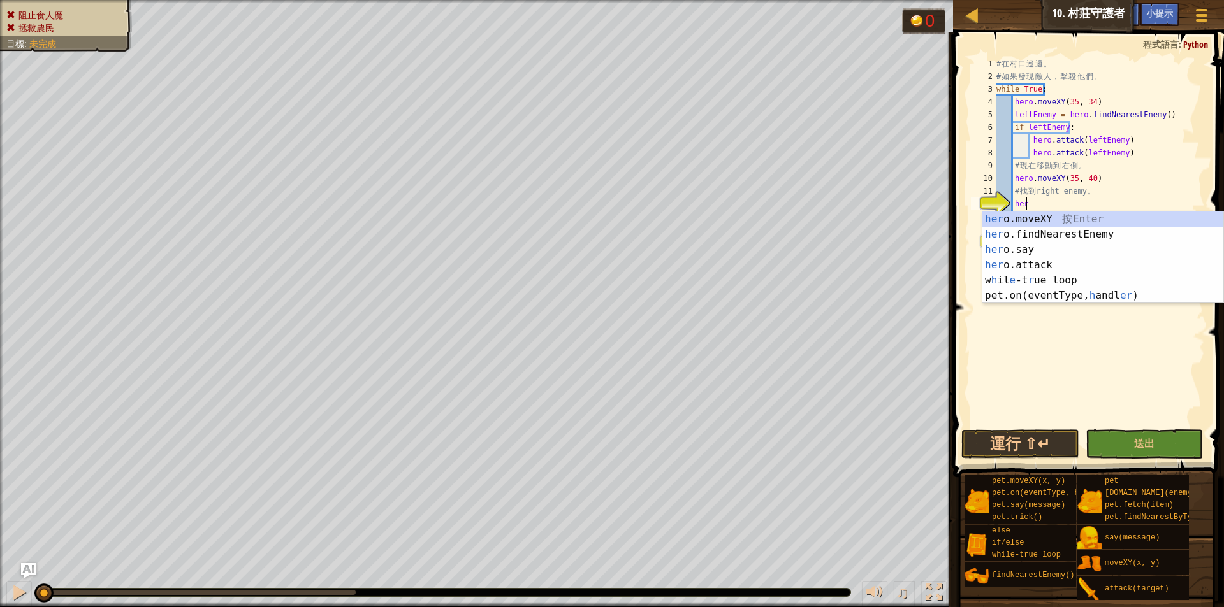
scroll to position [6, 2]
type textarea "hero"
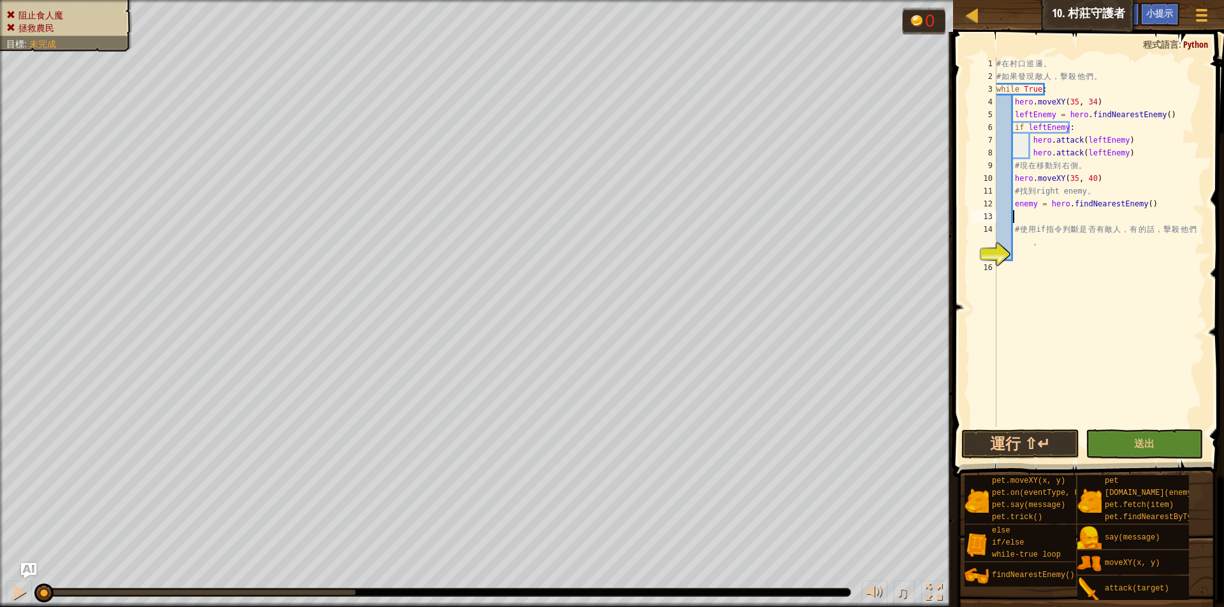
scroll to position [6, 0]
click at [1075, 232] on div "# 在 村 口 巡 邏 。 # 如 果 發 現 敵 人 ， 擊 殺 他 們 。 while True : hero . moveXY ( 35 , 34 ) …" at bounding box center [1099, 254] width 211 height 395
type textarea "# 使用if指令判斷是否有敵人，有的話，擊殺他們"
type textarea "hero.attack(enemy)"
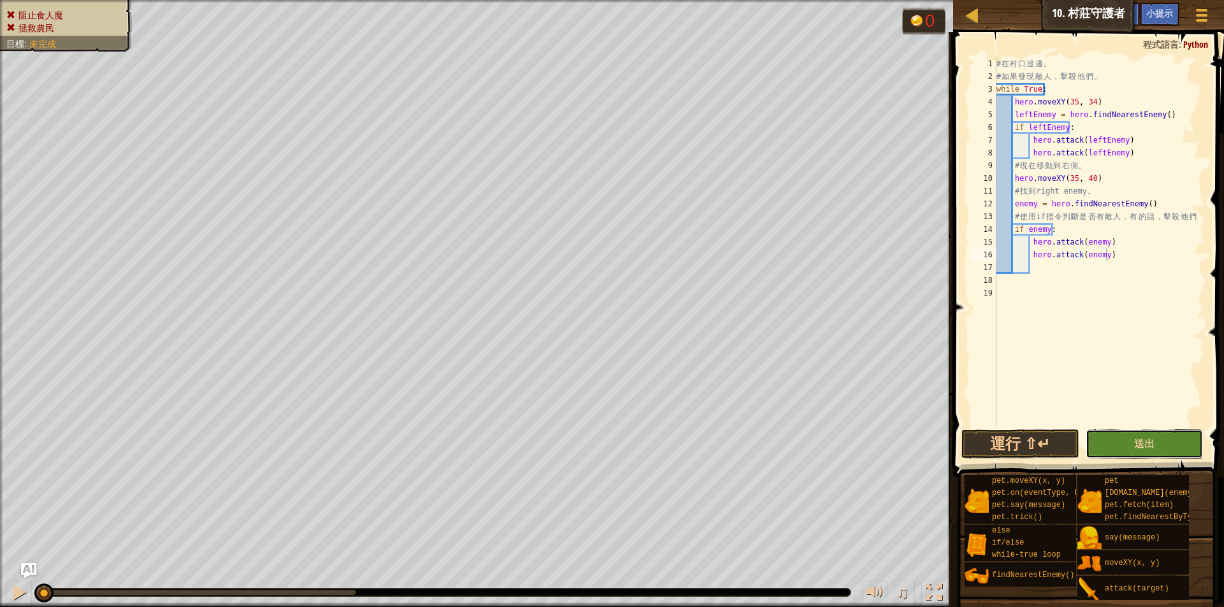
click at [1176, 445] on button "送出" at bounding box center [1143, 444] width 117 height 29
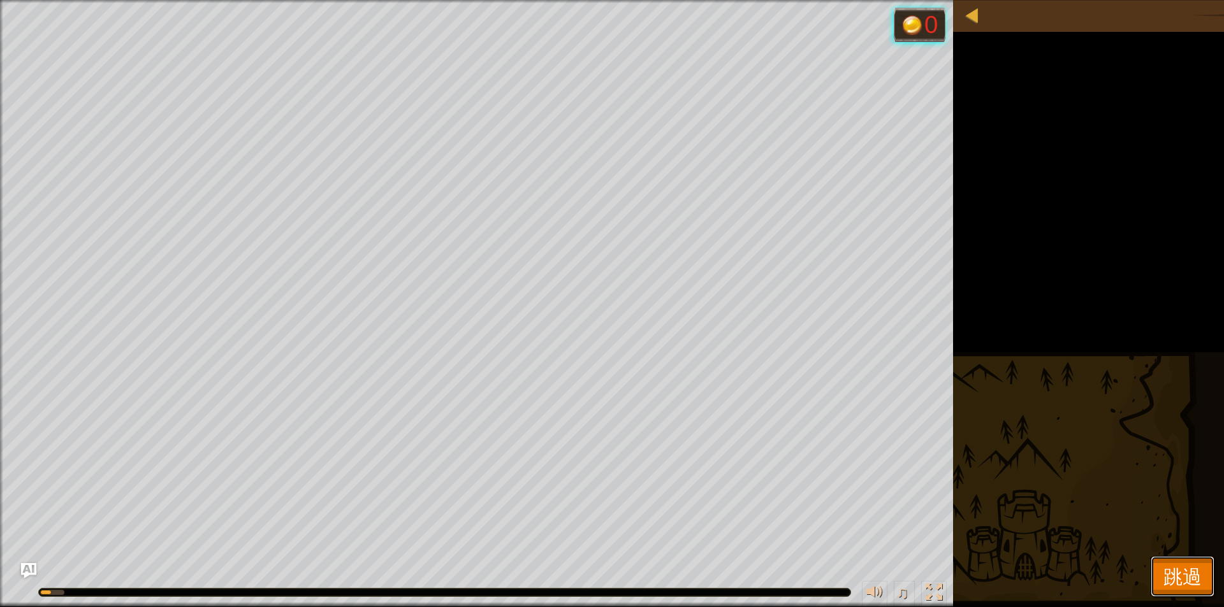
click at [1173, 565] on span "跳過" at bounding box center [1182, 576] width 38 height 26
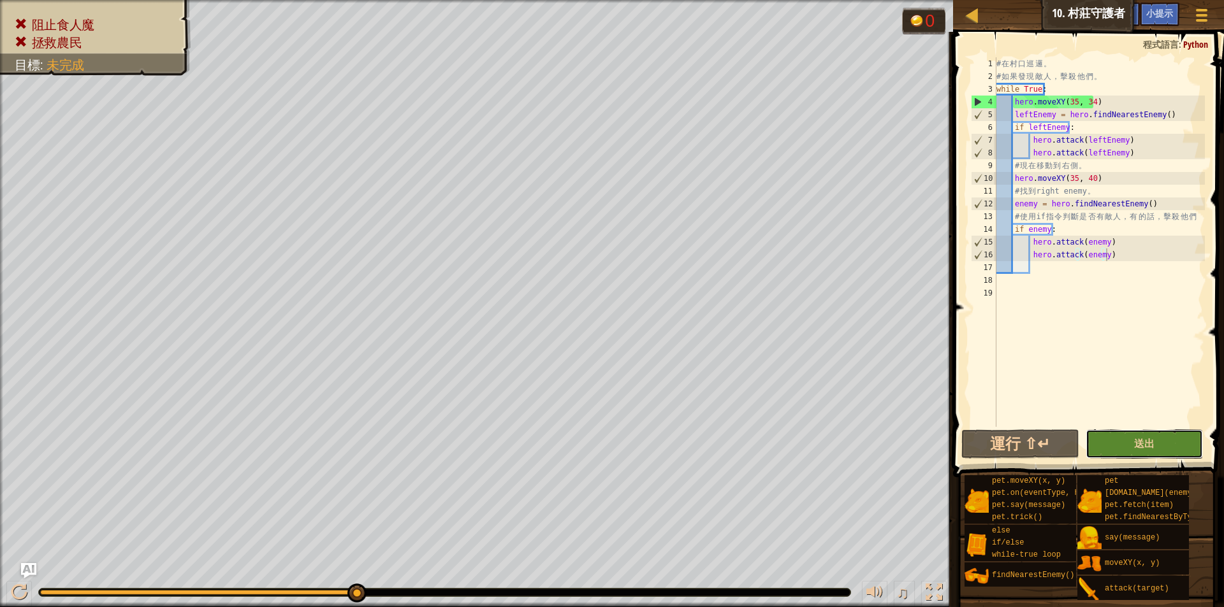
click at [1155, 447] on button "送出" at bounding box center [1143, 444] width 117 height 29
click at [1071, 182] on div "# 在 村 口 巡 邏 。 # 如 果 發 現 敵 人 ， 擊 殺 他 們 。 while True : hero . moveXY ( 35 , 34 ) …" at bounding box center [1099, 254] width 211 height 395
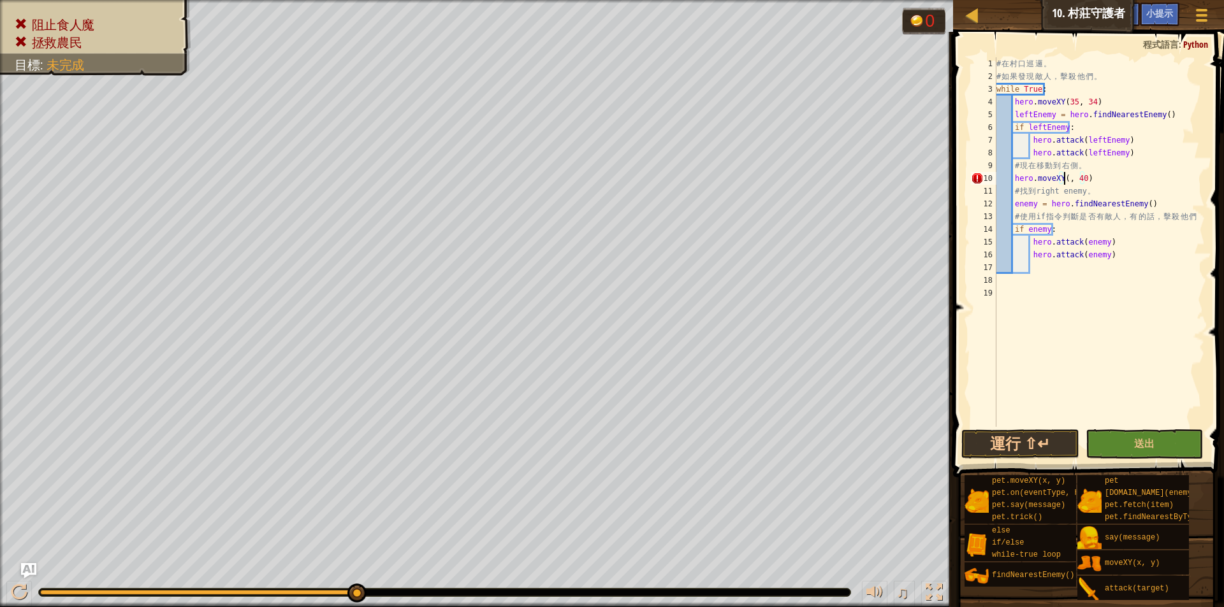
scroll to position [6, 6]
click at [1089, 181] on div "# 在 村 口 巡 邏 。 # 如 果 發 現 敵 人 ， 擊 殺 他 們 。 while True : hero . moveXY ( 35 , 34 ) …" at bounding box center [1099, 254] width 211 height 395
type textarea "hero.moveXY(60, 31)"
click at [1090, 429] on span at bounding box center [1089, 236] width 281 height 483
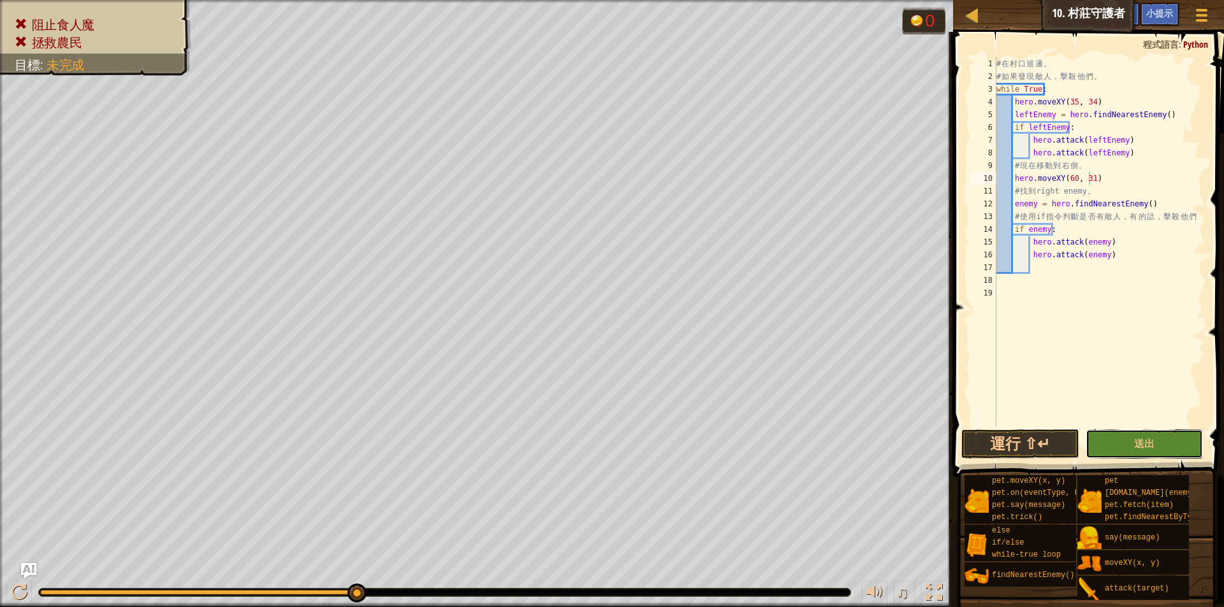
click at [1100, 431] on button "送出" at bounding box center [1143, 444] width 117 height 29
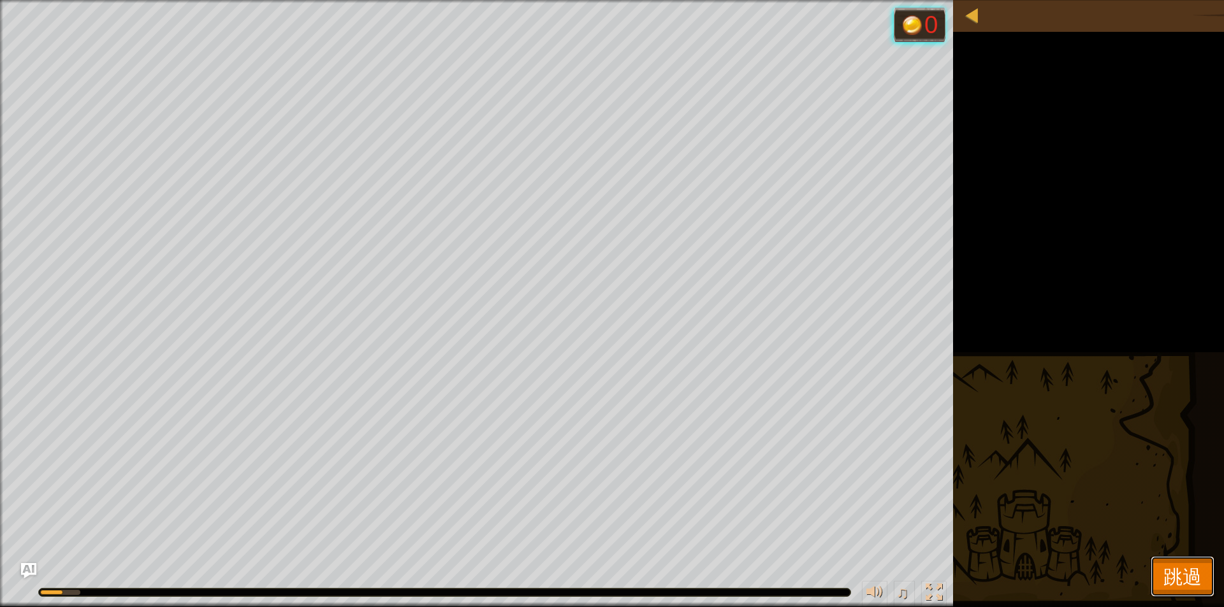
click at [1176, 573] on span "跳過" at bounding box center [1182, 576] width 38 height 26
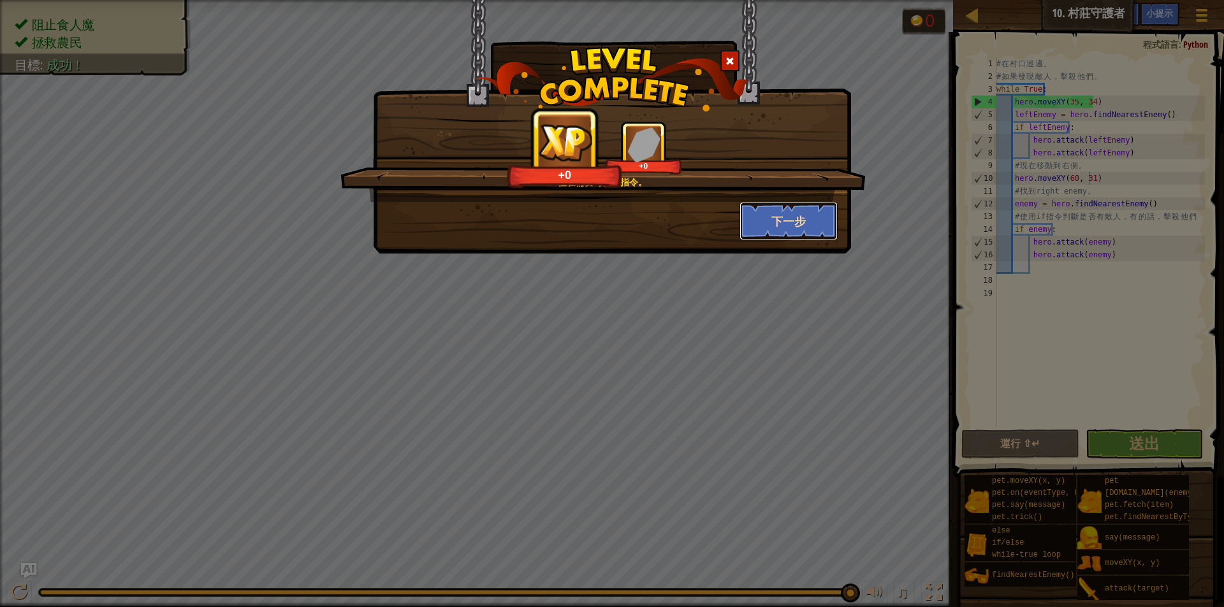
click at [762, 216] on button "下一步" at bounding box center [788, 221] width 99 height 38
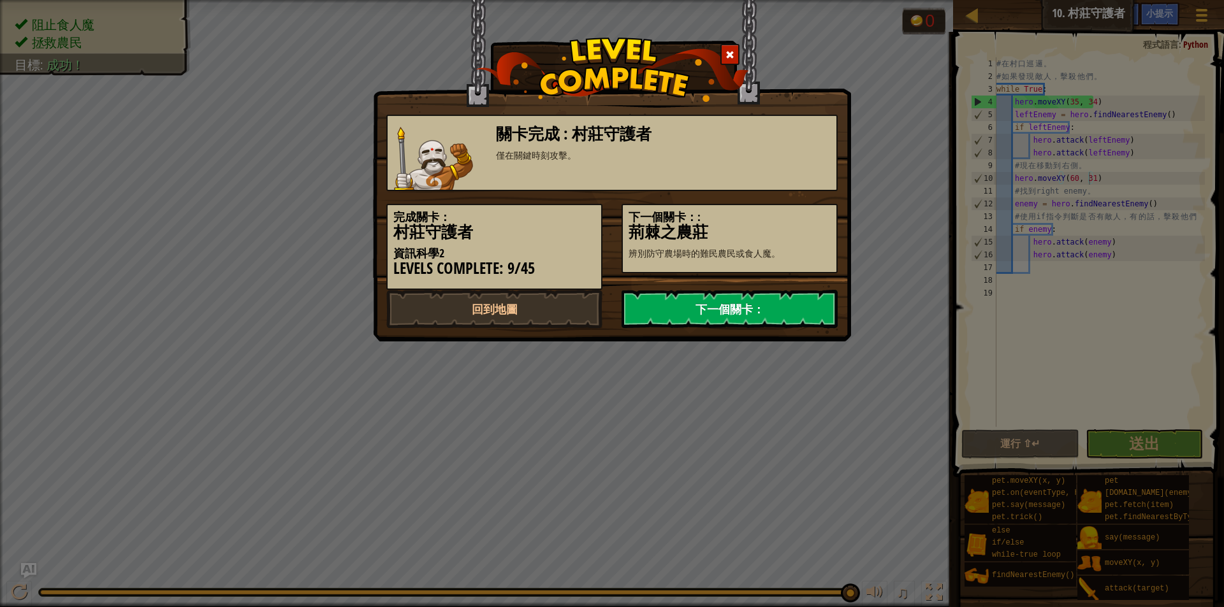
click at [793, 301] on link "下一個關卡：" at bounding box center [729, 309] width 216 height 38
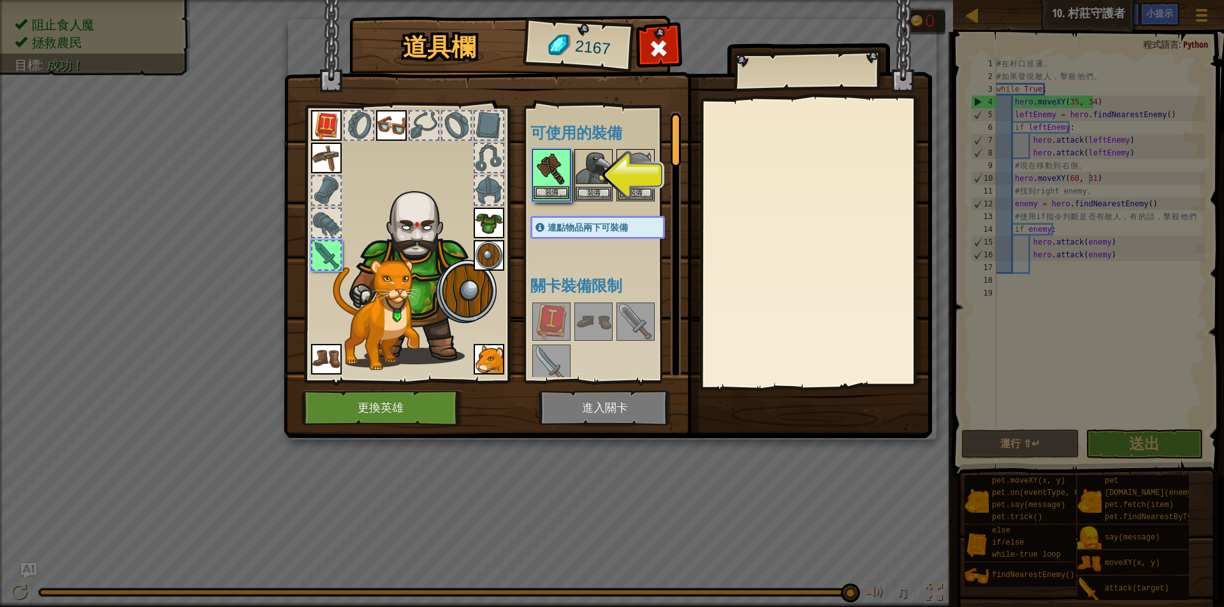
click at [552, 185] on img at bounding box center [551, 168] width 36 height 36
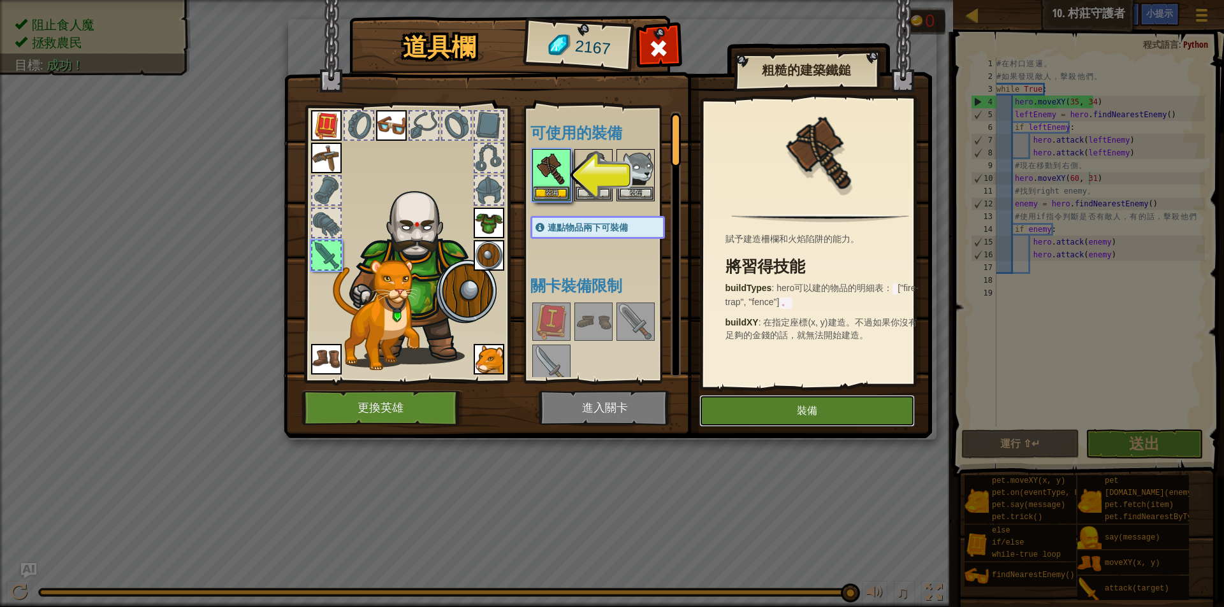
click at [825, 401] on button "裝備" at bounding box center [806, 411] width 215 height 32
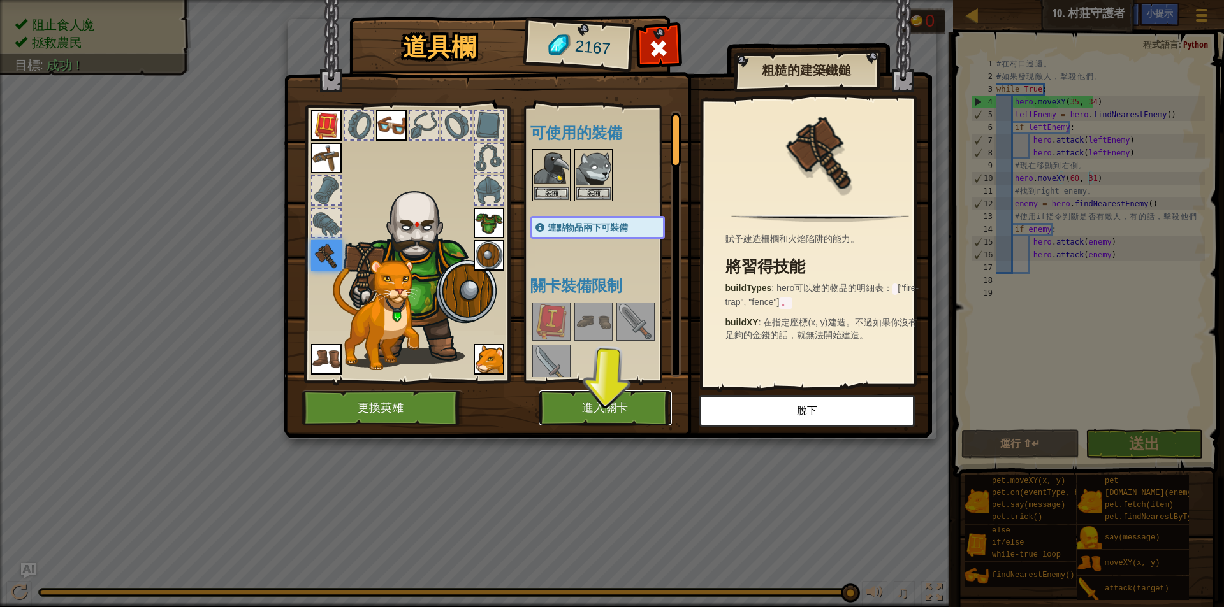
click at [658, 401] on button "進入關卡" at bounding box center [604, 408] width 133 height 35
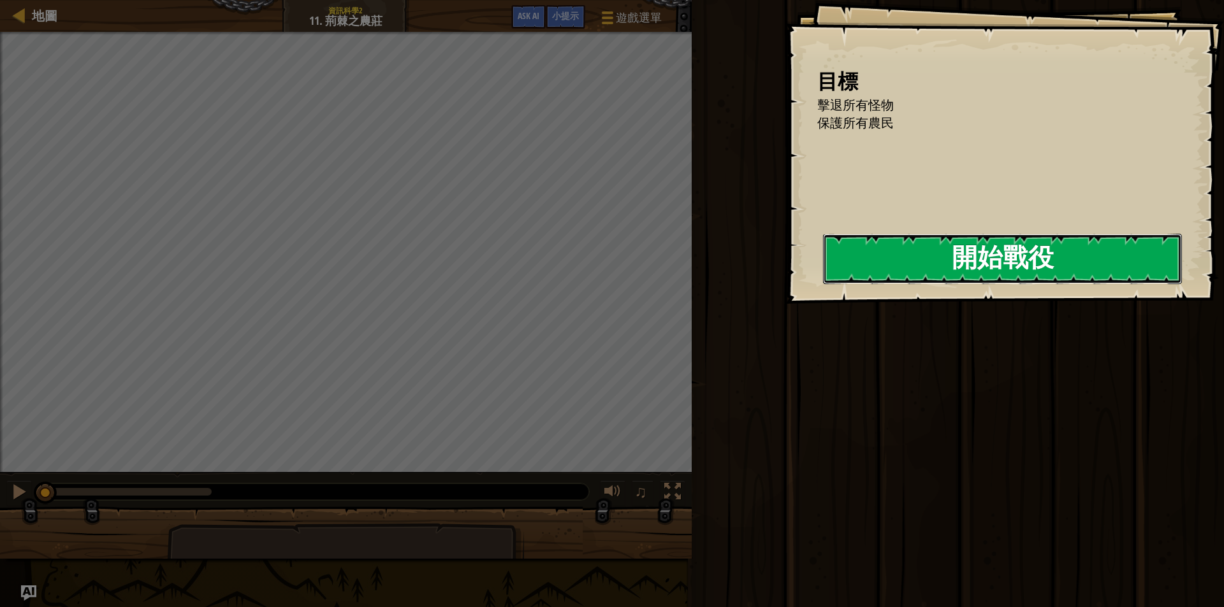
click at [930, 238] on button "開始戰役" at bounding box center [1002, 259] width 359 height 50
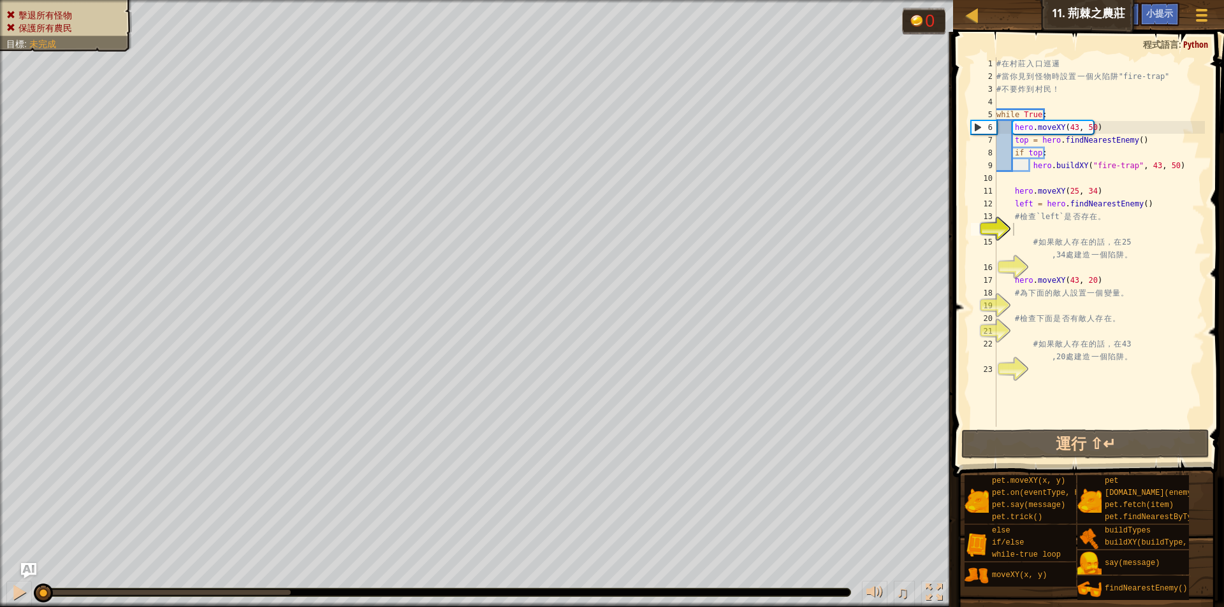
click at [940, 300] on div "地圖 資訊科學2 11. 荊棘之農莊 遊戲選單 完成 小提示 Ask AI 1 ההההההההההההההההההההההההההההההההההההההה…" at bounding box center [612, 303] width 1224 height 607
type textarea "hero.moveXY(25, 34)"
click at [1056, 190] on div "# 在 村 莊 入 口 巡 邏 # 當 你 見 到 怪 物 時 設 置 一 個 火 陷 阱 "fire-trap" # 不 要 炸 到 村 民 ！ while…" at bounding box center [1099, 254] width 211 height 395
click at [1119, 235] on div "# 在 村 莊 入 口 巡 邏 # 當 你 見 到 怪 物 時 設 置 一 個 火 陷 阱 "fire-trap" # 不 要 炸 到 村 民 ！ while…" at bounding box center [1099, 254] width 211 height 395
click at [1116, 267] on div "# 在 村 莊 入 口 巡 邏 # 當 你 見 到 怪 物 時 設 置 一 個 火 陷 阱 "fire-trap" # 不 要 炸 到 村 民 ！ while…" at bounding box center [1099, 254] width 211 height 395
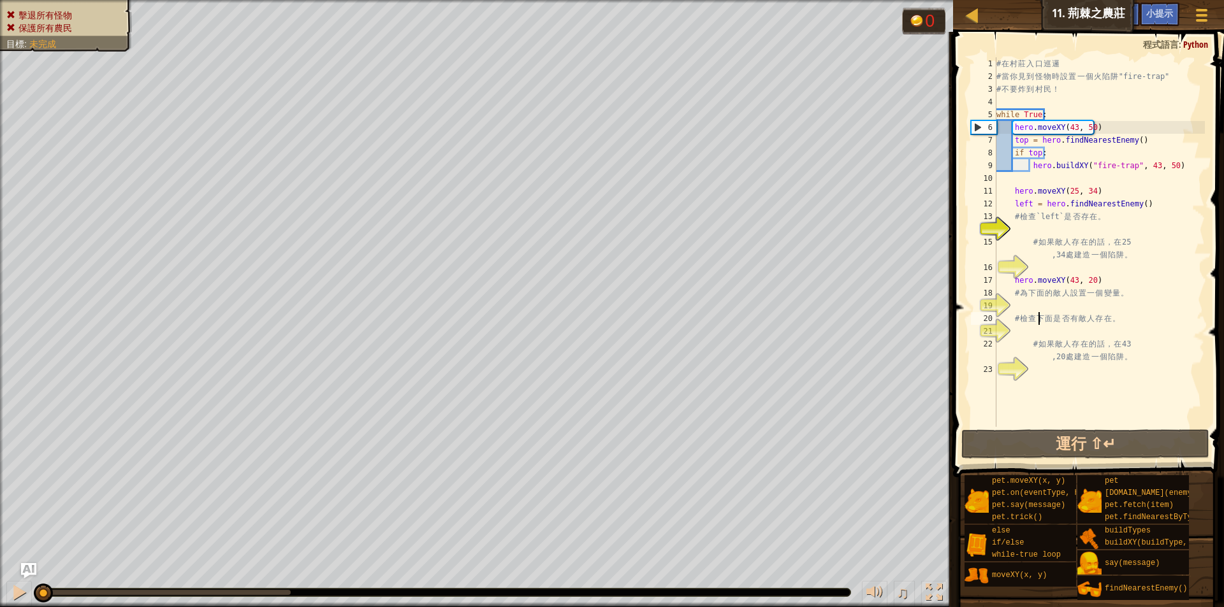
click at [1043, 315] on div "# 在 村 莊 入 口 巡 邏 # 當 你 見 到 怪 物 時 設 置 一 個 火 陷 阱 "fire-trap" # 不 要 炸 到 村 民 ！ while…" at bounding box center [1099, 254] width 211 height 395
type textarea "# 檢查下面是否有敵人存在。"
click at [1048, 305] on div "# 在 村 莊 入 口 巡 邏 # 當 你 見 到 怪 物 時 設 置 一 個 火 陷 阱 "fire-trap" # 不 要 炸 到 村 民 ！ while…" at bounding box center [1099, 254] width 211 height 395
click at [1037, 334] on div "# 在 村 莊 入 口 巡 邏 # 當 你 見 到 怪 物 時 設 置 一 個 火 陷 阱 "fire-trap" # 不 要 炸 到 村 民 ！ while…" at bounding box center [1099, 254] width 211 height 395
click at [1039, 373] on div "# 在 村 莊 入 口 巡 邏 # 當 你 見 到 怪 物 時 設 置 一 個 火 陷 阱 "fire-trap" # 不 要 炸 到 村 民 ！ while…" at bounding box center [1099, 254] width 211 height 395
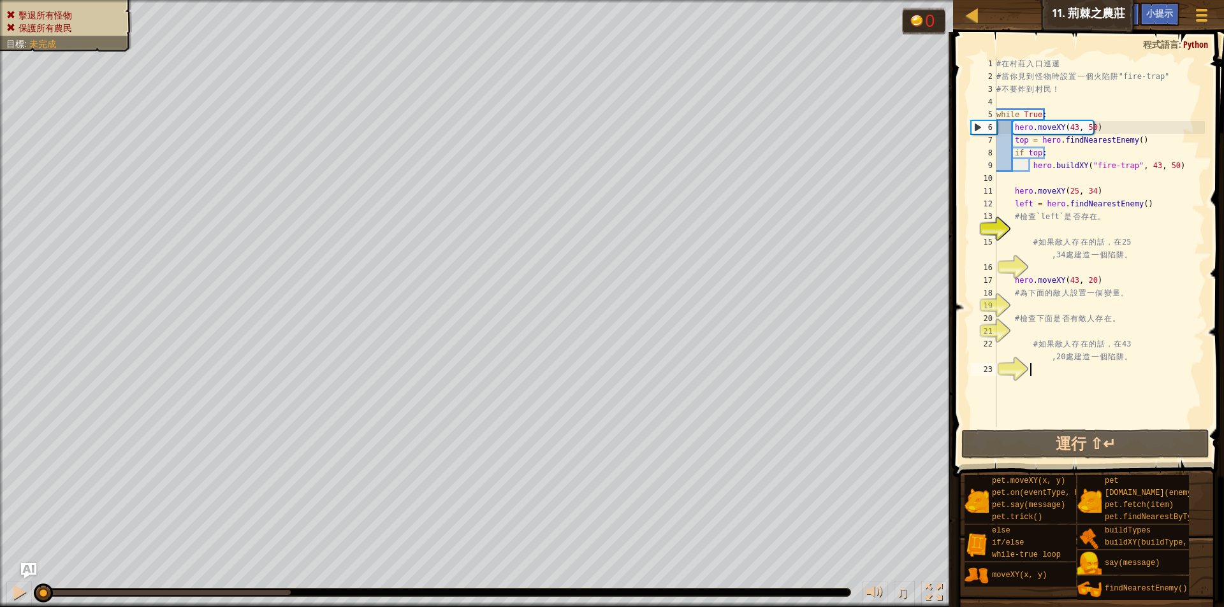
click at [1026, 305] on div "# 在 村 莊 入 口 巡 邏 # 當 你 見 到 怪 物 時 設 置 一 個 火 陷 阱 "fire-trap" # 不 要 炸 到 村 民 ！ while…" at bounding box center [1099, 254] width 211 height 395
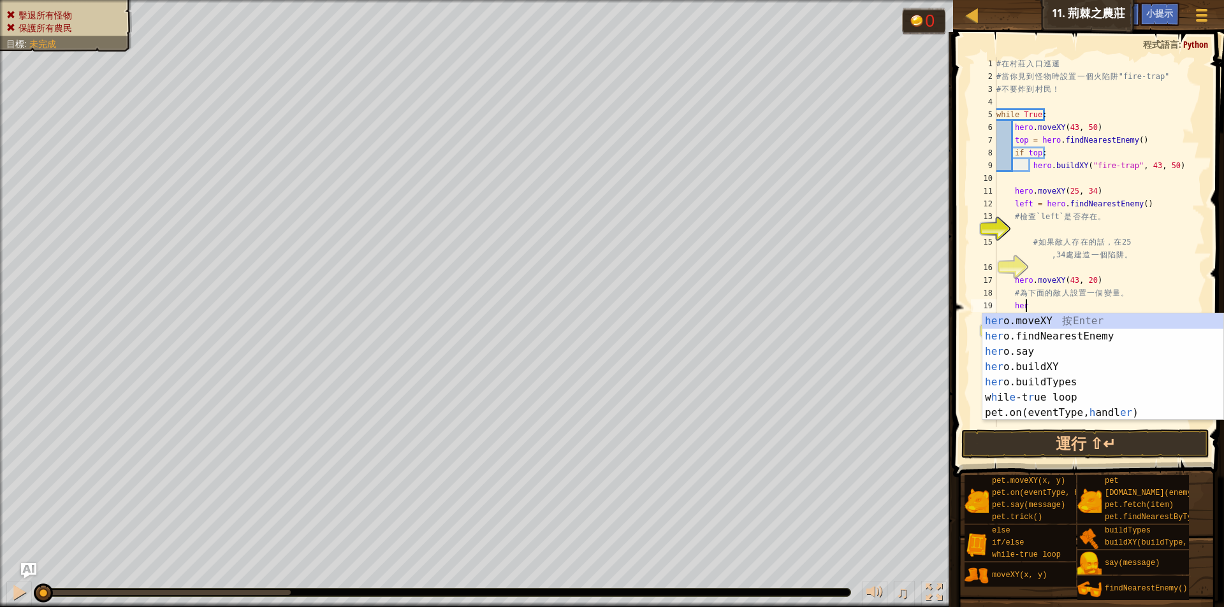
scroll to position [6, 2]
type textarea "hero"
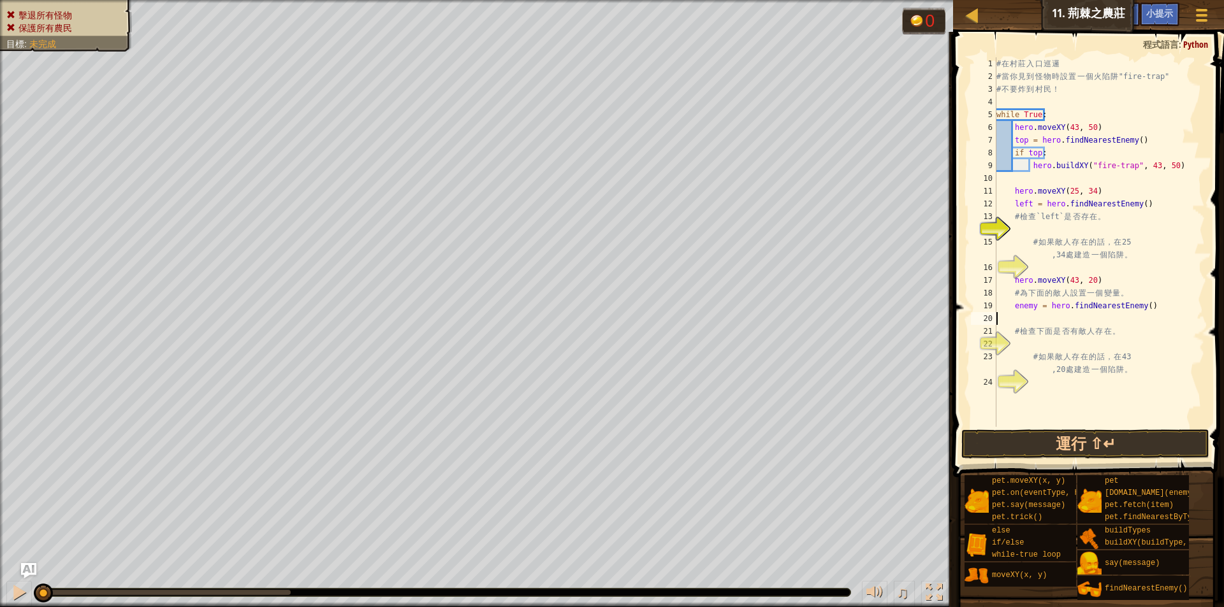
scroll to position [6, 0]
type textarea "enemy = hero.findNearestEnemy()"
click at [1084, 334] on div "# 在 村 莊 入 口 巡 邏 # 當 你 見 到 怪 物 時 設 置 一 個 火 陷 阱 "fire-trap" # 不 要 炸 到 村 民 ！ while…" at bounding box center [1099, 254] width 211 height 395
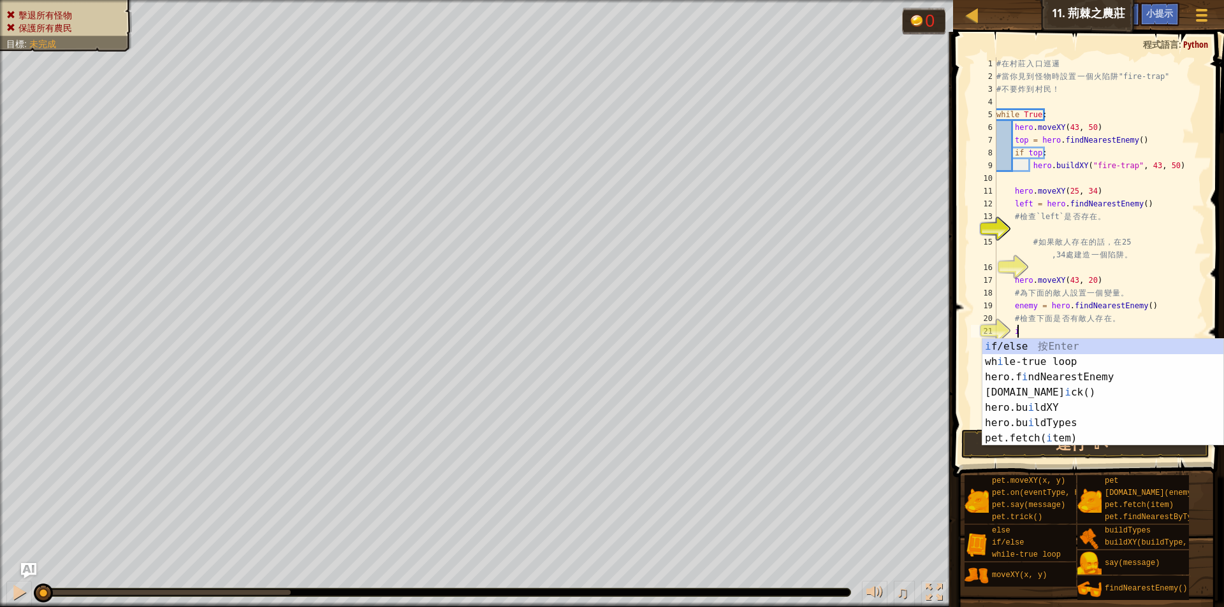
scroll to position [6, 1]
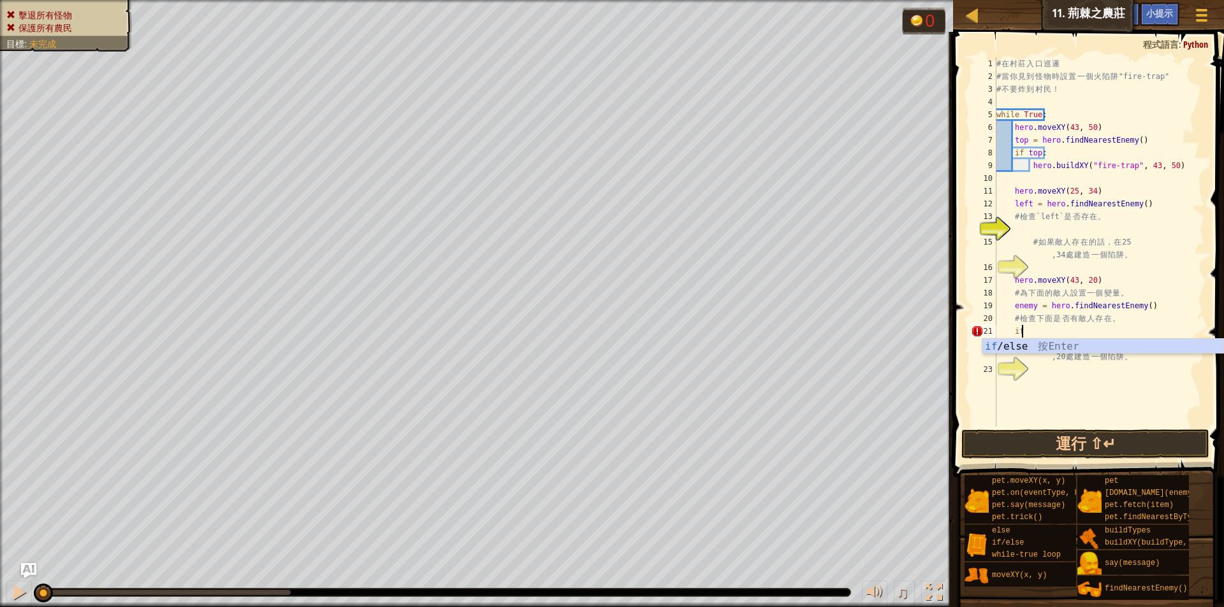
type textarea "if enemy:"
click at [1072, 342] on div "# 在 村 莊 入 口 巡 邏 # 當 你 見 到 怪 物 時 設 置 一 個 火 陷 阱 "fire-trap" # 不 要 炸 到 村 民 ！ while…" at bounding box center [1099, 254] width 211 height 395
type textarea "if enemy:"
click at [1059, 373] on div "# 在 村 莊 入 口 巡 邏 # 當 你 見 到 怪 物 時 設 置 一 個 火 陷 阱 "fire-trap" # 不 要 炸 到 村 民 ！ while…" at bounding box center [1099, 254] width 211 height 395
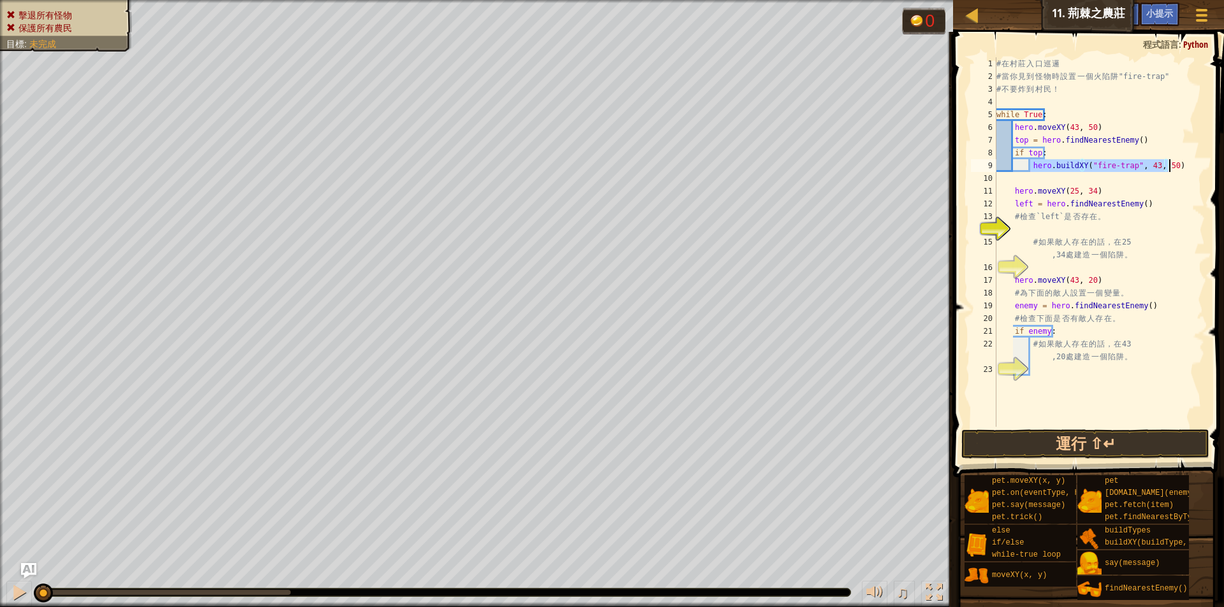
drag, startPoint x: 1029, startPoint y: 168, endPoint x: 1169, endPoint y: 169, distance: 140.8
click at [1169, 169] on div "# 在 村 莊 入 口 巡 邏 # 當 你 見 到 怪 物 時 設 置 一 個 火 陷 阱 "fire-trap" # 不 要 炸 到 村 民 ！ while…" at bounding box center [1099, 254] width 211 height 395
type textarea "hero.buildXY("fire-trap", 43, 50)"
click at [1059, 184] on div "# 在 村 莊 入 口 巡 邏 # 當 你 見 到 怪 物 時 設 置 一 個 火 陷 阱 "fire-trap" # 不 要 炸 到 村 民 ！ while…" at bounding box center [1099, 254] width 211 height 395
click at [1061, 234] on div "# 在 村 莊 入 口 巡 邏 # 當 你 見 到 怪 物 時 設 置 一 個 火 陷 阱 "fire-trap" # 不 要 炸 到 村 民 ！ while…" at bounding box center [1099, 254] width 211 height 395
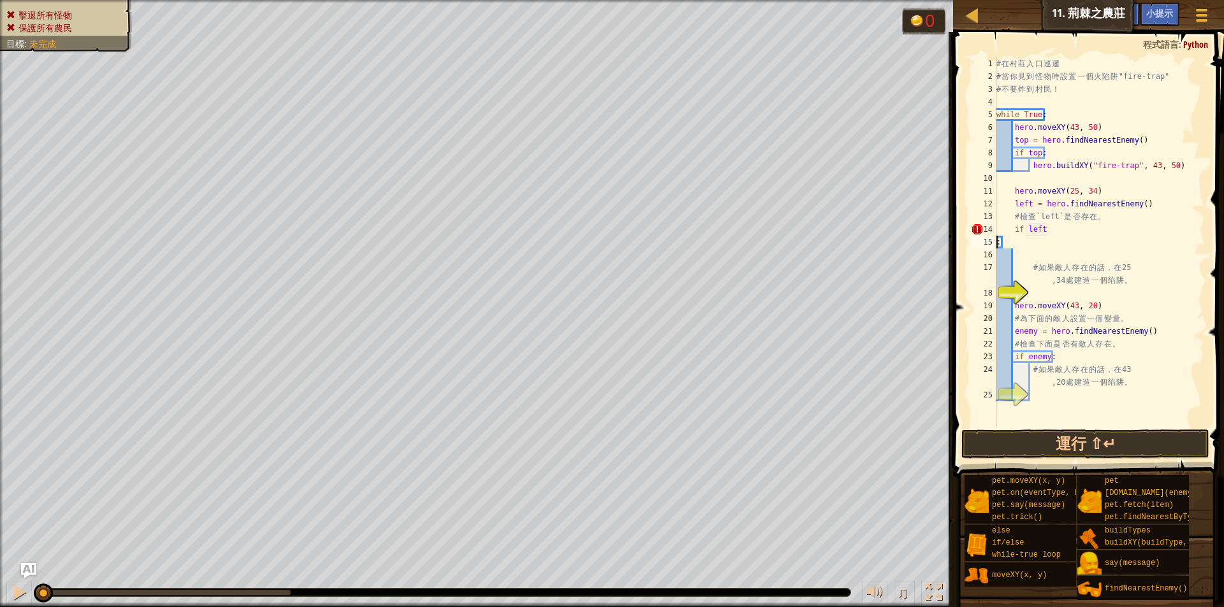
type textarea "if left:"
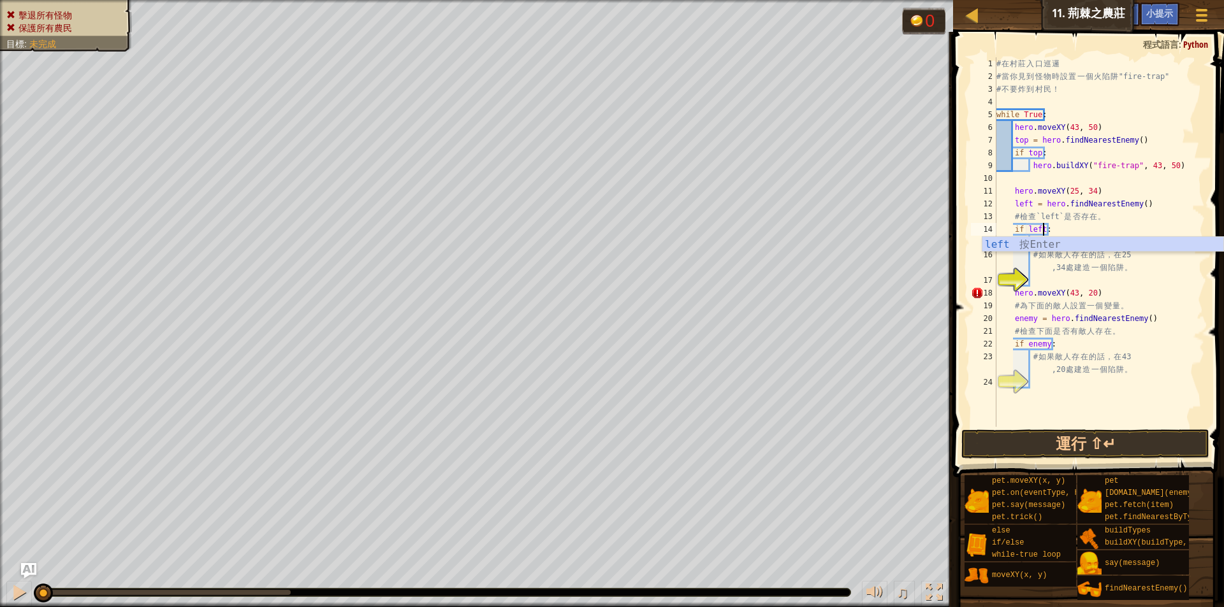
click at [1113, 223] on div "# 在 村 莊 入 口 巡 邏 # 當 你 見 到 怪 物 時 設 置 一 個 火 陷 阱 "fire-trap" # 不 要 炸 到 村 民 ！ while…" at bounding box center [1099, 254] width 211 height 395
click at [1113, 243] on div "# 在 村 莊 入 口 巡 邏 # 當 你 見 到 怪 物 時 設 置 一 個 火 陷 阱 "fire-trap" # 不 要 炸 到 村 民 ！ while…" at bounding box center [1099, 254] width 211 height 395
type textarea "if left:"
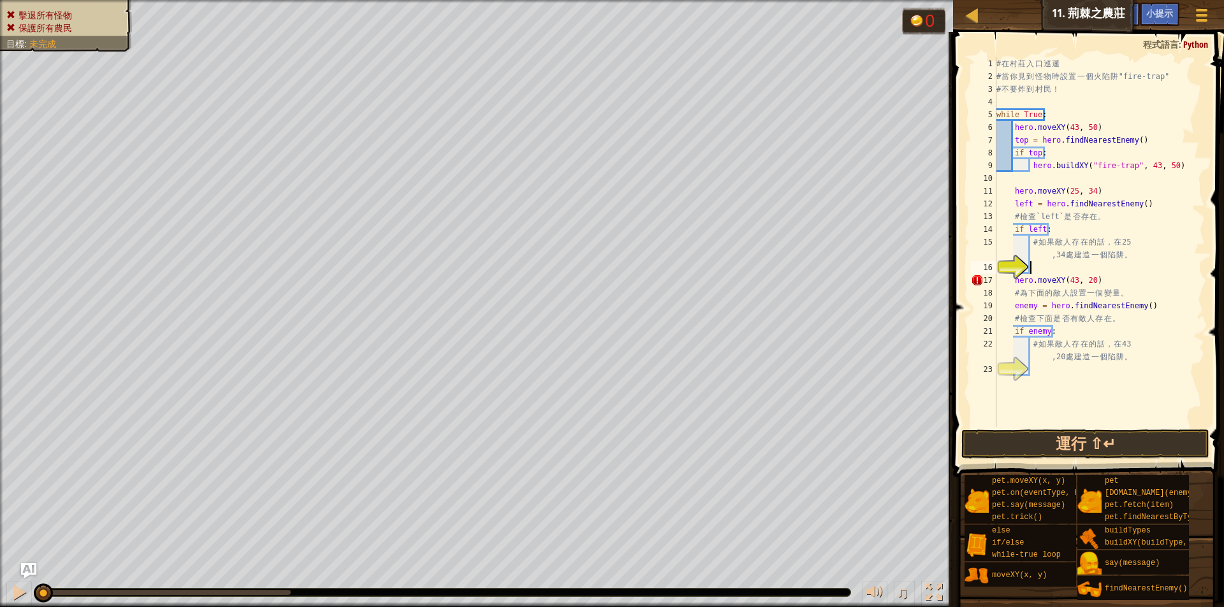
click at [1084, 263] on div "# 在 村 莊 入 口 巡 邏 # 當 你 見 到 怪 物 時 設 置 一 個 火 陷 阱 "fire-trap" # 不 要 炸 到 村 民 ！ while…" at bounding box center [1099, 254] width 211 height 395
paste textarea "hero.attack(enemy)"
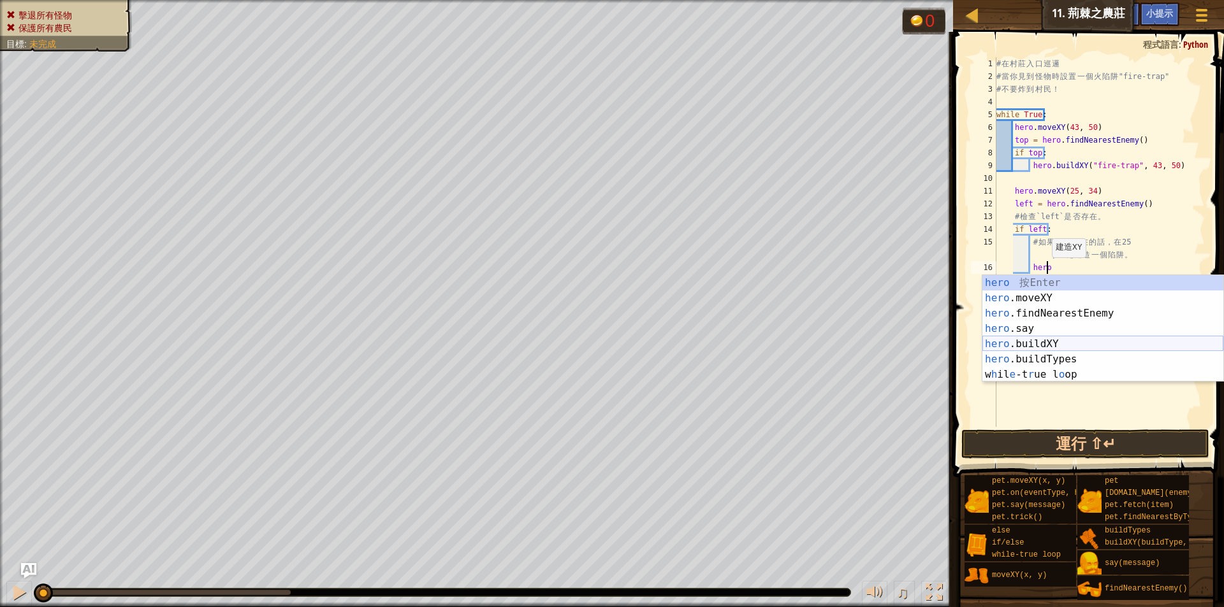
click at [1066, 351] on div "hero 按 Enter hero .moveXY 按 Enter hero .findNearestEnemy 按 Enter hero .say 按 En…" at bounding box center [1102, 344] width 241 height 138
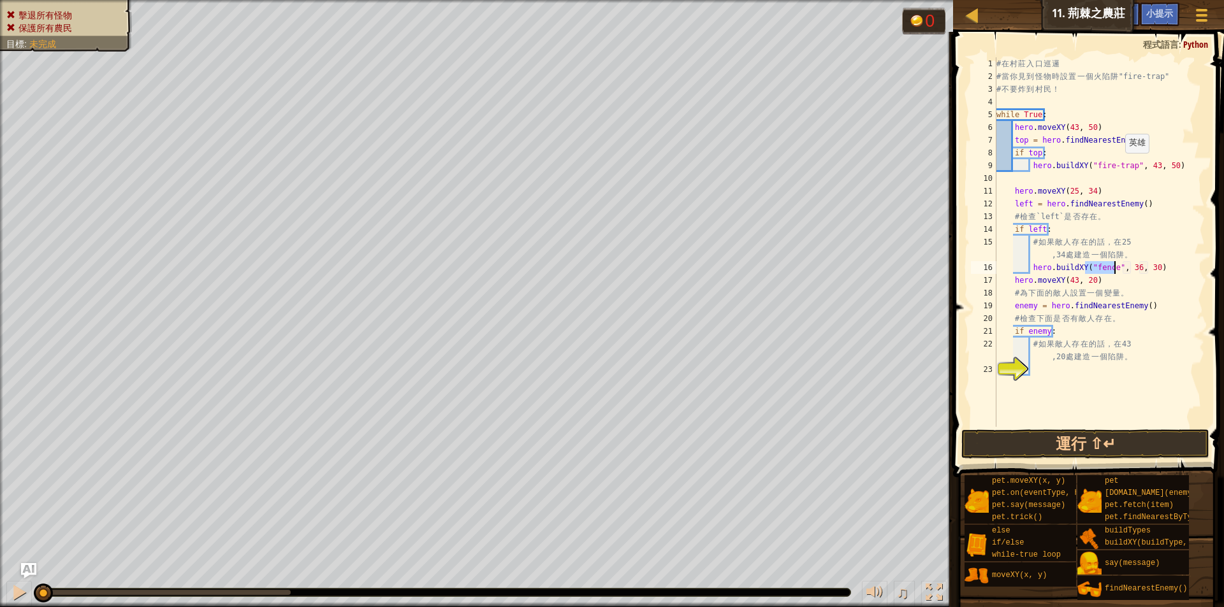
click at [1116, 170] on div "# 在 村 莊 入 口 巡 邏 # 當 你 見 到 怪 物 時 設 置 一 個 火 陷 阱 "fire-trap" # 不 要 炸 到 村 民 ！ while…" at bounding box center [1099, 254] width 211 height 395
click at [1099, 271] on div "# 在 村 莊 入 口 巡 邏 # 當 你 見 到 怪 物 時 設 置 一 個 火 陷 阱 "fire-trap" # 不 要 炸 到 村 民 ！ while…" at bounding box center [1099, 254] width 211 height 395
drag, startPoint x: 1108, startPoint y: 266, endPoint x: 1090, endPoint y: 269, distance: 17.4
click at [1090, 269] on div "# 在 村 莊 入 口 巡 邏 # 當 你 見 到 怪 物 時 設 置 一 個 火 陷 阱 "fire-trap" # 不 要 炸 到 村 民 ！ while…" at bounding box center [1099, 254] width 211 height 395
click at [1147, 266] on div "# 在 村 莊 入 口 巡 邏 # 當 你 見 到 怪 物 時 設 置 一 個 火 陷 阱 "fire-trap" # 不 要 炸 到 村 民 ！ while…" at bounding box center [1099, 254] width 211 height 395
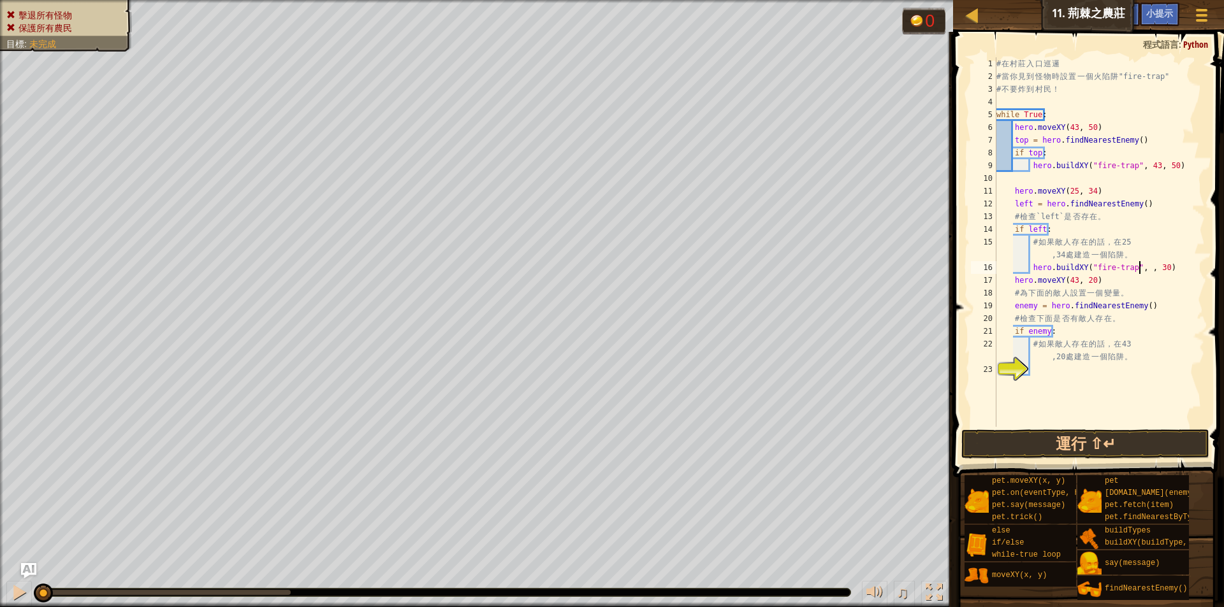
scroll to position [6, 13]
click at [1164, 267] on div "# 在 村 莊 入 口 巡 邏 # 當 你 見 到 怪 物 時 設 置 一 個 火 陷 阱 "fire-trap" # 不 要 炸 到 村 民 ！ while…" at bounding box center [1099, 254] width 211 height 395
click at [1013, 306] on div "# 在 村 莊 入 口 巡 邏 # 當 你 見 到 怪 物 時 設 置 一 個 火 陷 阱 "fire-trap" # 不 要 炸 到 村 民 ！ while…" at bounding box center [1099, 254] width 211 height 395
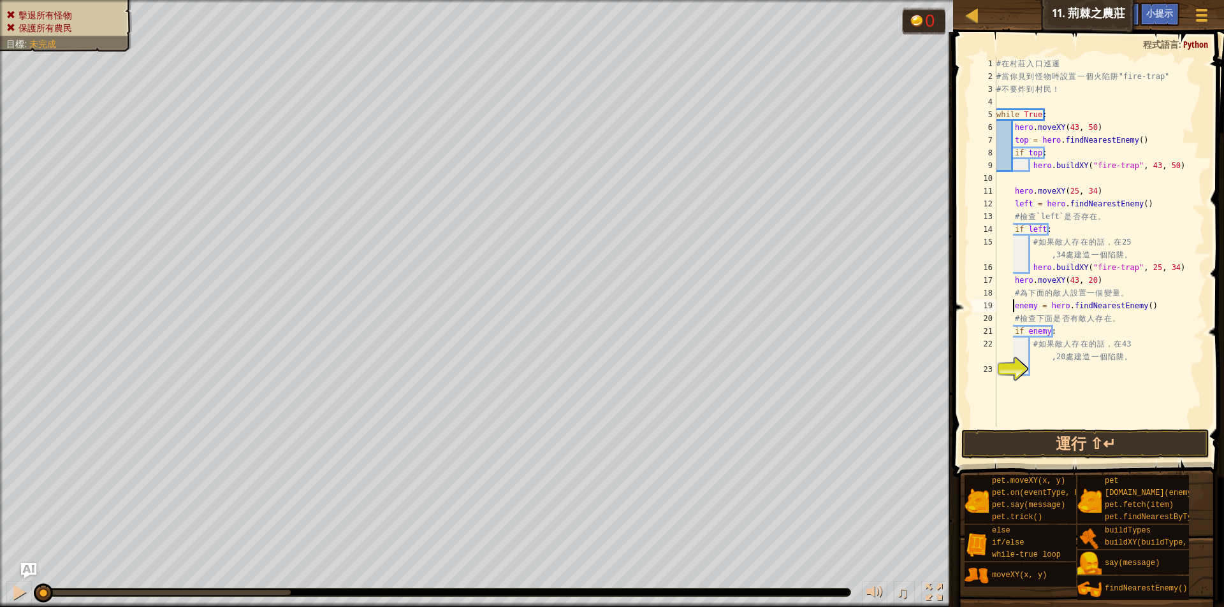
click at [1037, 305] on div "# 在 村 莊 入 口 巡 邏 # 當 你 見 到 怪 物 時 設 置 一 個 火 陷 阱 "fire-trap" # 不 要 炸 到 村 民 ！ while…" at bounding box center [1099, 254] width 211 height 395
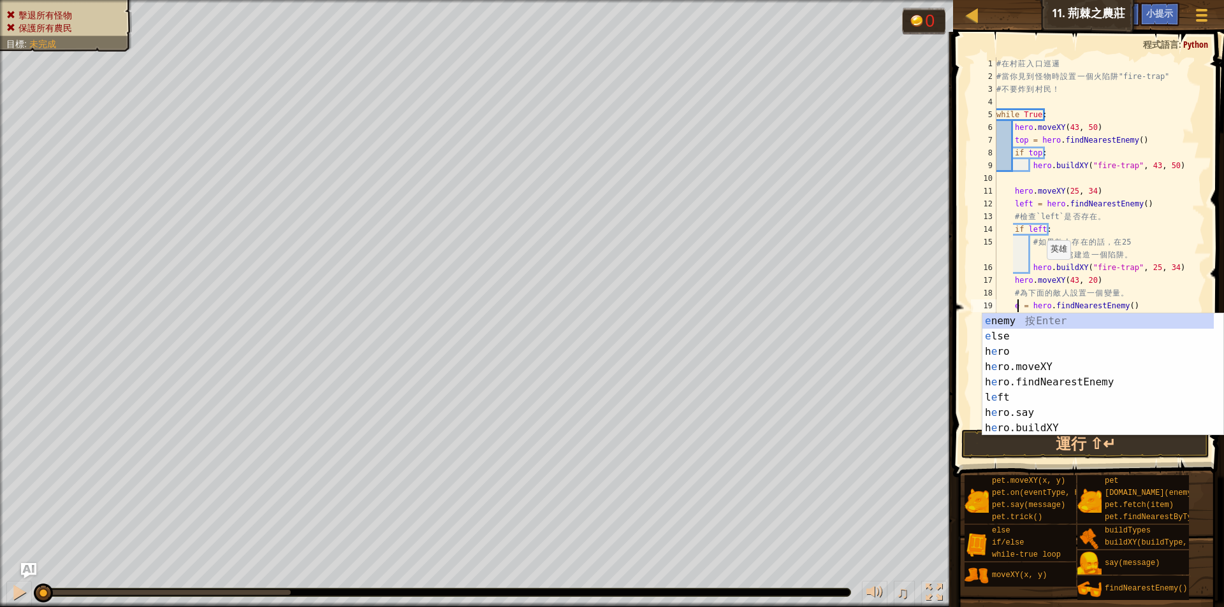
scroll to position [6, 10]
type textarea "= hero.findNearestEnemy()"
